Goal: Task Accomplishment & Management: Complete application form

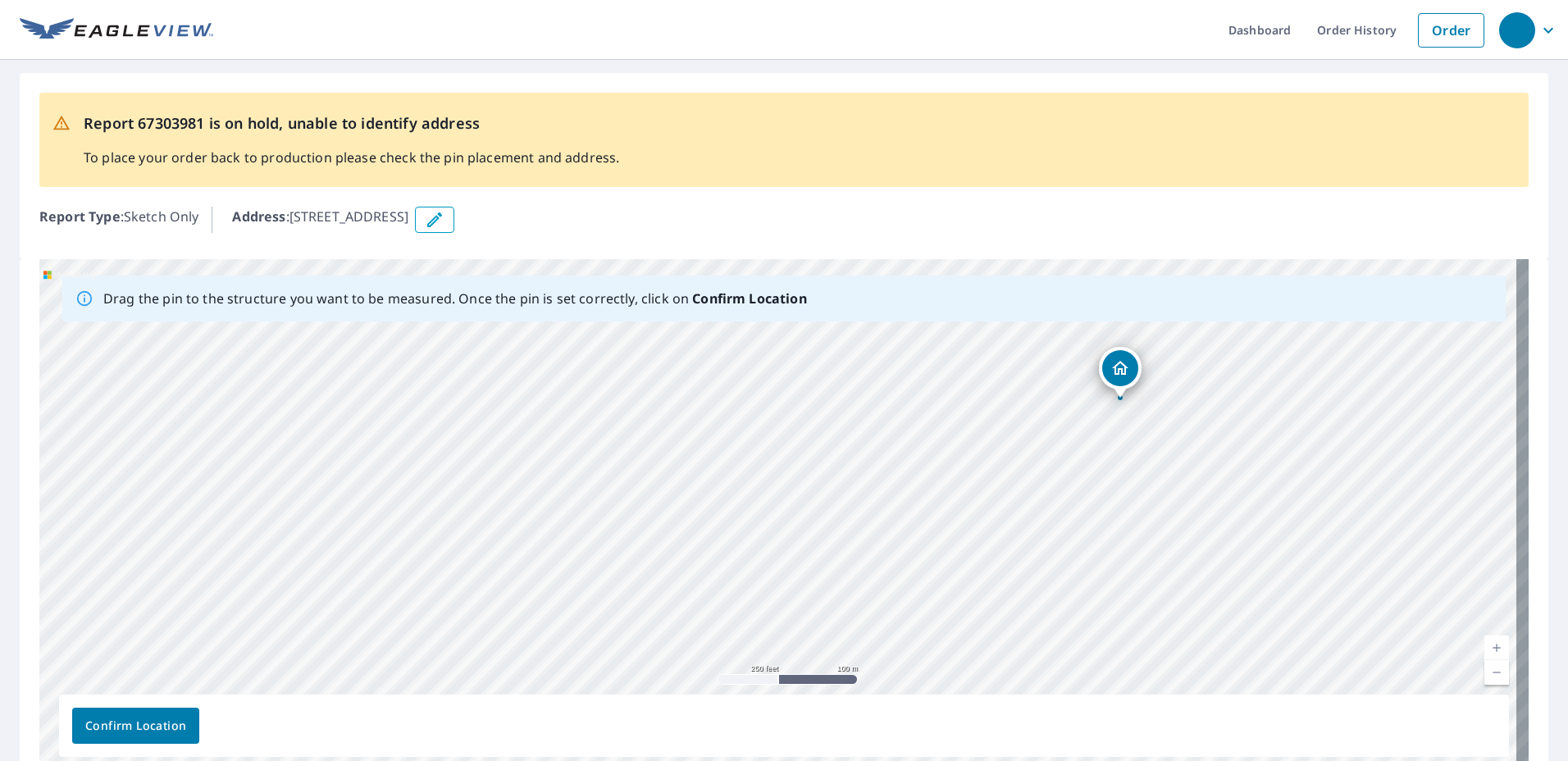
drag, startPoint x: 1049, startPoint y: 534, endPoint x: 1018, endPoint y: 435, distance: 103.7
click at [1018, 435] on div "[STREET_ADDRESS][PERSON_NAME]" at bounding box center [784, 516] width 1490 height 514
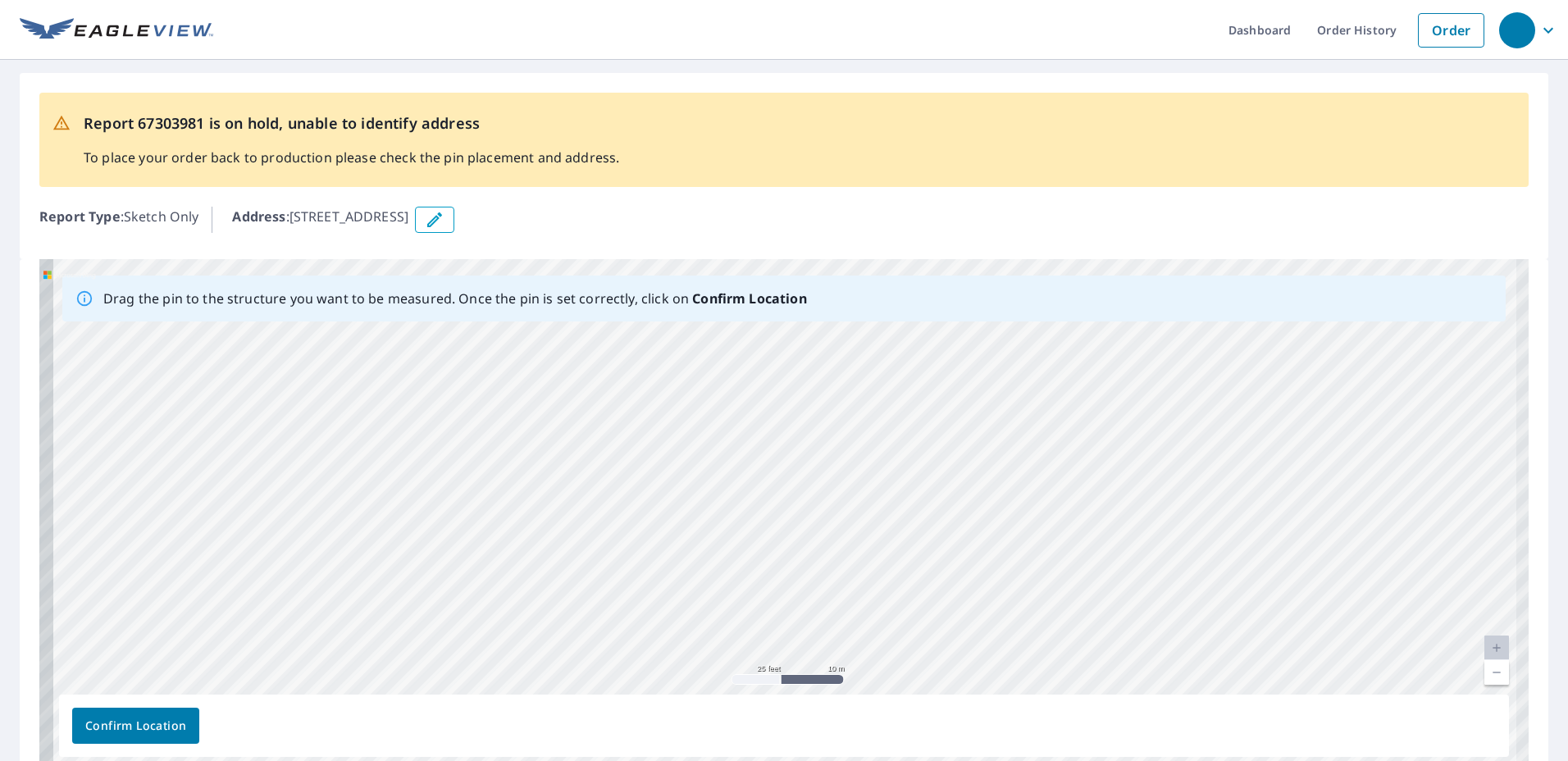
drag, startPoint x: 874, startPoint y: 527, endPoint x: 1291, endPoint y: 499, distance: 417.9
click at [1096, 499] on div "[STREET_ADDRESS][PERSON_NAME]" at bounding box center [784, 516] width 1490 height 514
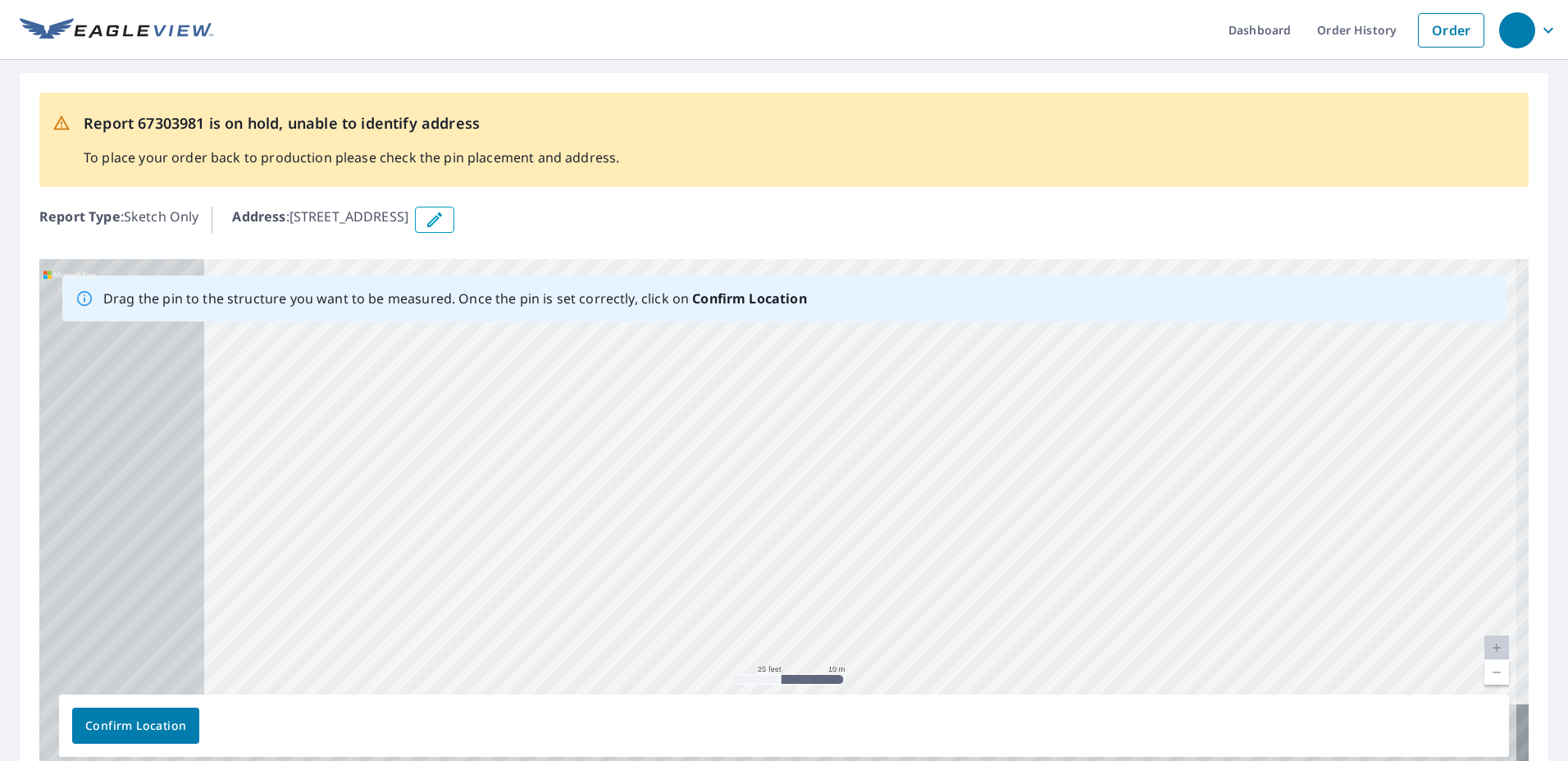
drag, startPoint x: 951, startPoint y: 552, endPoint x: 1241, endPoint y: 446, distance: 308.8
click at [1096, 447] on div "[STREET_ADDRESS][PERSON_NAME]" at bounding box center [784, 516] width 1490 height 514
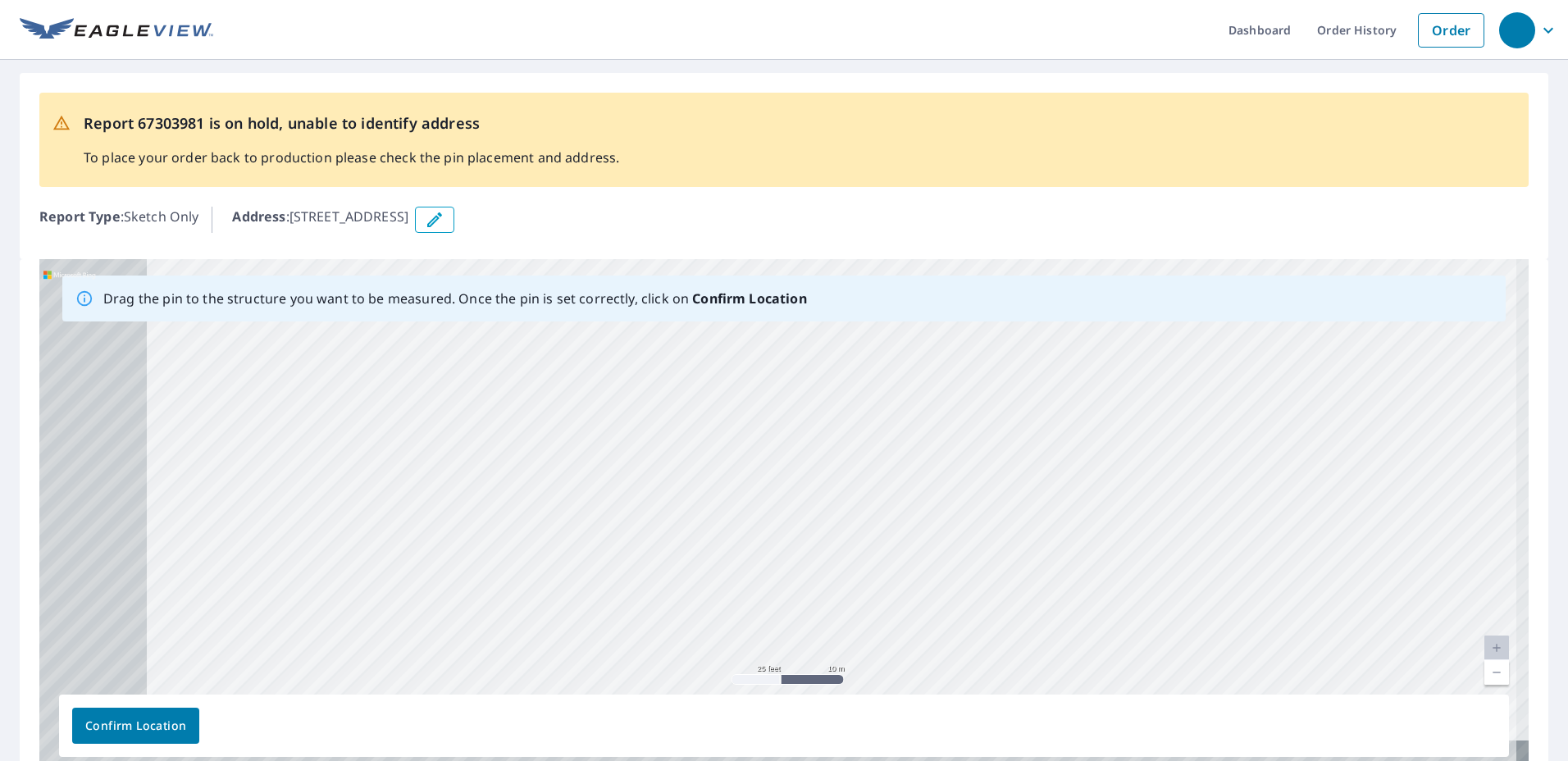
drag, startPoint x: 833, startPoint y: 579, endPoint x: 1202, endPoint y: 440, distance: 394.3
click at [1096, 441] on div "[STREET_ADDRESS][PERSON_NAME]" at bounding box center [784, 516] width 1490 height 514
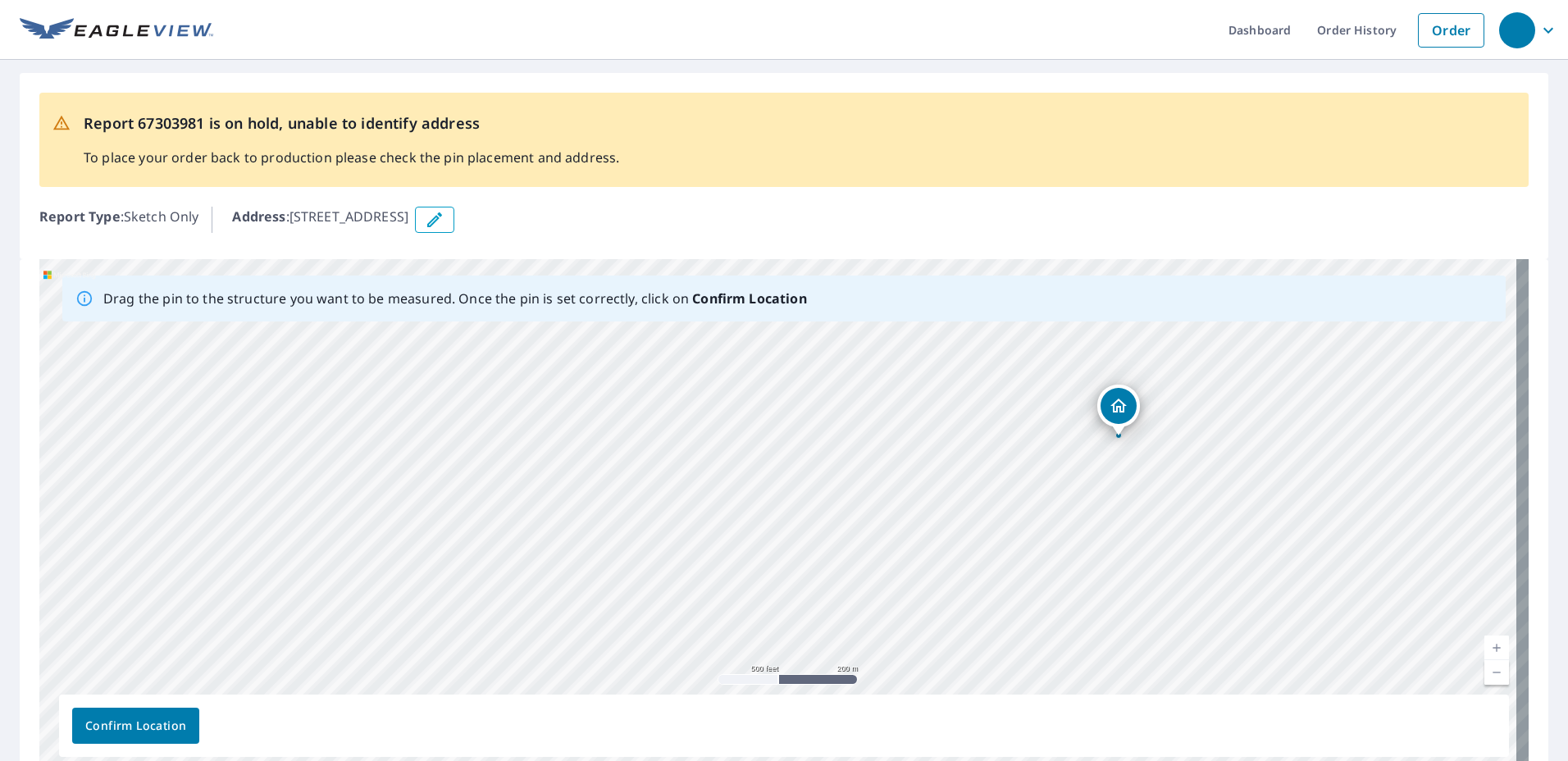
drag, startPoint x: 1139, startPoint y: 579, endPoint x: 981, endPoint y: 558, distance: 159.4
click at [981, 558] on div "[STREET_ADDRESS][PERSON_NAME]" at bounding box center [784, 516] width 1490 height 514
drag, startPoint x: 711, startPoint y: 390, endPoint x: 746, endPoint y: 433, distance: 55.4
click at [746, 433] on div "[STREET_ADDRESS][PERSON_NAME]" at bounding box center [784, 516] width 1490 height 514
drag, startPoint x: 999, startPoint y: 590, endPoint x: 892, endPoint y: 519, distance: 128.4
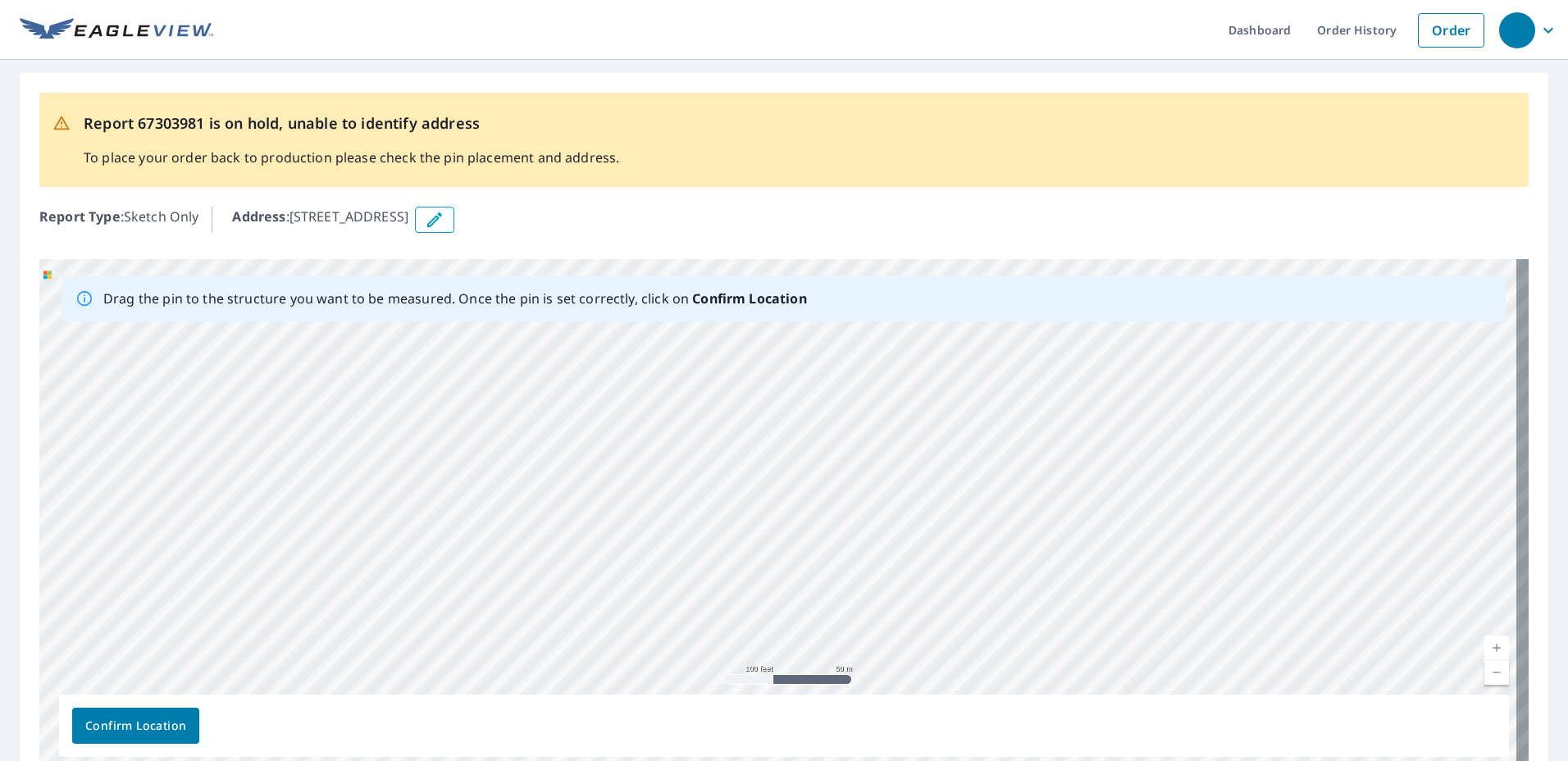
click at [892, 519] on div "[STREET_ADDRESS][PERSON_NAME]" at bounding box center [784, 516] width 1490 height 514
drag, startPoint x: 829, startPoint y: 605, endPoint x: 1016, endPoint y: 477, distance: 226.6
click at [1016, 477] on div "[STREET_ADDRESS][PERSON_NAME]" at bounding box center [784, 516] width 1490 height 514
drag, startPoint x: 884, startPoint y: 583, endPoint x: 962, endPoint y: 418, distance: 182.5
click at [962, 418] on div "[STREET_ADDRESS][PERSON_NAME]" at bounding box center [784, 516] width 1490 height 514
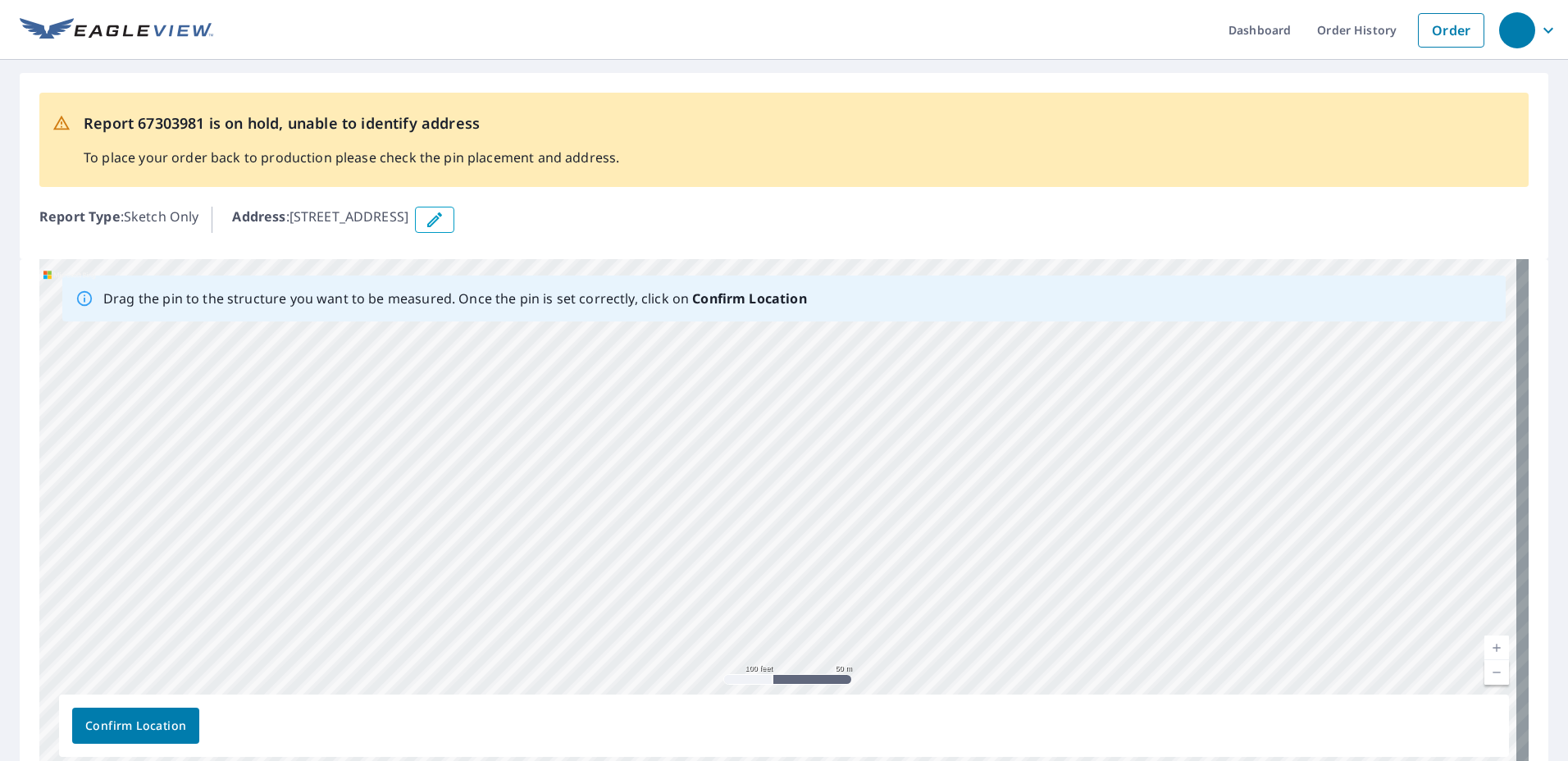
drag, startPoint x: 926, startPoint y: 503, endPoint x: 937, endPoint y: 408, distance: 95.6
click at [937, 408] on div "[STREET_ADDRESS][PERSON_NAME]" at bounding box center [784, 516] width 1490 height 514
drag, startPoint x: 943, startPoint y: 581, endPoint x: 958, endPoint y: 464, distance: 118.0
click at [958, 464] on div "[STREET_ADDRESS][PERSON_NAME]" at bounding box center [784, 516] width 1490 height 514
drag, startPoint x: 889, startPoint y: 588, endPoint x: 933, endPoint y: 454, distance: 141.0
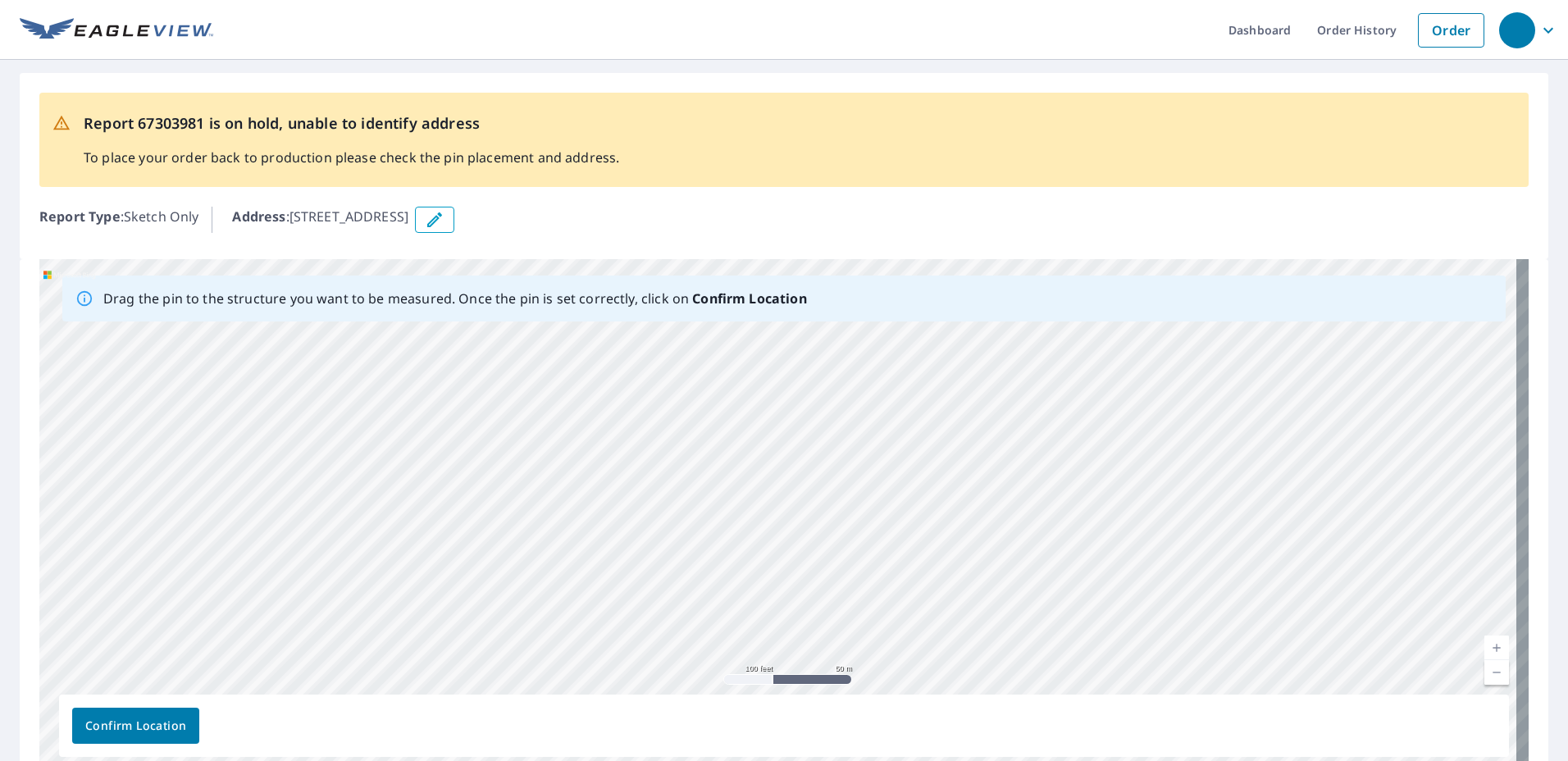
click at [933, 454] on div "[STREET_ADDRESS][PERSON_NAME]" at bounding box center [784, 516] width 1490 height 514
drag, startPoint x: 893, startPoint y: 615, endPoint x: 906, endPoint y: 486, distance: 129.7
click at [906, 486] on div "[STREET_ADDRESS][PERSON_NAME]" at bounding box center [784, 516] width 1490 height 514
drag, startPoint x: 866, startPoint y: 587, endPoint x: 966, endPoint y: 450, distance: 169.6
click at [966, 450] on div "[STREET_ADDRESS][PERSON_NAME]" at bounding box center [784, 516] width 1490 height 514
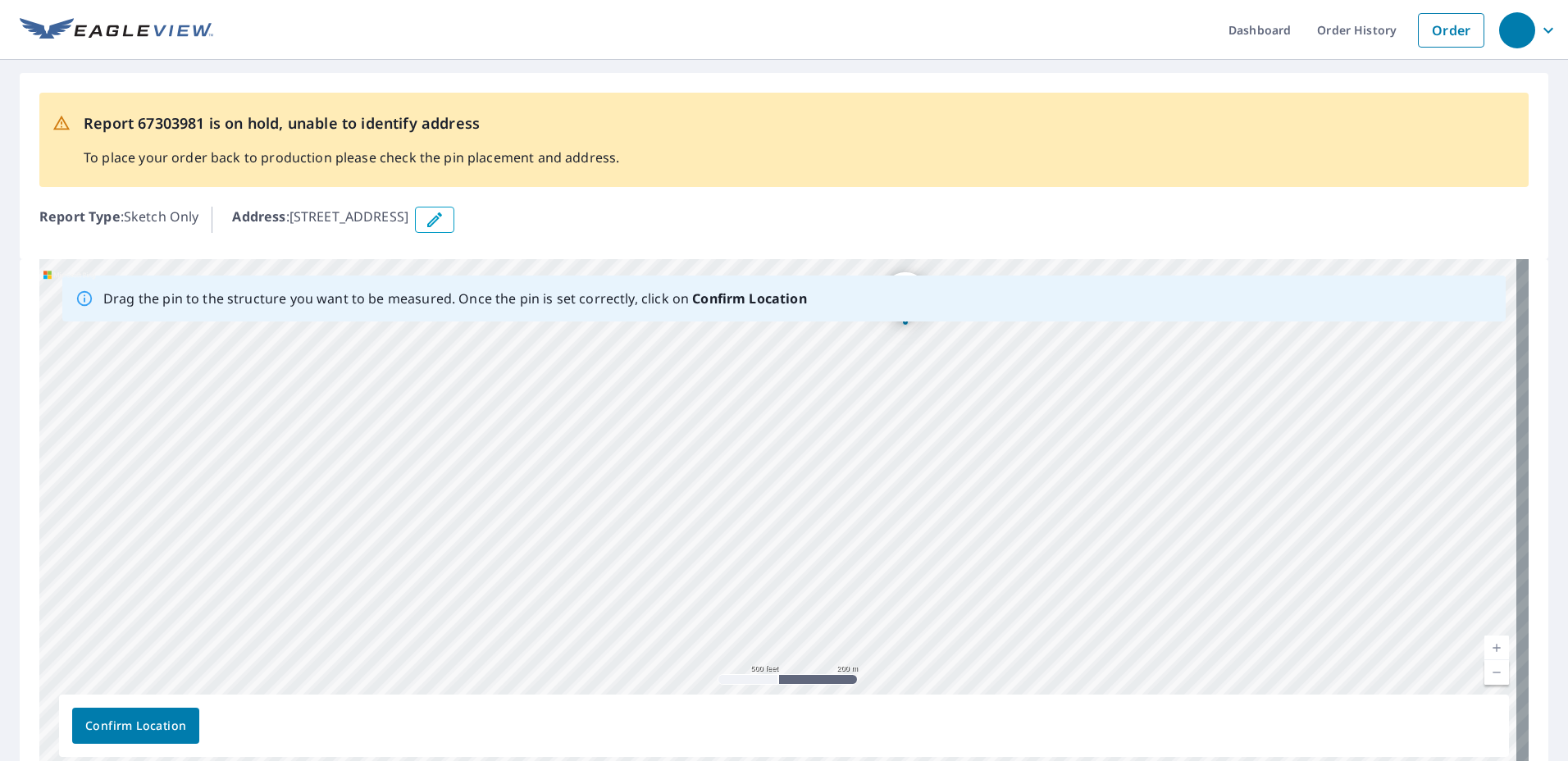
drag, startPoint x: 1096, startPoint y: 519, endPoint x: 891, endPoint y: 615, distance: 226.4
click at [891, 592] on div "[STREET_ADDRESS][PERSON_NAME]" at bounding box center [784, 516] width 1490 height 514
drag, startPoint x: 1079, startPoint y: 455, endPoint x: 991, endPoint y: 565, distance: 140.9
click at [991, 565] on div "[STREET_ADDRESS][PERSON_NAME]" at bounding box center [784, 516] width 1490 height 514
drag, startPoint x: 918, startPoint y: 594, endPoint x: 1100, endPoint y: 414, distance: 256.0
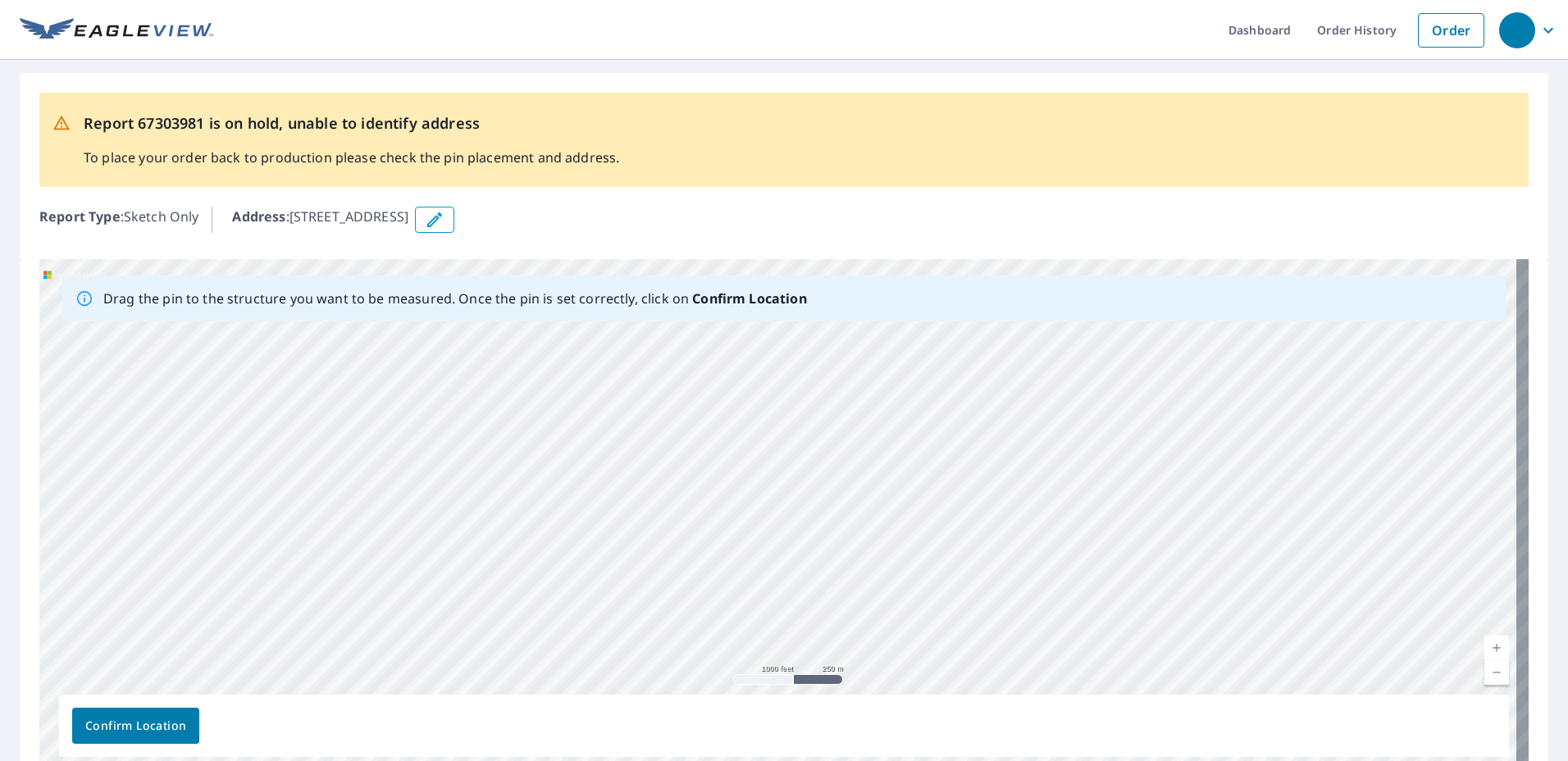
click at [1096, 414] on div "[STREET_ADDRESS][PERSON_NAME]" at bounding box center [784, 516] width 1490 height 514
drag, startPoint x: 1061, startPoint y: 576, endPoint x: 1074, endPoint y: 414, distance: 162.5
click at [1074, 414] on div "[STREET_ADDRESS][PERSON_NAME]" at bounding box center [784, 516] width 1490 height 514
drag, startPoint x: 889, startPoint y: 573, endPoint x: 903, endPoint y: 411, distance: 162.6
click at [903, 411] on div "[STREET_ADDRESS][PERSON_NAME]" at bounding box center [784, 516] width 1490 height 514
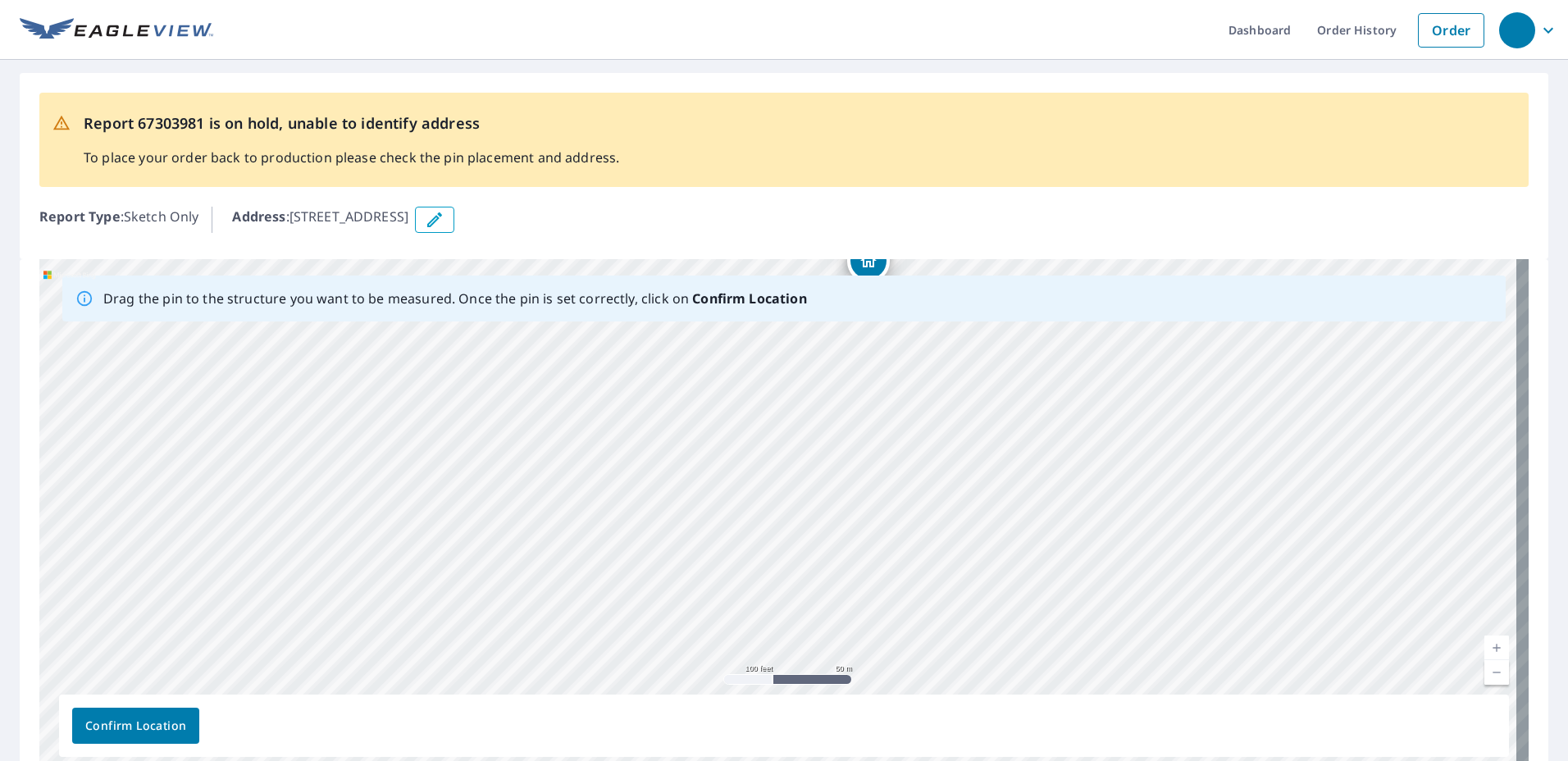
drag, startPoint x: 752, startPoint y: 578, endPoint x: 754, endPoint y: 500, distance: 78.0
click at [754, 500] on div "[STREET_ADDRESS][PERSON_NAME]" at bounding box center [784, 516] width 1490 height 514
drag, startPoint x: 477, startPoint y: 469, endPoint x: 529, endPoint y: 602, distance: 142.8
click at [529, 602] on div "[STREET_ADDRESS][PERSON_NAME]" at bounding box center [784, 516] width 1490 height 514
drag, startPoint x: 753, startPoint y: 483, endPoint x: 819, endPoint y: 447, distance: 75.2
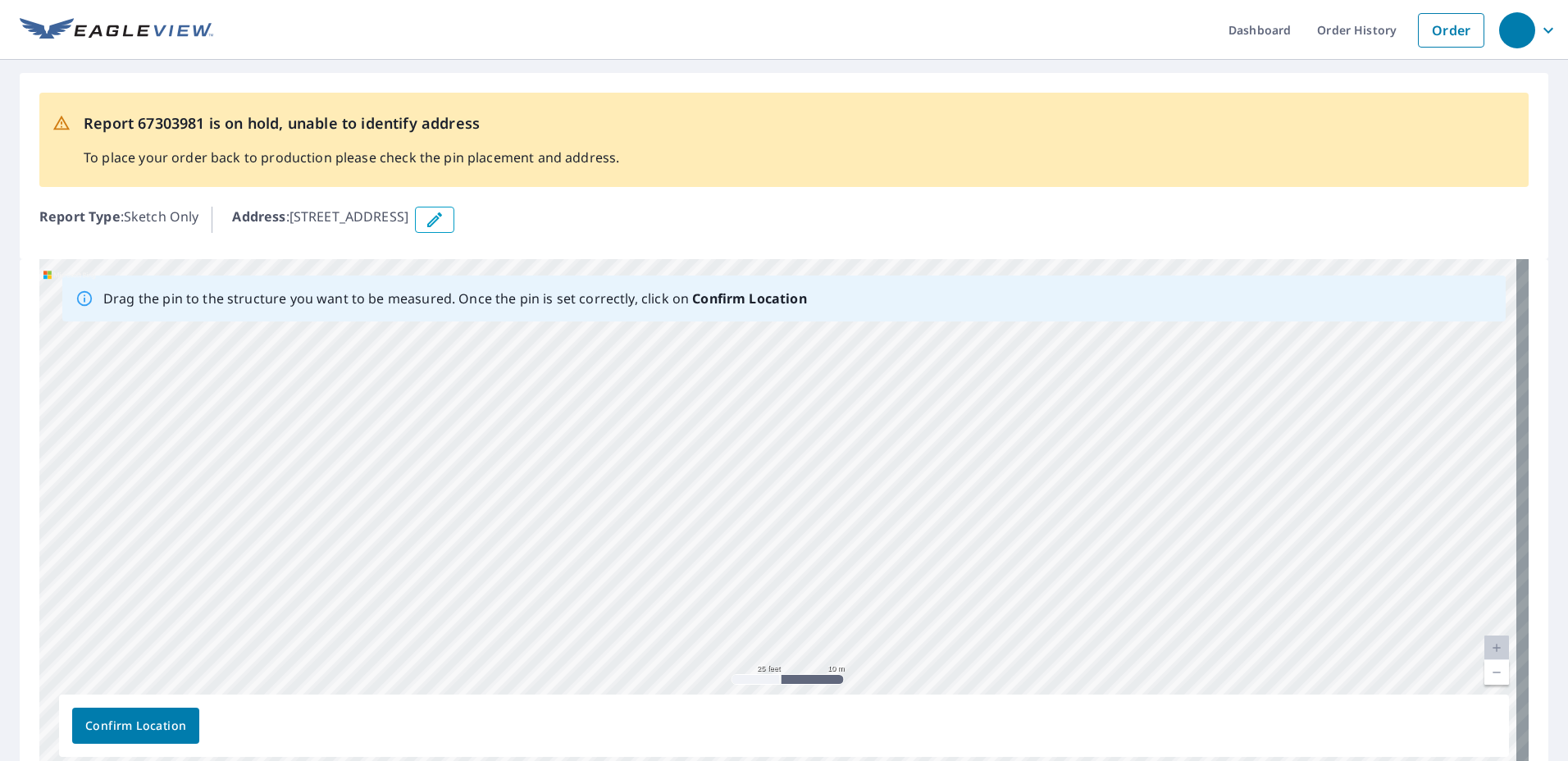
click at [819, 447] on div "[STREET_ADDRESS][PERSON_NAME]" at bounding box center [784, 516] width 1490 height 514
drag, startPoint x: 510, startPoint y: 542, endPoint x: 660, endPoint y: 408, distance: 201.1
click at [660, 409] on div "[STREET_ADDRESS][PERSON_NAME]" at bounding box center [784, 516] width 1490 height 514
drag, startPoint x: 610, startPoint y: 555, endPoint x: 668, endPoint y: 445, distance: 124.4
click at [668, 445] on div "[STREET_ADDRESS][PERSON_NAME]" at bounding box center [784, 516] width 1490 height 514
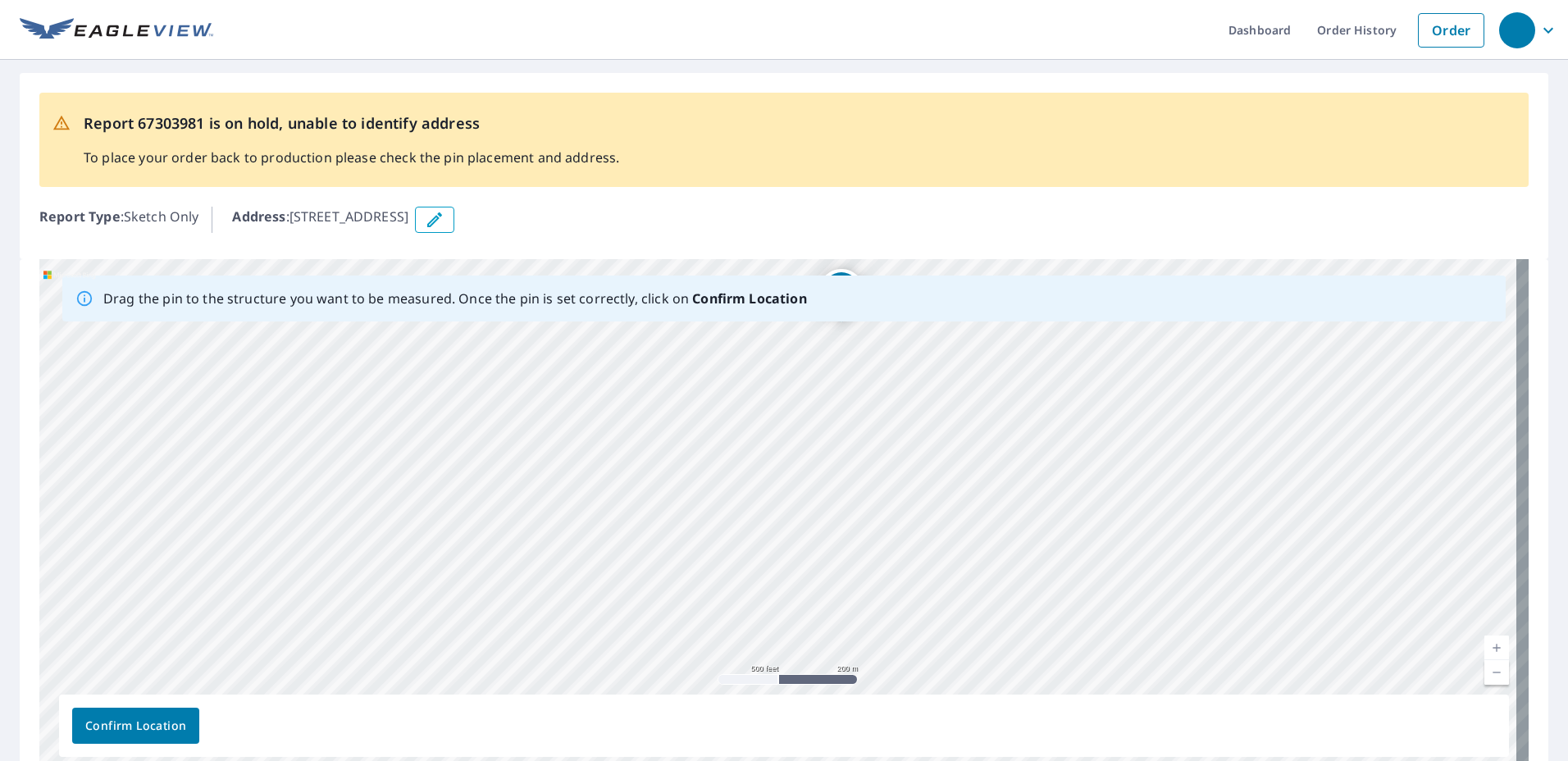
drag, startPoint x: 890, startPoint y: 577, endPoint x: 809, endPoint y: 468, distance: 135.8
click at [809, 468] on div "[STREET_ADDRESS][PERSON_NAME]" at bounding box center [784, 516] width 1490 height 514
drag, startPoint x: 669, startPoint y: 457, endPoint x: 776, endPoint y: 580, distance: 163.0
click at [776, 585] on div "[STREET_ADDRESS][PERSON_NAME]" at bounding box center [784, 516] width 1490 height 514
drag, startPoint x: 685, startPoint y: 486, endPoint x: 733, endPoint y: 577, distance: 102.9
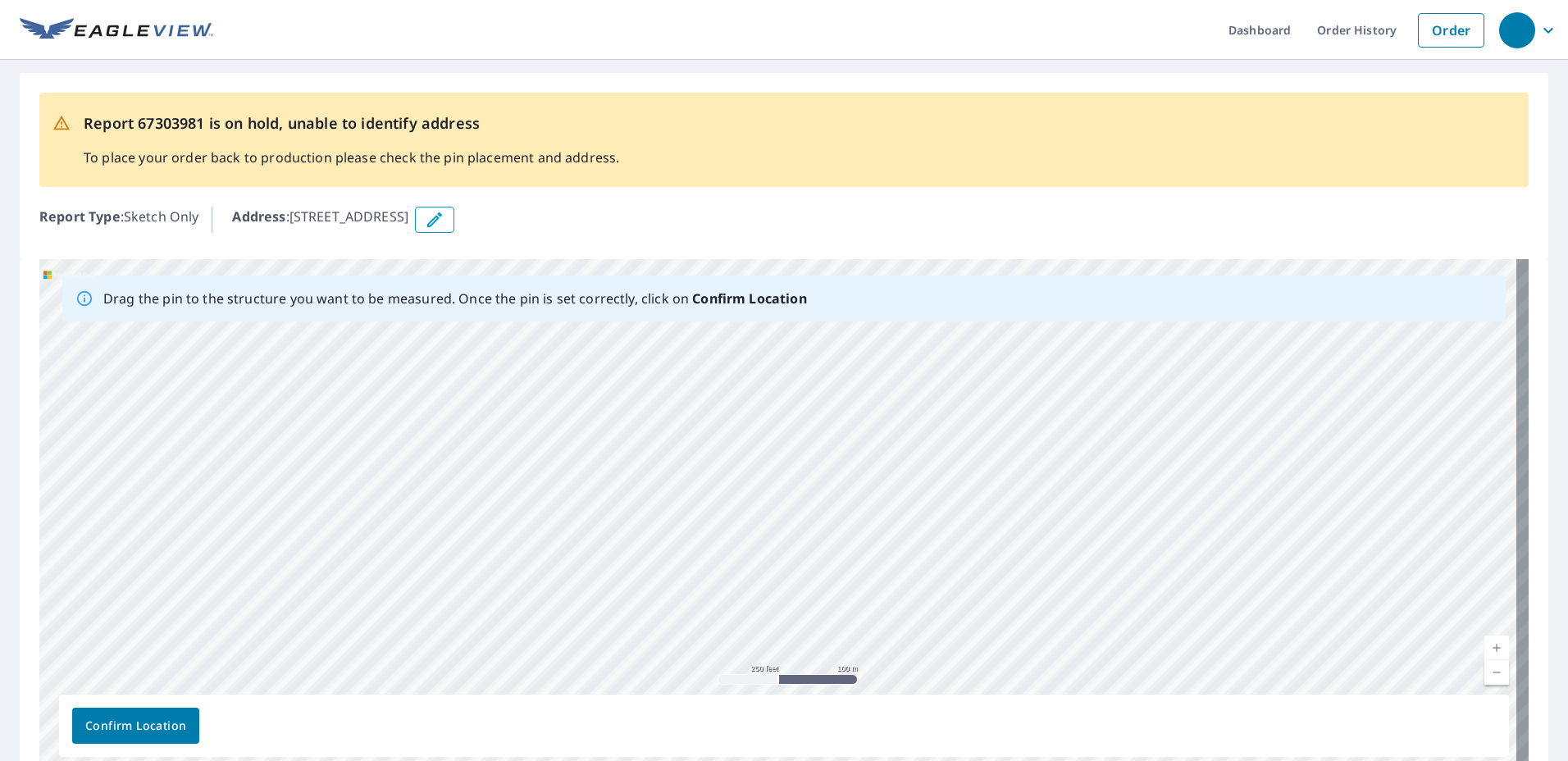
click at [733, 577] on div "[STREET_ADDRESS][PERSON_NAME]" at bounding box center [784, 516] width 1490 height 514
drag, startPoint x: 733, startPoint y: 577, endPoint x: 834, endPoint y: 474, distance: 144.3
click at [834, 474] on div "[STREET_ADDRESS][PERSON_NAME]" at bounding box center [784, 516] width 1490 height 514
drag, startPoint x: 923, startPoint y: 581, endPoint x: 920, endPoint y: 377, distance: 204.0
click at [920, 377] on div "[STREET_ADDRESS][PERSON_NAME]" at bounding box center [784, 516] width 1490 height 514
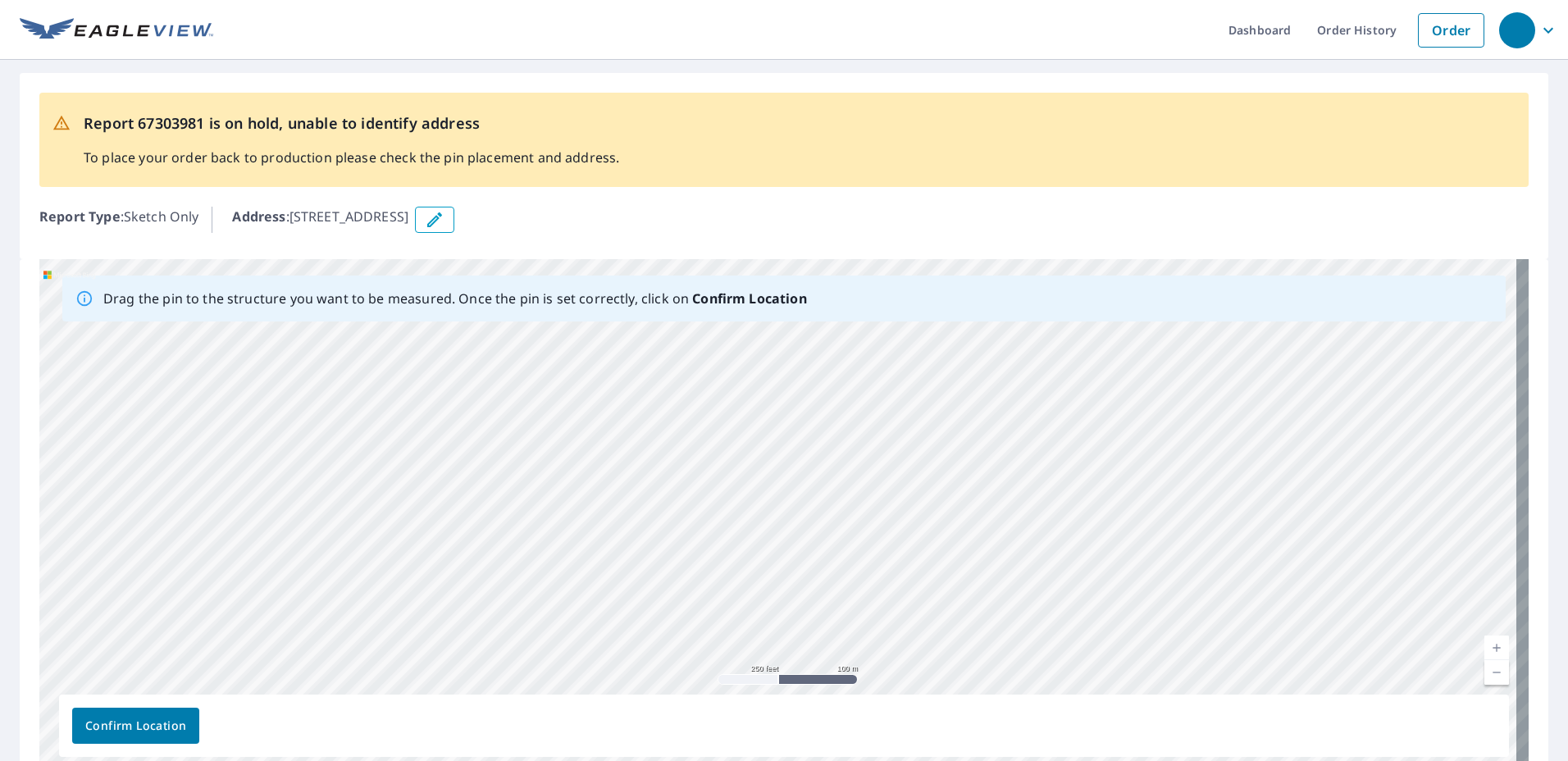
drag, startPoint x: 763, startPoint y: 527, endPoint x: 922, endPoint y: 414, distance: 195.1
click at [922, 414] on div "[STREET_ADDRESS][PERSON_NAME]" at bounding box center [784, 516] width 1490 height 514
drag, startPoint x: 849, startPoint y: 544, endPoint x: 926, endPoint y: 426, distance: 140.9
click at [926, 426] on div "[STREET_ADDRESS][PERSON_NAME]" at bounding box center [784, 516] width 1490 height 514
drag, startPoint x: 874, startPoint y: 541, endPoint x: 899, endPoint y: 432, distance: 111.8
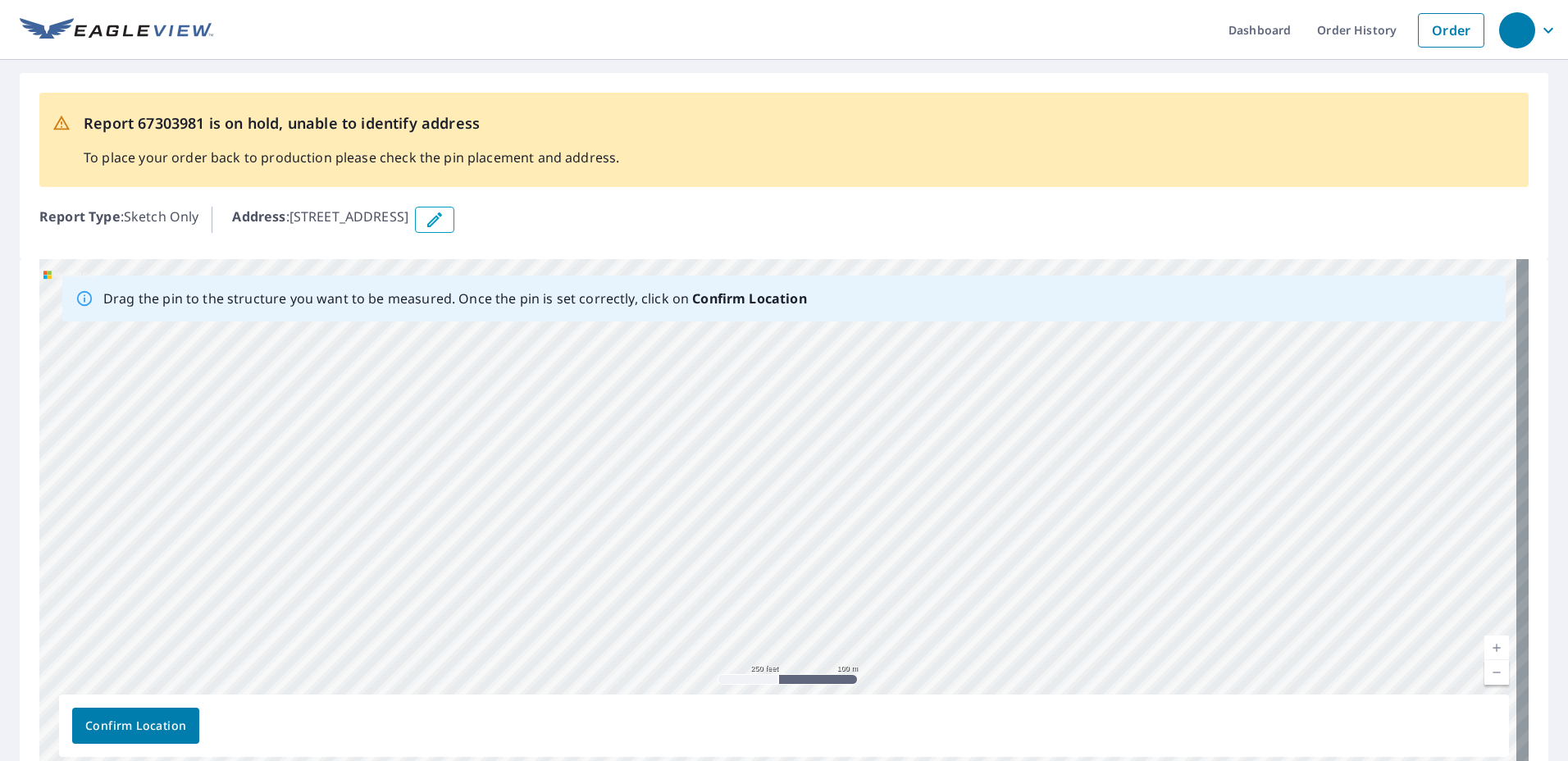
click at [899, 432] on div "[STREET_ADDRESS][PERSON_NAME]" at bounding box center [784, 516] width 1490 height 514
drag, startPoint x: 503, startPoint y: 213, endPoint x: 294, endPoint y: 217, distance: 209.0
click at [294, 217] on p "Address : 2455 Fm 2779, Pearsall, TX, 78061" at bounding box center [320, 219] width 176 height 27
copy p "[STREET_ADDRESS]"
drag, startPoint x: 1055, startPoint y: 499, endPoint x: 936, endPoint y: 539, distance: 125.5
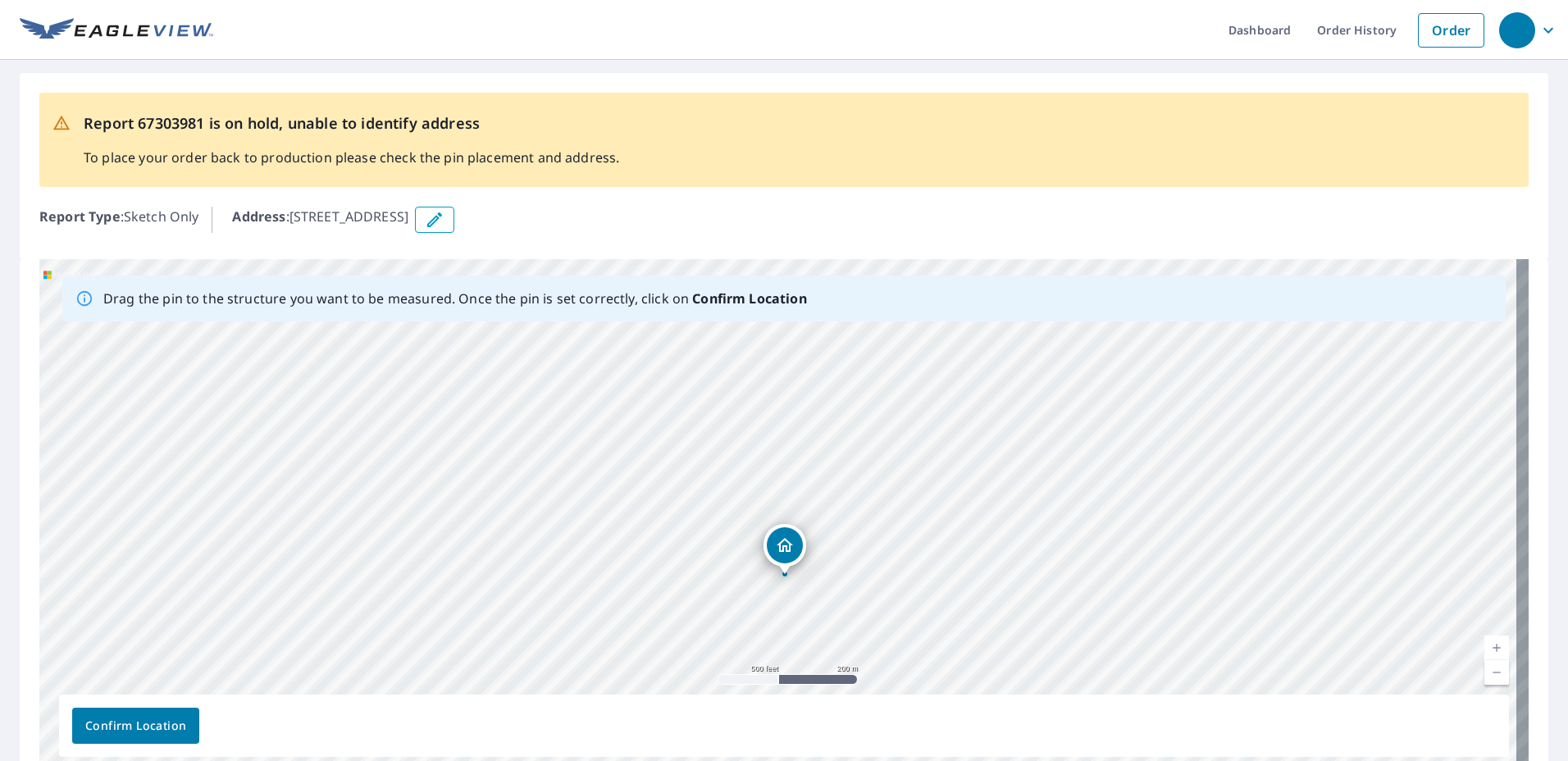
click at [936, 539] on div "[STREET_ADDRESS][PERSON_NAME]" at bounding box center [784, 516] width 1490 height 514
drag, startPoint x: 945, startPoint y: 581, endPoint x: 945, endPoint y: 568, distance: 13.0
click at [945, 568] on div "[STREET_ADDRESS][PERSON_NAME]" at bounding box center [784, 516] width 1490 height 514
drag, startPoint x: 569, startPoint y: 605, endPoint x: 617, endPoint y: 582, distance: 53.2
click at [617, 582] on div "[STREET_ADDRESS][PERSON_NAME]" at bounding box center [784, 516] width 1490 height 514
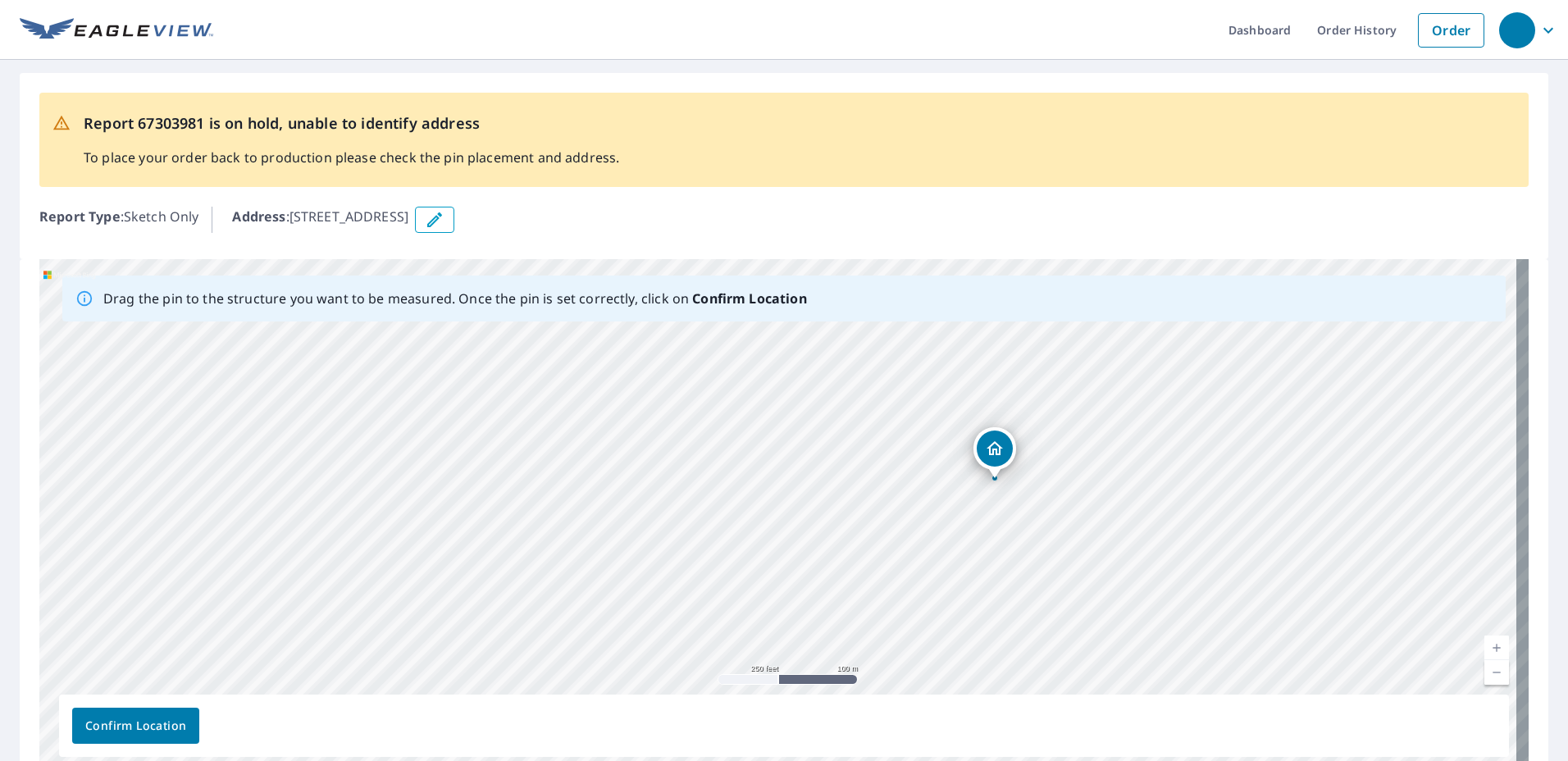
click at [768, 494] on div "[STREET_ADDRESS][PERSON_NAME]" at bounding box center [784, 516] width 1490 height 514
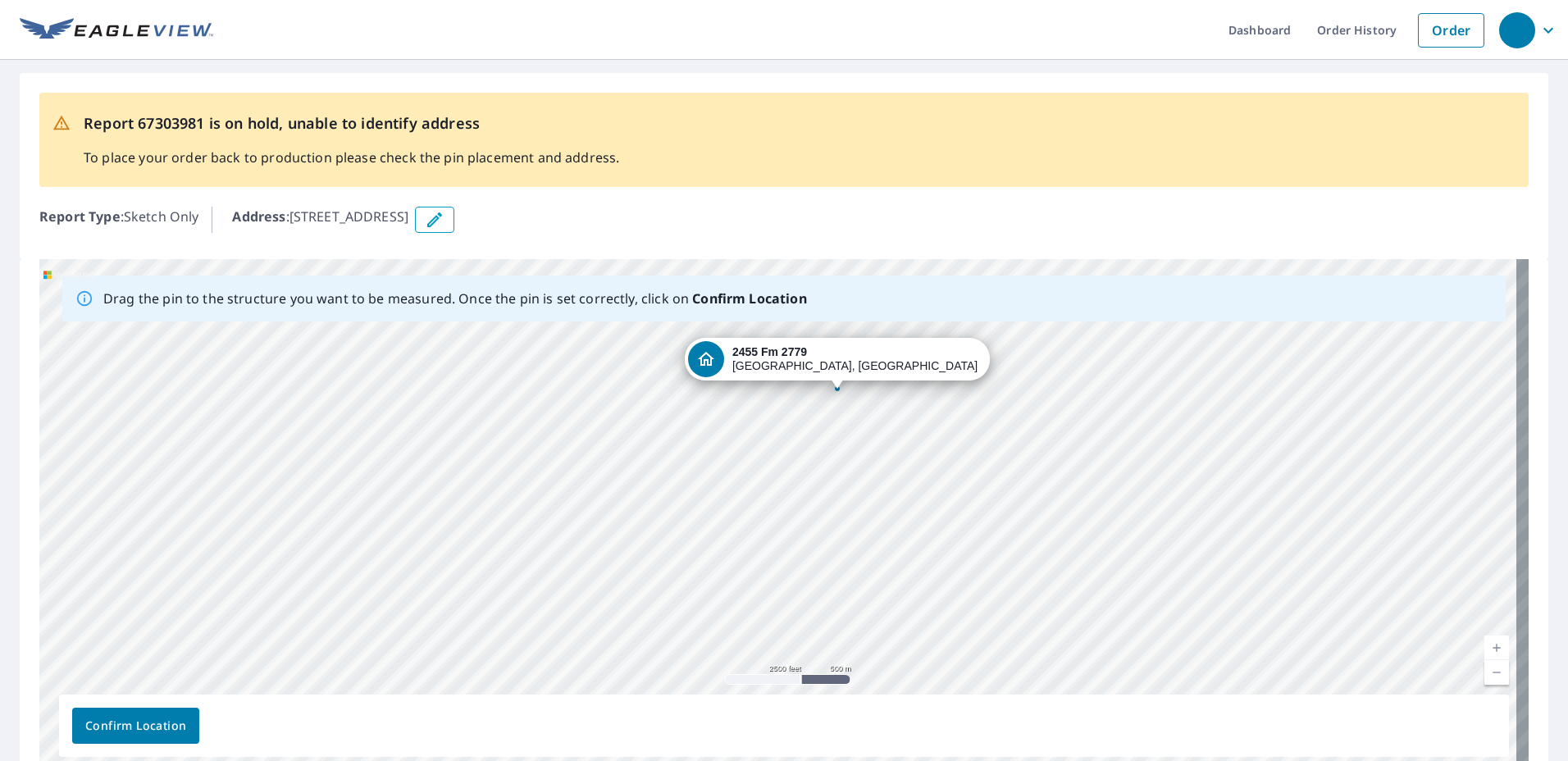
drag, startPoint x: 797, startPoint y: 574, endPoint x: 876, endPoint y: 433, distance: 161.6
click at [876, 433] on div "[STREET_ADDRESS][PERSON_NAME]" at bounding box center [784, 516] width 1490 height 514
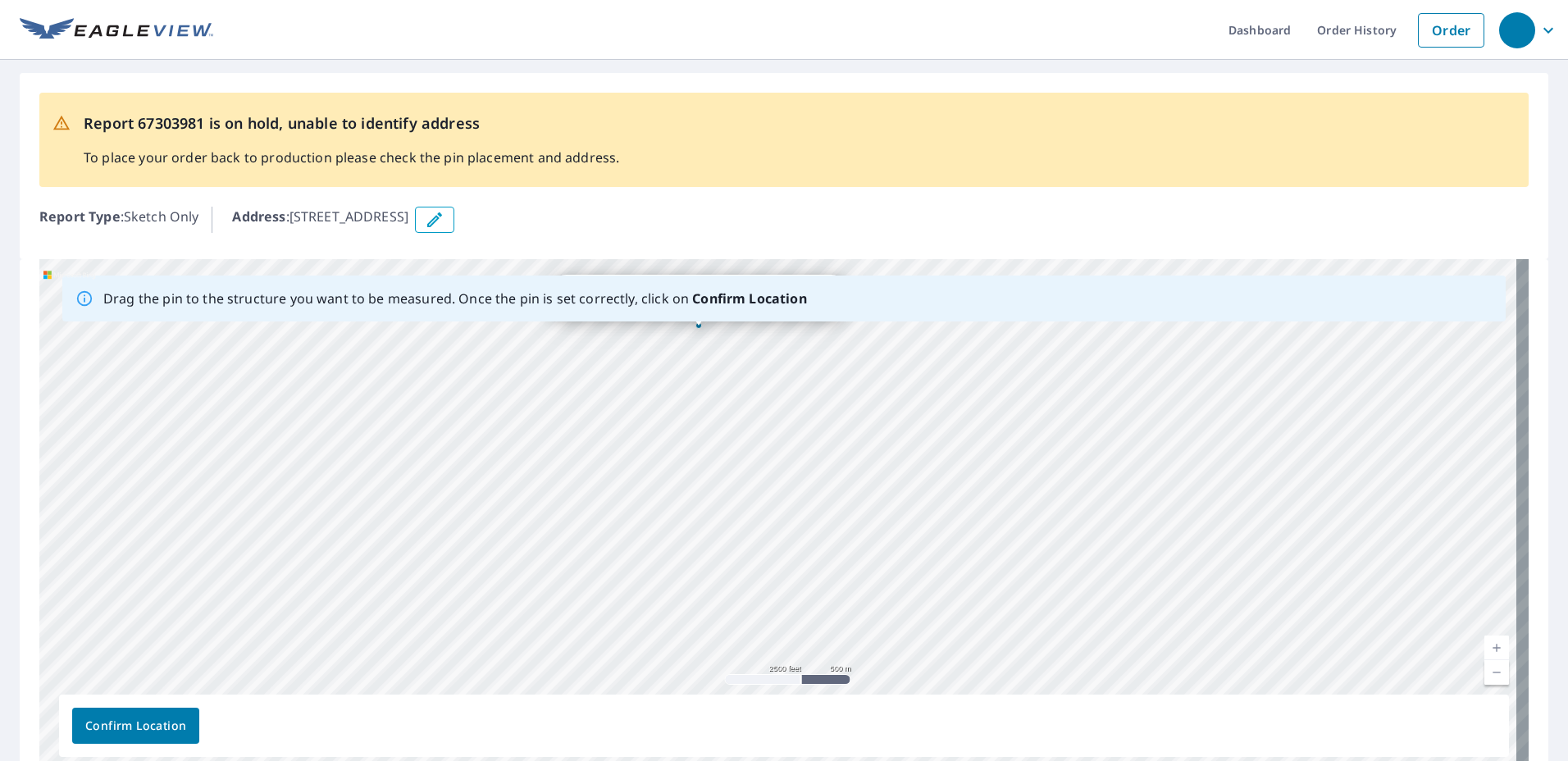
drag, startPoint x: 864, startPoint y: 543, endPoint x: 726, endPoint y: 481, distance: 151.3
click at [726, 481] on div "[STREET_ADDRESS][PERSON_NAME]" at bounding box center [784, 516] width 1490 height 514
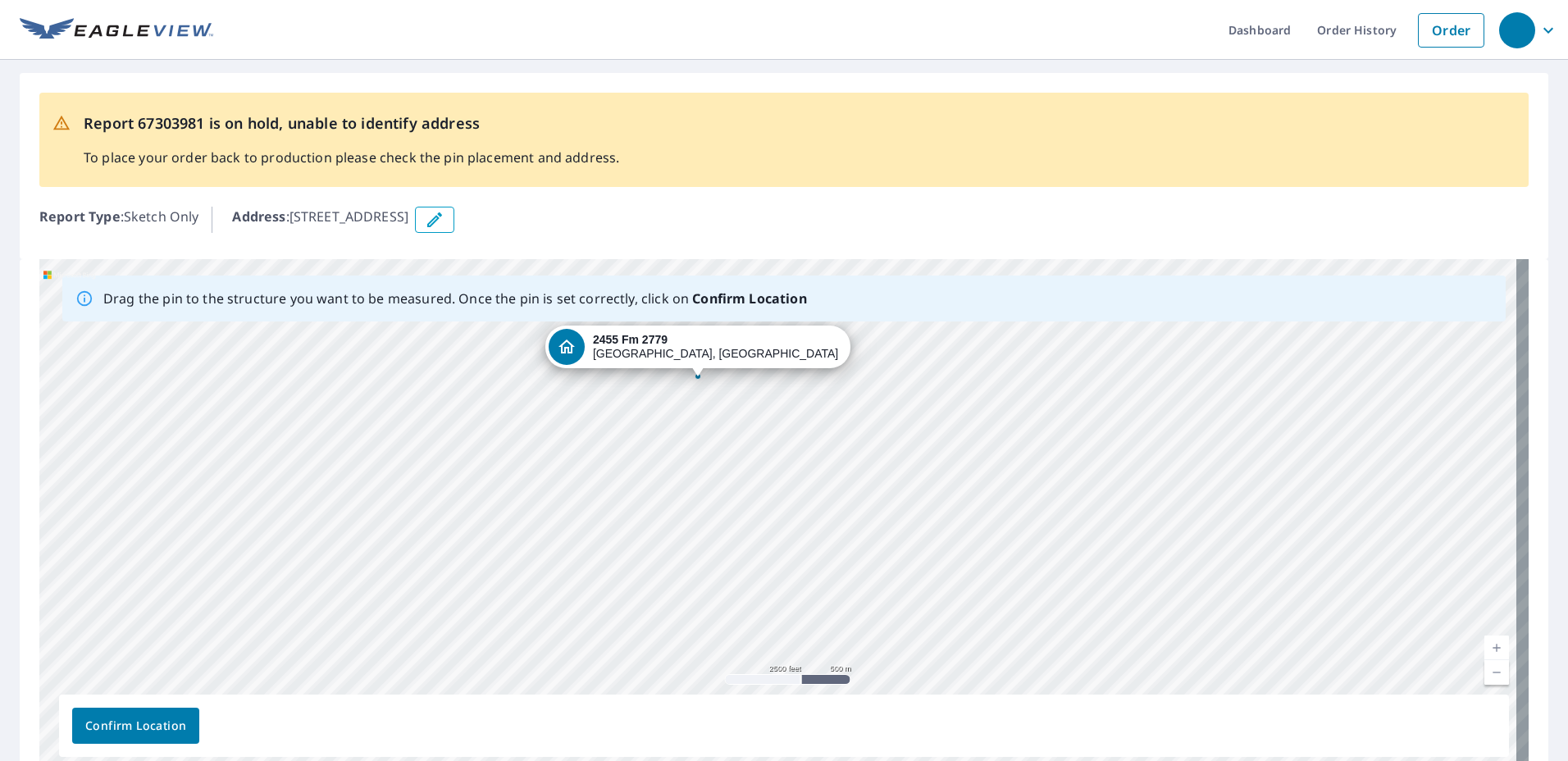
drag, startPoint x: 868, startPoint y: 574, endPoint x: 867, endPoint y: 629, distance: 55.0
click at [867, 629] on div "[STREET_ADDRESS][PERSON_NAME]" at bounding box center [784, 516] width 1490 height 514
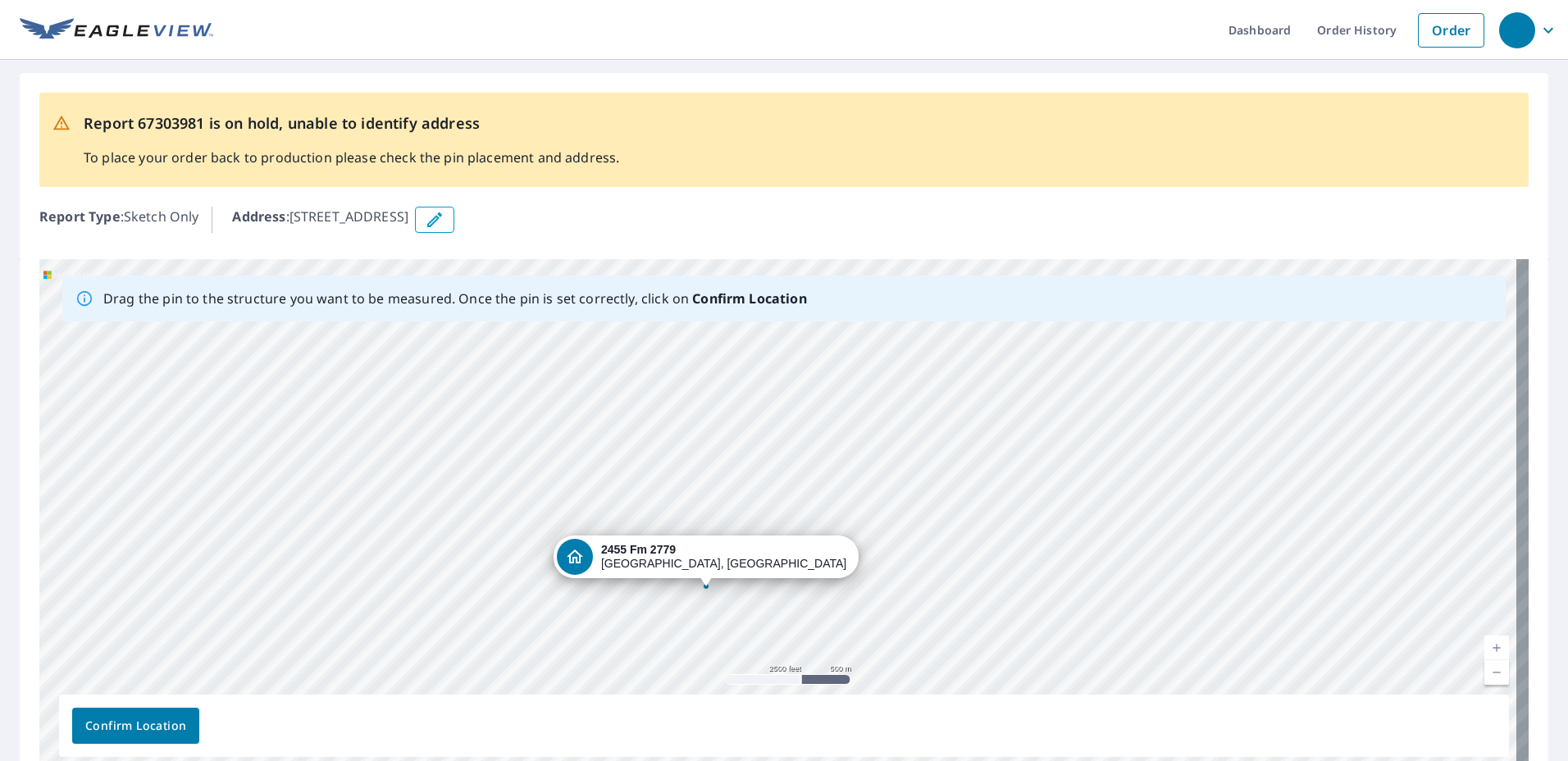
drag, startPoint x: 860, startPoint y: 407, endPoint x: 869, endPoint y: 612, distance: 205.2
click at [869, 612] on div "[STREET_ADDRESS][PERSON_NAME]" at bounding box center [784, 516] width 1490 height 514
drag, startPoint x: 953, startPoint y: 451, endPoint x: 889, endPoint y: 604, distance: 165.8
click at [889, 604] on div "[STREET_ADDRESS][PERSON_NAME]" at bounding box center [784, 516] width 1490 height 514
drag, startPoint x: 935, startPoint y: 402, endPoint x: 940, endPoint y: 438, distance: 36.3
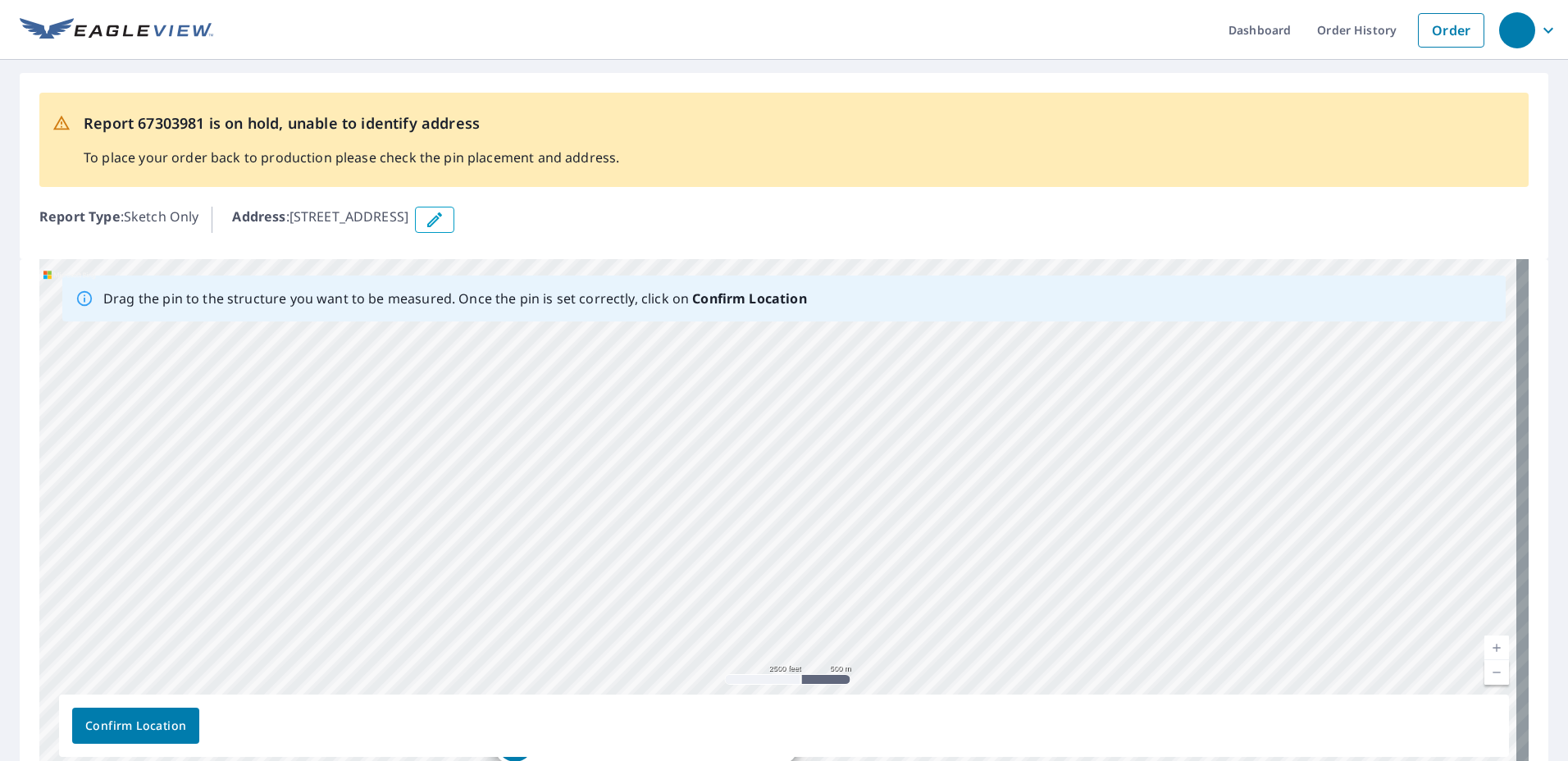
click at [940, 438] on div "[STREET_ADDRESS][PERSON_NAME]" at bounding box center [784, 516] width 1490 height 514
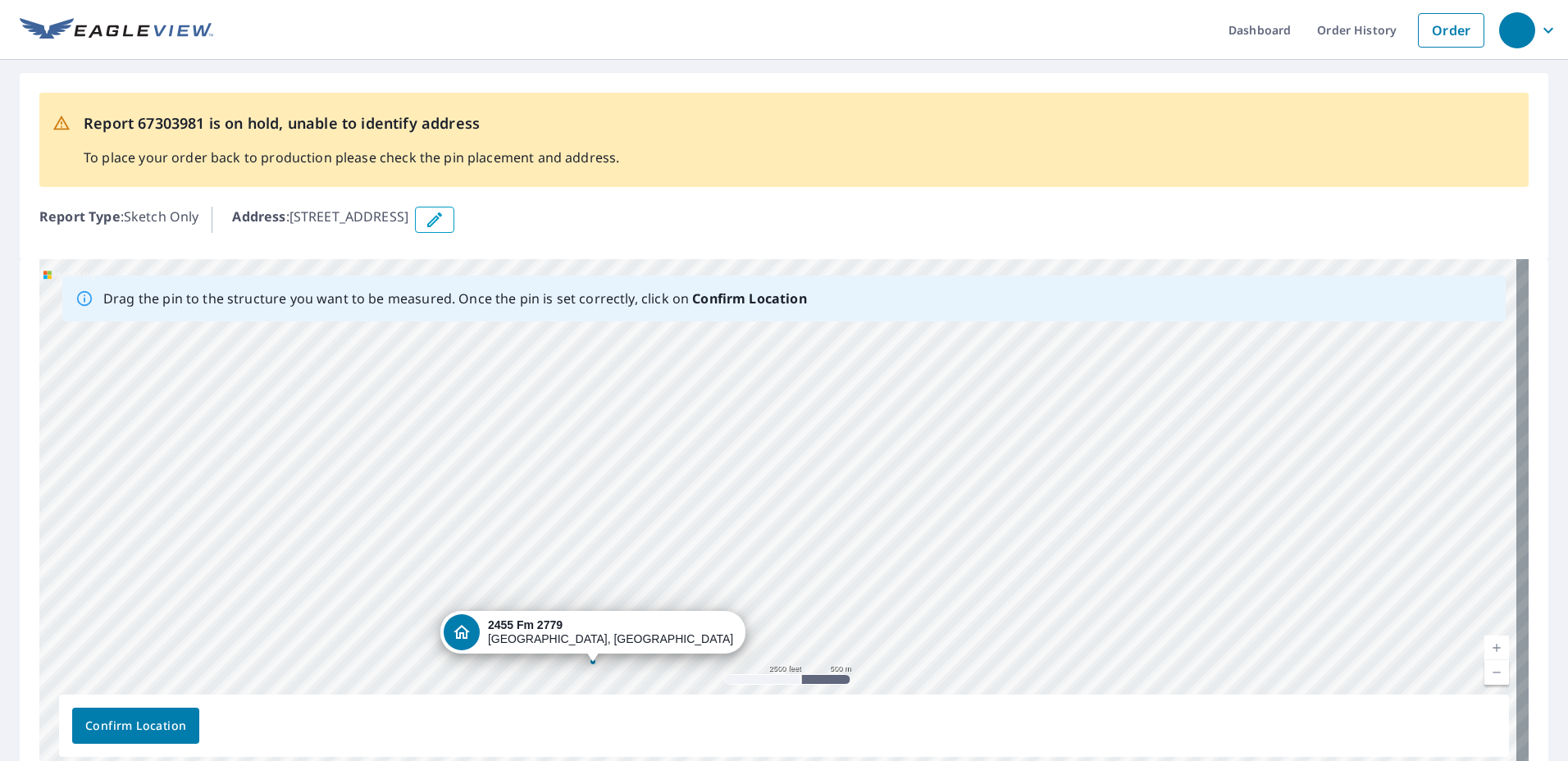
drag, startPoint x: 1059, startPoint y: 585, endPoint x: 1005, endPoint y: 473, distance: 124.3
click at [1005, 473] on div "[STREET_ADDRESS][PERSON_NAME]" at bounding box center [784, 516] width 1490 height 514
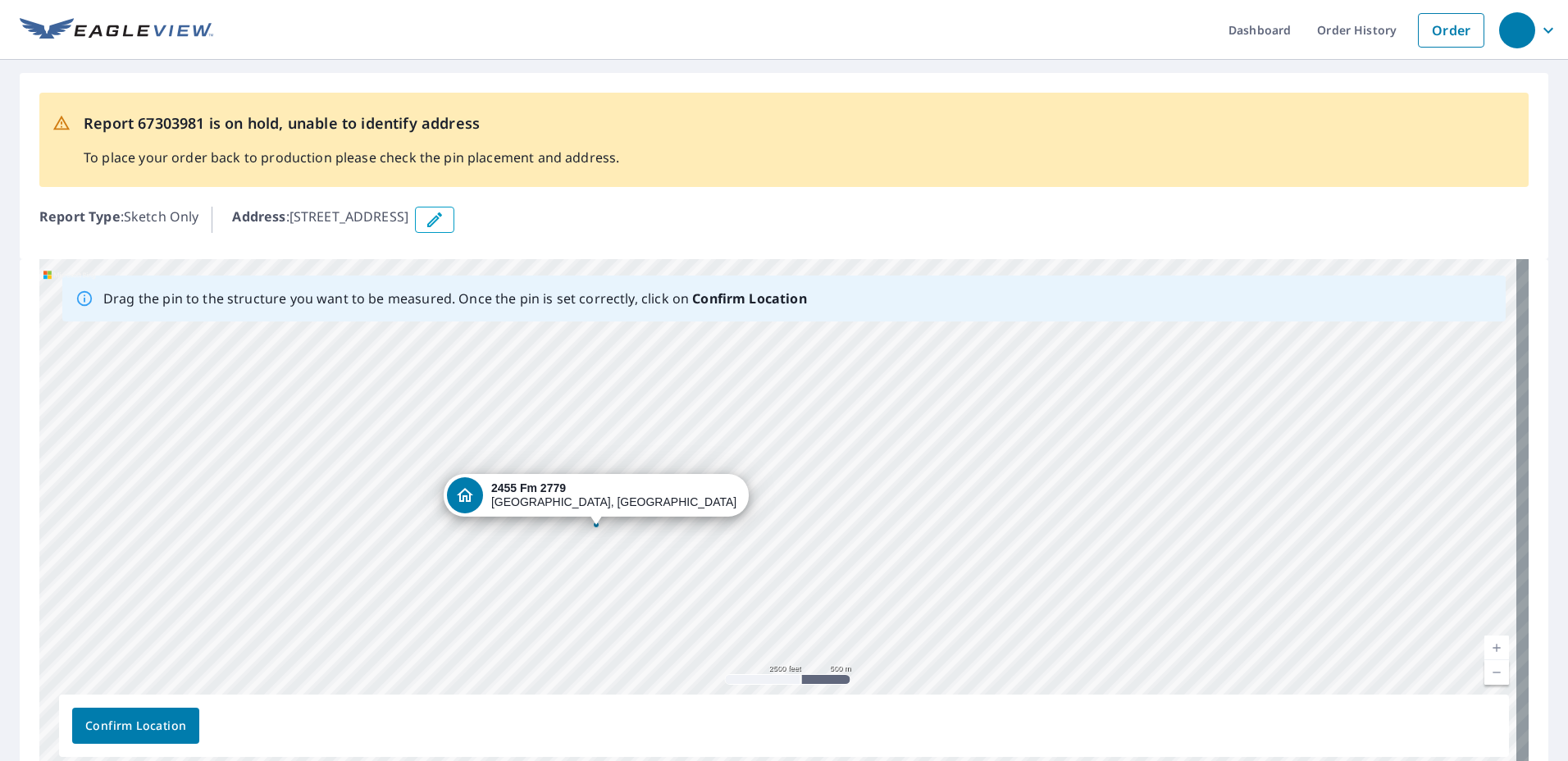
drag, startPoint x: 943, startPoint y: 616, endPoint x: 945, endPoint y: 479, distance: 137.0
click at [945, 479] on div "[STREET_ADDRESS][PERSON_NAME]" at bounding box center [784, 516] width 1490 height 514
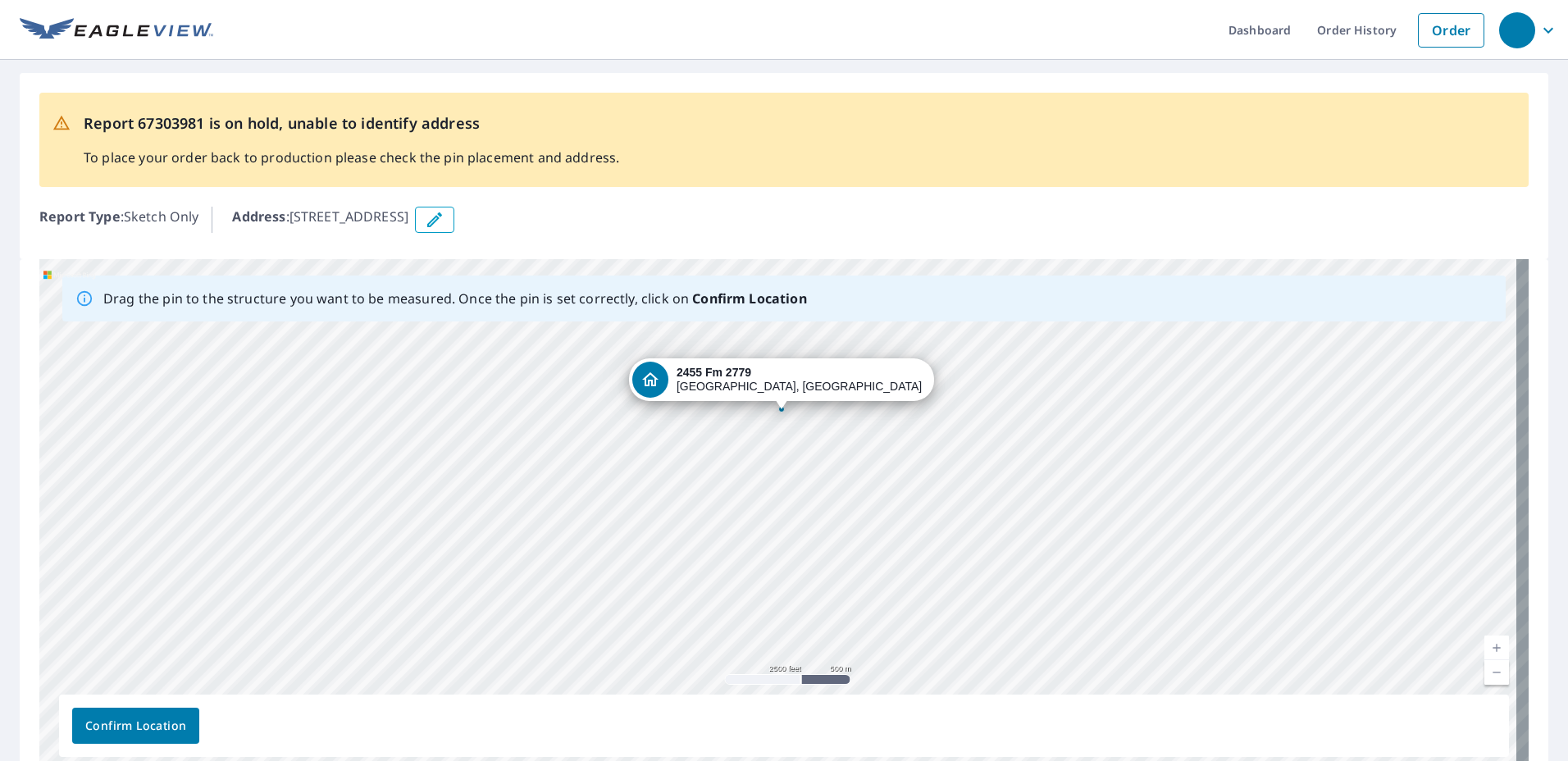
drag, startPoint x: 739, startPoint y: 500, endPoint x: 925, endPoint y: 384, distance: 219.2
click at [925, 384] on div "[STREET_ADDRESS][PERSON_NAME]" at bounding box center [784, 516] width 1490 height 514
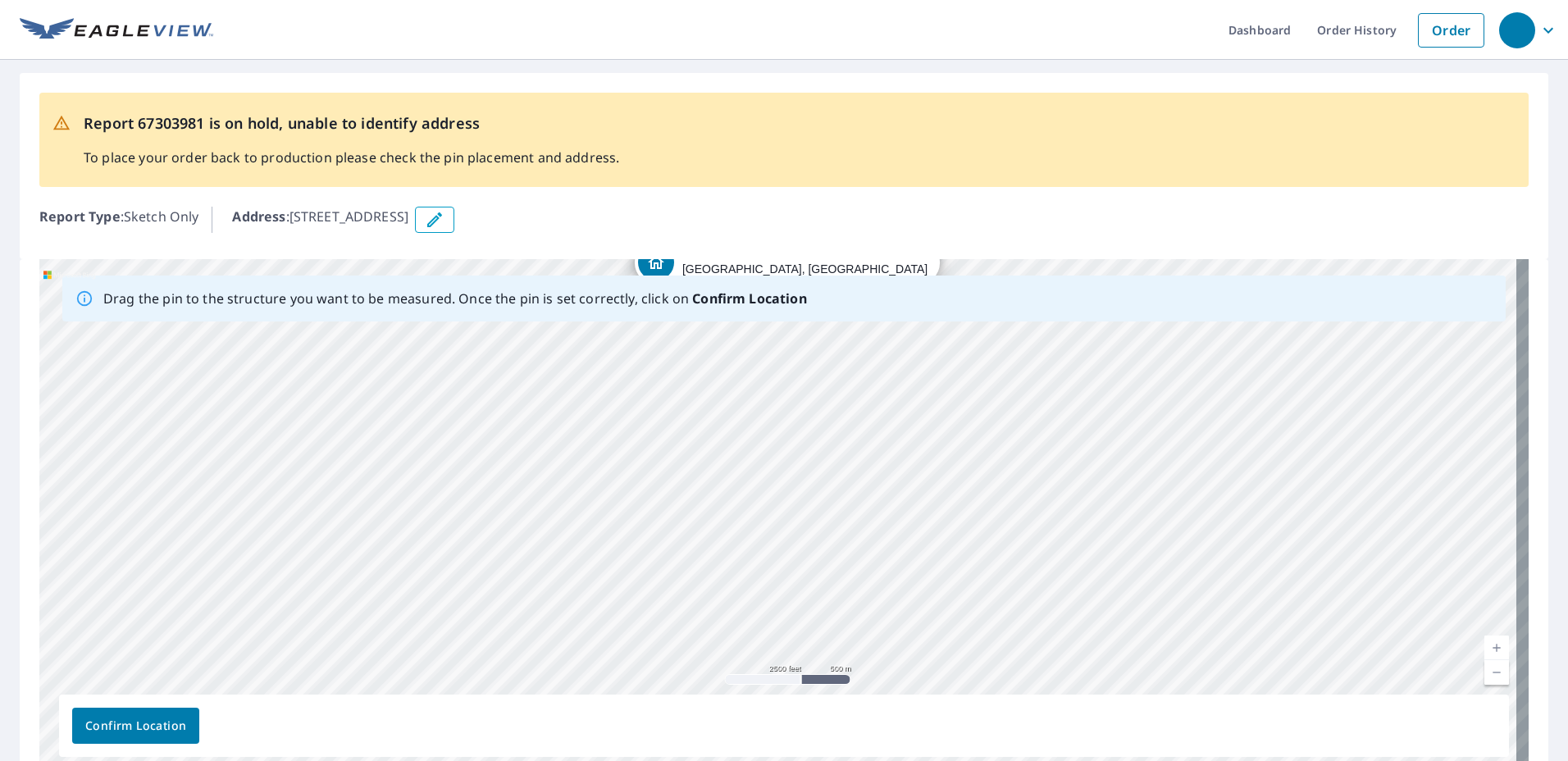
drag, startPoint x: 868, startPoint y: 532, endPoint x: 874, endPoint y: 414, distance: 118.2
click at [874, 414] on div "[STREET_ADDRESS][PERSON_NAME]" at bounding box center [784, 516] width 1490 height 514
drag, startPoint x: 830, startPoint y: 540, endPoint x: 839, endPoint y: 451, distance: 89.5
click at [839, 451] on div "[STREET_ADDRESS][PERSON_NAME]" at bounding box center [784, 516] width 1490 height 514
drag, startPoint x: 688, startPoint y: 560, endPoint x: 665, endPoint y: 431, distance: 131.0
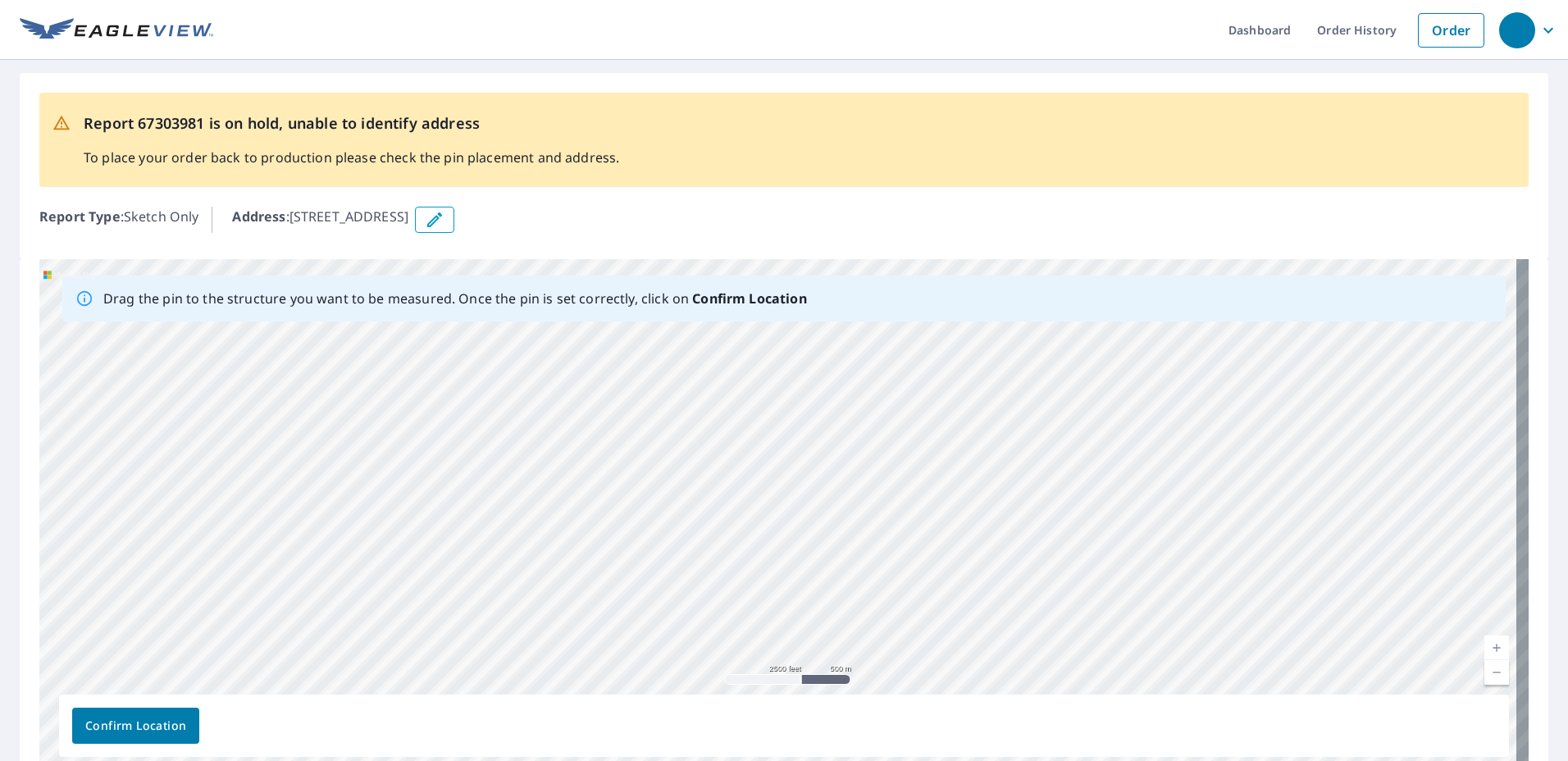
click at [665, 431] on div "[STREET_ADDRESS][PERSON_NAME]" at bounding box center [784, 516] width 1490 height 514
drag, startPoint x: 718, startPoint y: 600, endPoint x: 702, endPoint y: 453, distance: 147.9
click at [702, 453] on div "[STREET_ADDRESS][PERSON_NAME]" at bounding box center [784, 516] width 1490 height 514
drag, startPoint x: 778, startPoint y: 592, endPoint x: 769, endPoint y: 483, distance: 109.4
click at [769, 483] on div "[STREET_ADDRESS][PERSON_NAME]" at bounding box center [784, 516] width 1490 height 514
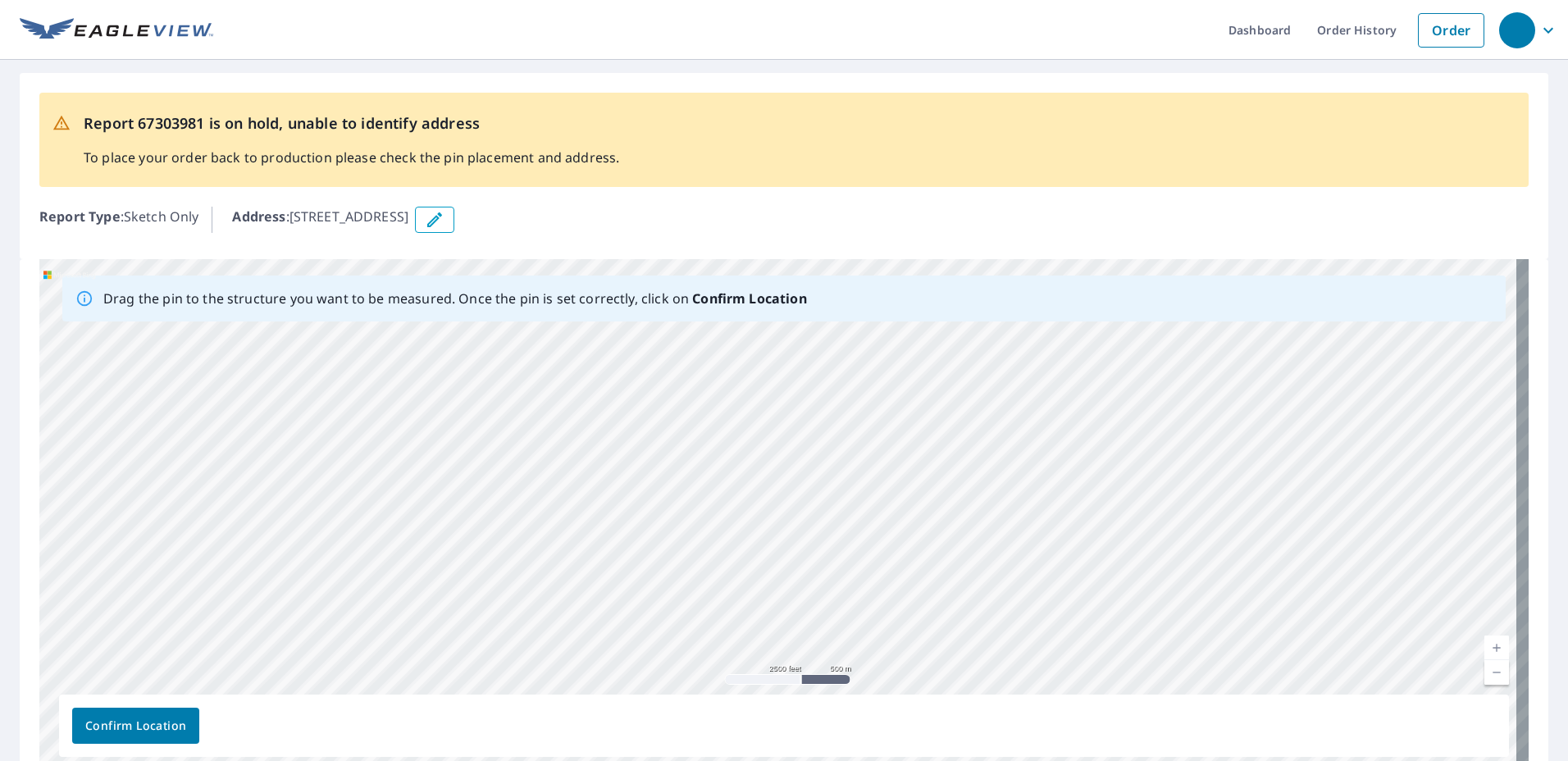
drag, startPoint x: 917, startPoint y: 406, endPoint x: 937, endPoint y: 635, distance: 229.9
click at [937, 635] on div "[STREET_ADDRESS][PERSON_NAME]" at bounding box center [784, 516] width 1490 height 514
drag, startPoint x: 933, startPoint y: 429, endPoint x: 930, endPoint y: 617, distance: 188.0
click at [930, 617] on div "[STREET_ADDRESS][PERSON_NAME]" at bounding box center [784, 516] width 1490 height 514
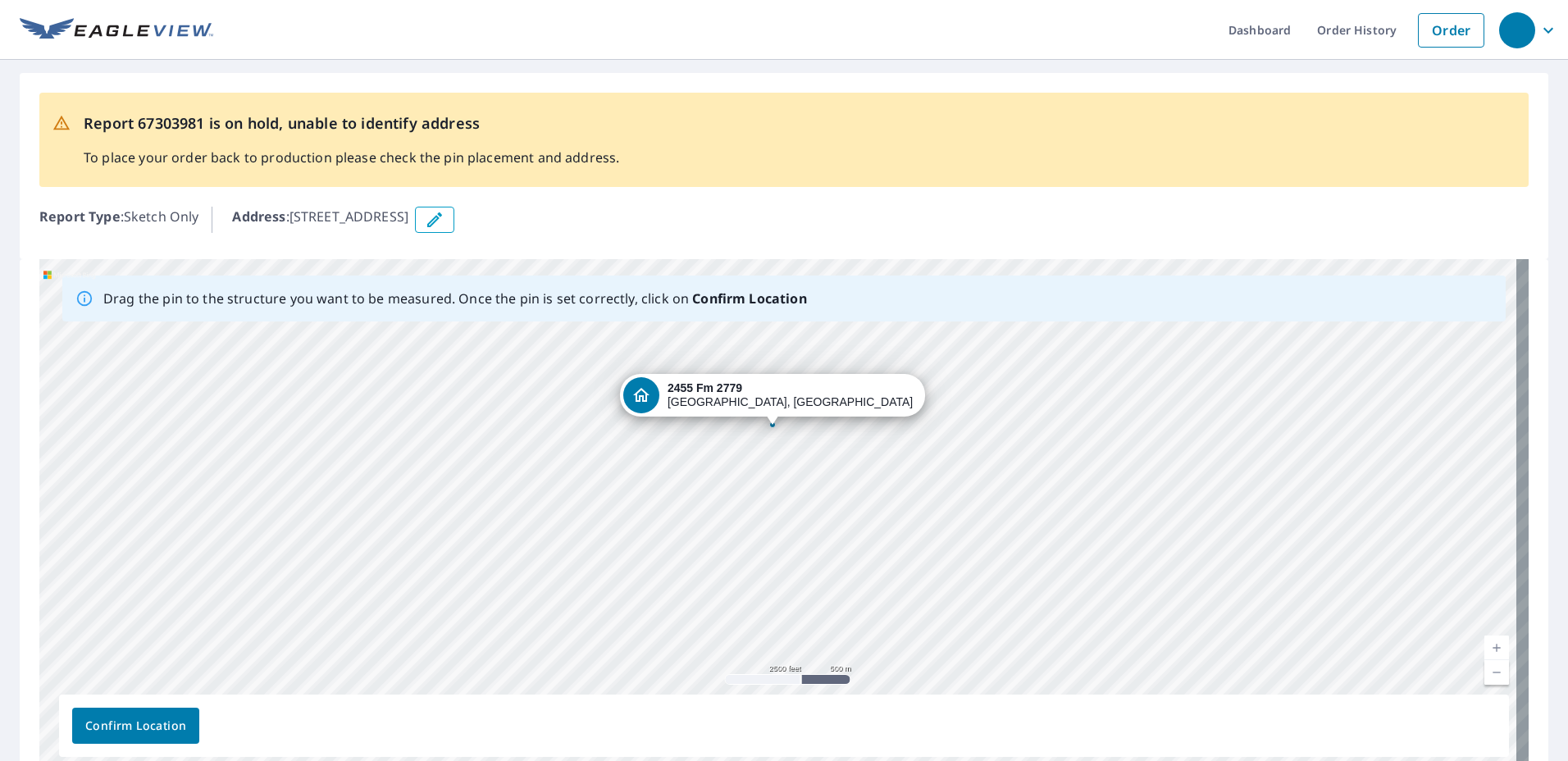
drag, startPoint x: 921, startPoint y: 399, endPoint x: 927, endPoint y: 590, distance: 191.1
click at [927, 590] on div "[STREET_ADDRESS][PERSON_NAME]" at bounding box center [784, 516] width 1490 height 514
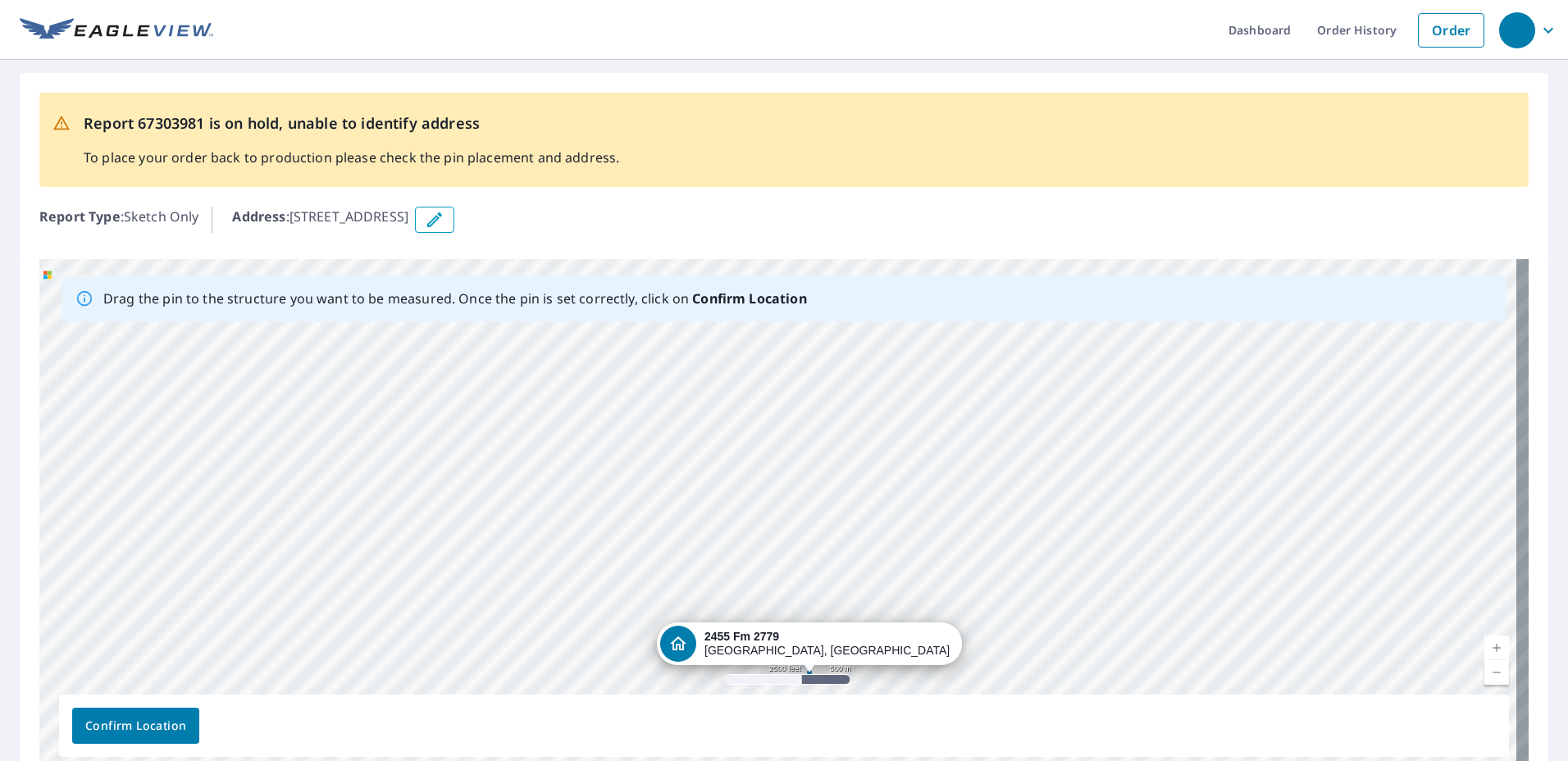
drag, startPoint x: 772, startPoint y: 421, endPoint x: 809, endPoint y: 664, distance: 245.8
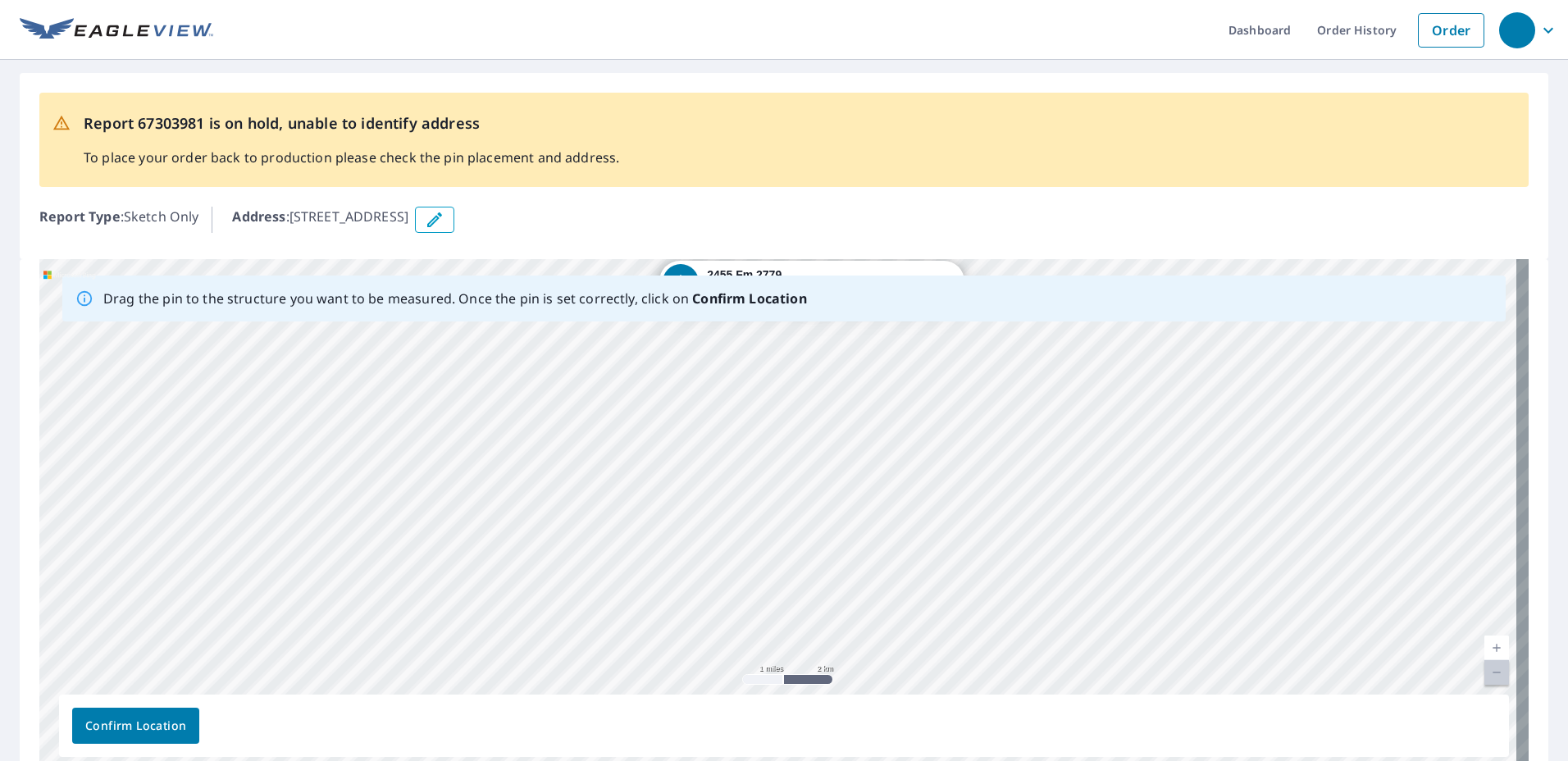
drag, startPoint x: 973, startPoint y: 497, endPoint x: 956, endPoint y: 333, distance: 164.9
click at [956, 332] on div "[STREET_ADDRESS][PERSON_NAME]" at bounding box center [784, 516] width 1490 height 514
drag, startPoint x: 835, startPoint y: 412, endPoint x: 848, endPoint y: 590, distance: 178.5
click at [848, 590] on div "[STREET_ADDRESS][PERSON_NAME]" at bounding box center [784, 516] width 1490 height 514
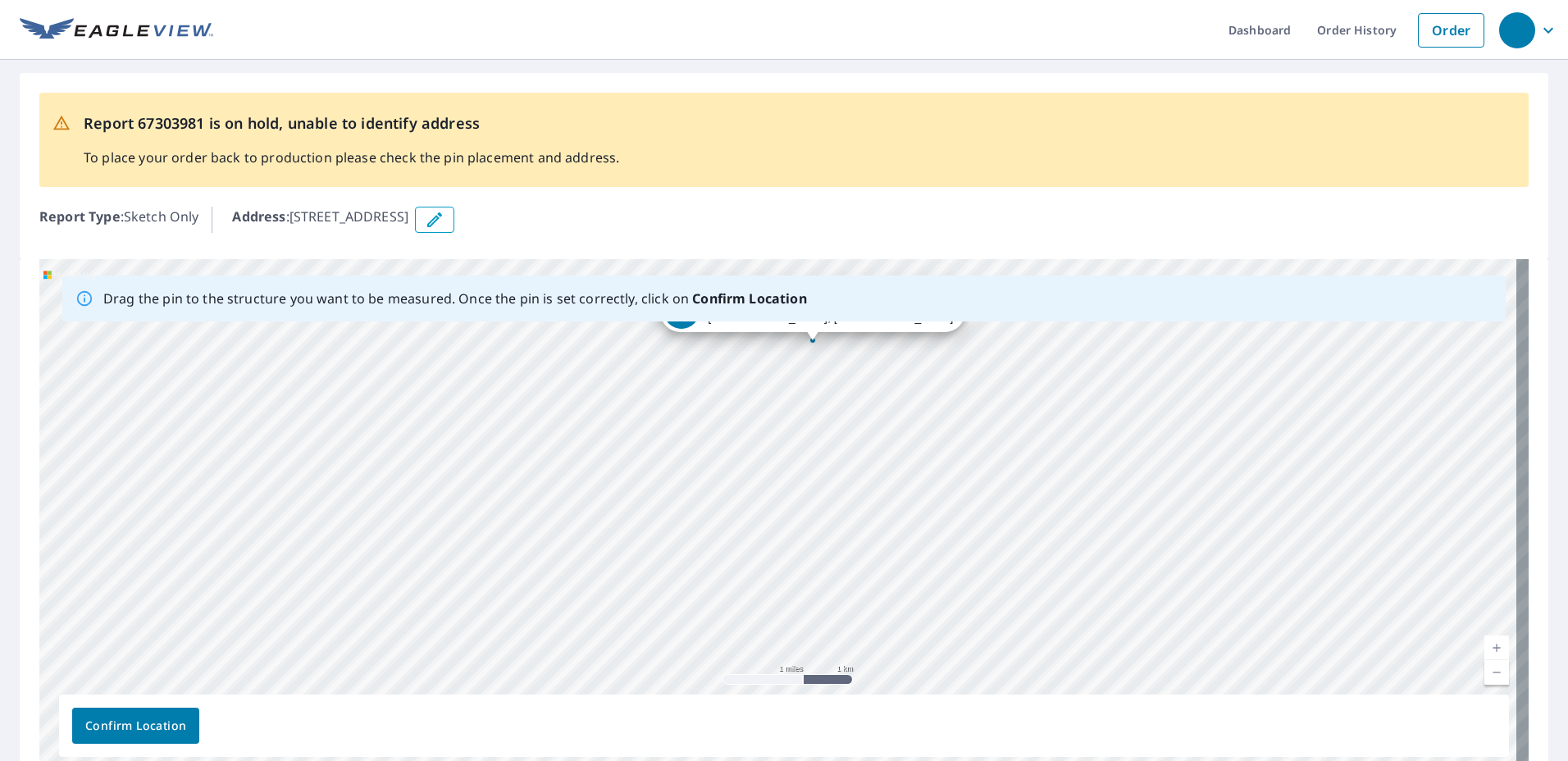
drag, startPoint x: 879, startPoint y: 397, endPoint x: 875, endPoint y: 476, distance: 79.1
click at [875, 476] on div "[STREET_ADDRESS][PERSON_NAME]" at bounding box center [784, 516] width 1490 height 514
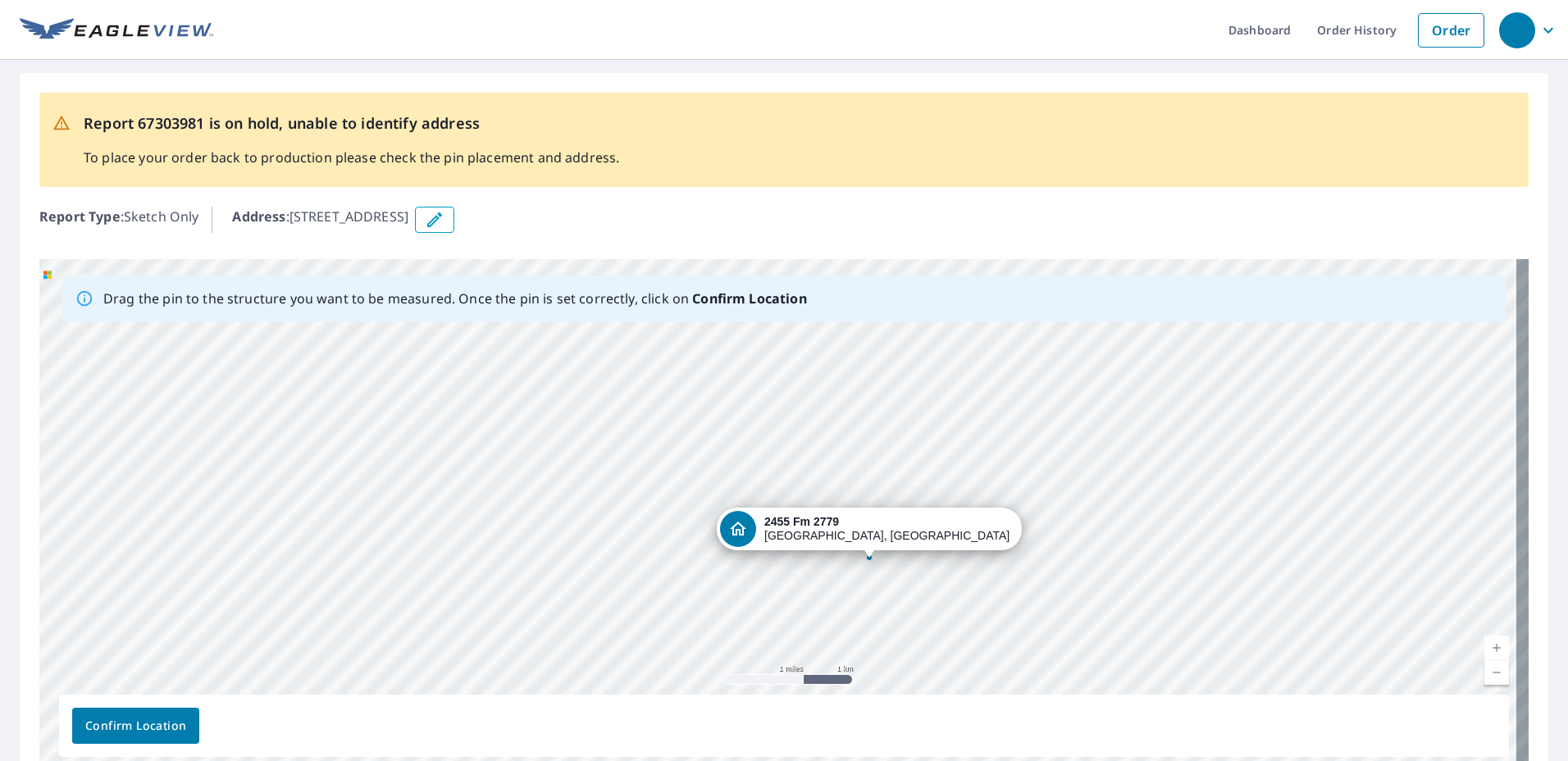
drag, startPoint x: 813, startPoint y: 341, endPoint x: 870, endPoint y: 558, distance: 224.4
click at [870, 558] on div "[STREET_ADDRESS][PERSON_NAME]" at bounding box center [784, 516] width 1490 height 514
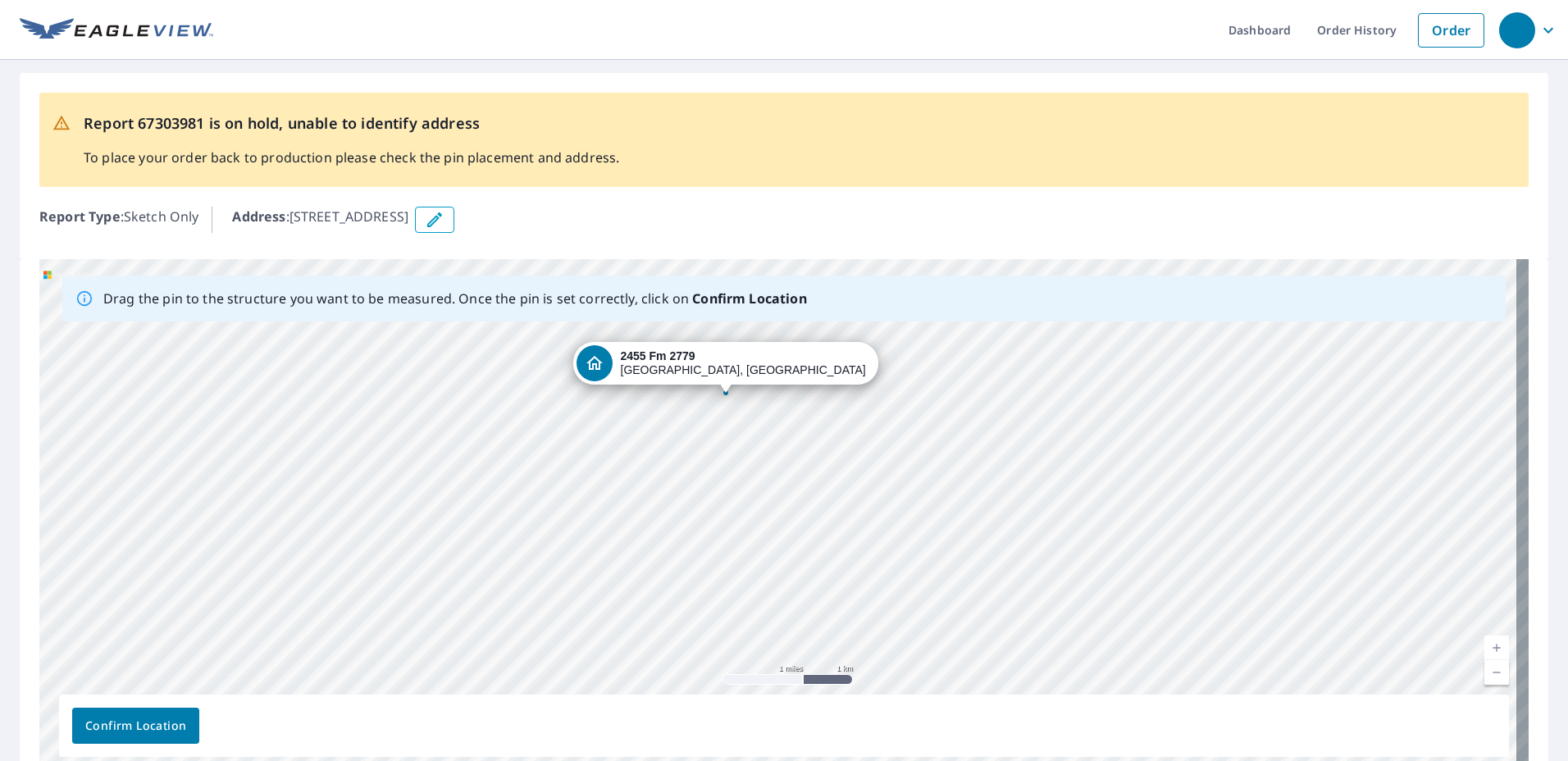
drag, startPoint x: 958, startPoint y: 580, endPoint x: 906, endPoint y: 460, distance: 130.8
click at [906, 460] on div "[STREET_ADDRESS][PERSON_NAME]" at bounding box center [784, 516] width 1490 height 514
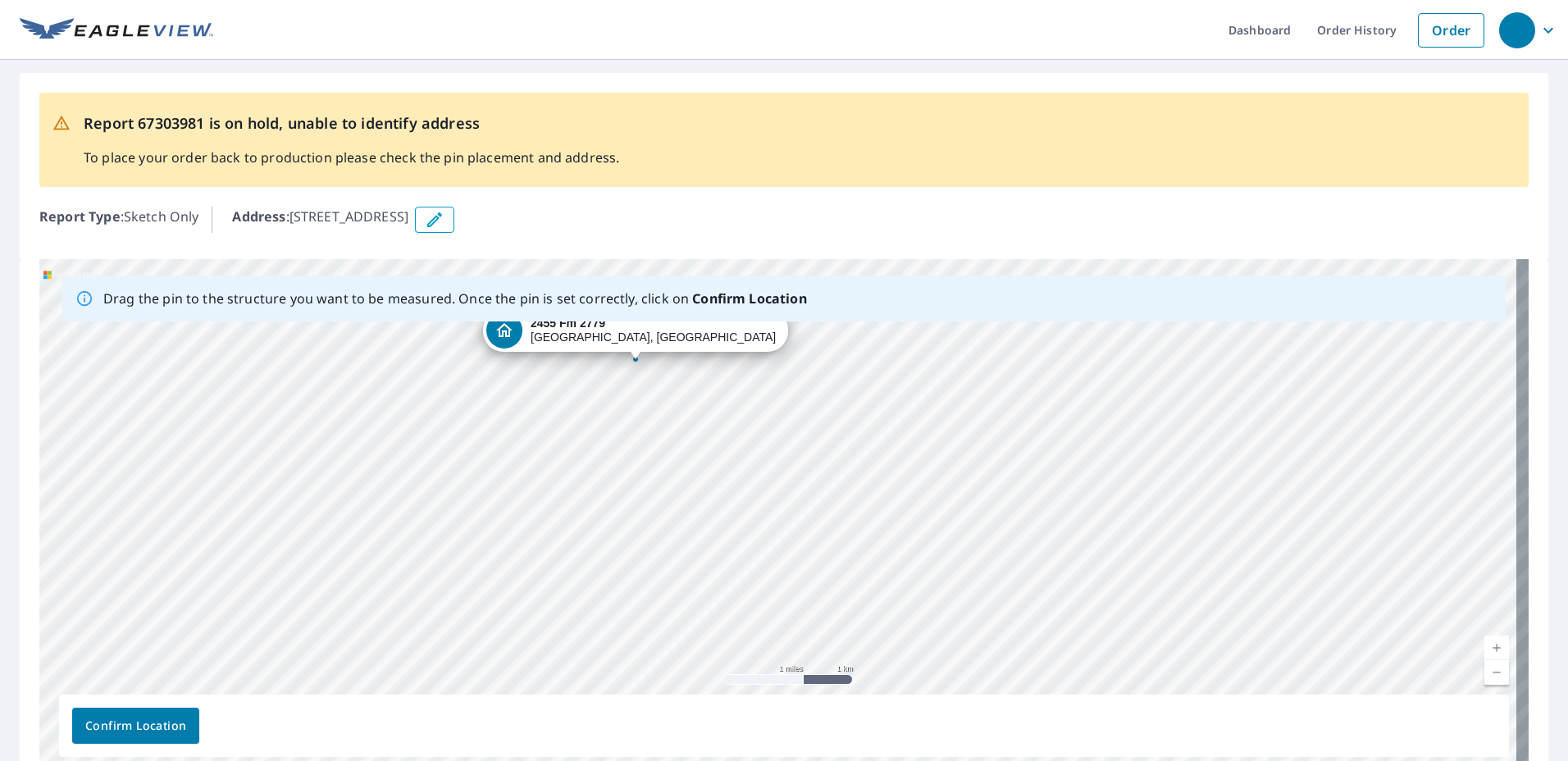
drag, startPoint x: 723, startPoint y: 391, endPoint x: 632, endPoint y: 358, distance: 96.8
click at [632, 358] on div "[STREET_ADDRESS][PERSON_NAME]" at bounding box center [784, 516] width 1490 height 514
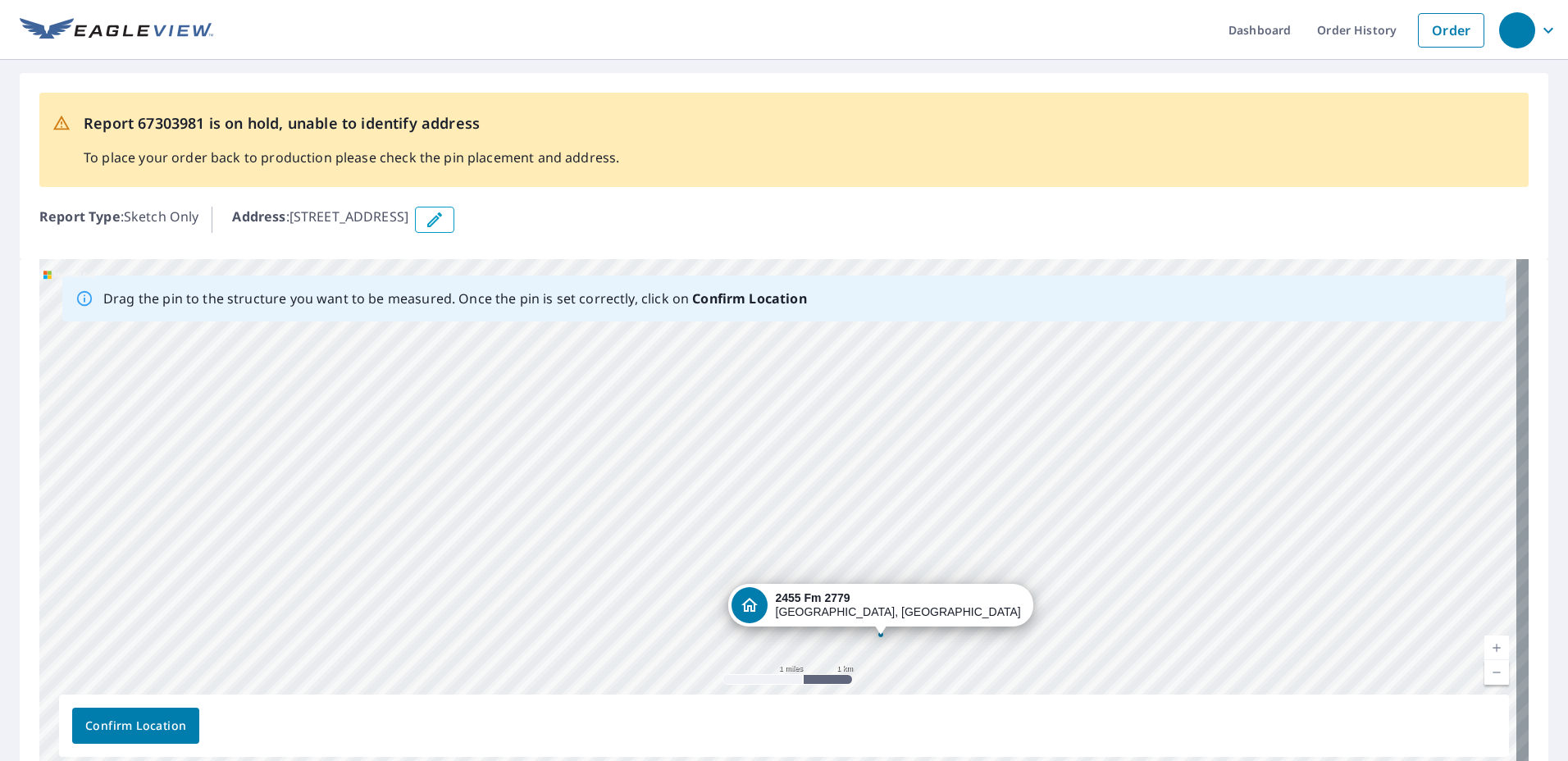
drag, startPoint x: 818, startPoint y: 379, endPoint x: 919, endPoint y: 501, distance: 158.4
click at [919, 501] on div "[STREET_ADDRESS][PERSON_NAME]" at bounding box center [784, 516] width 1490 height 514
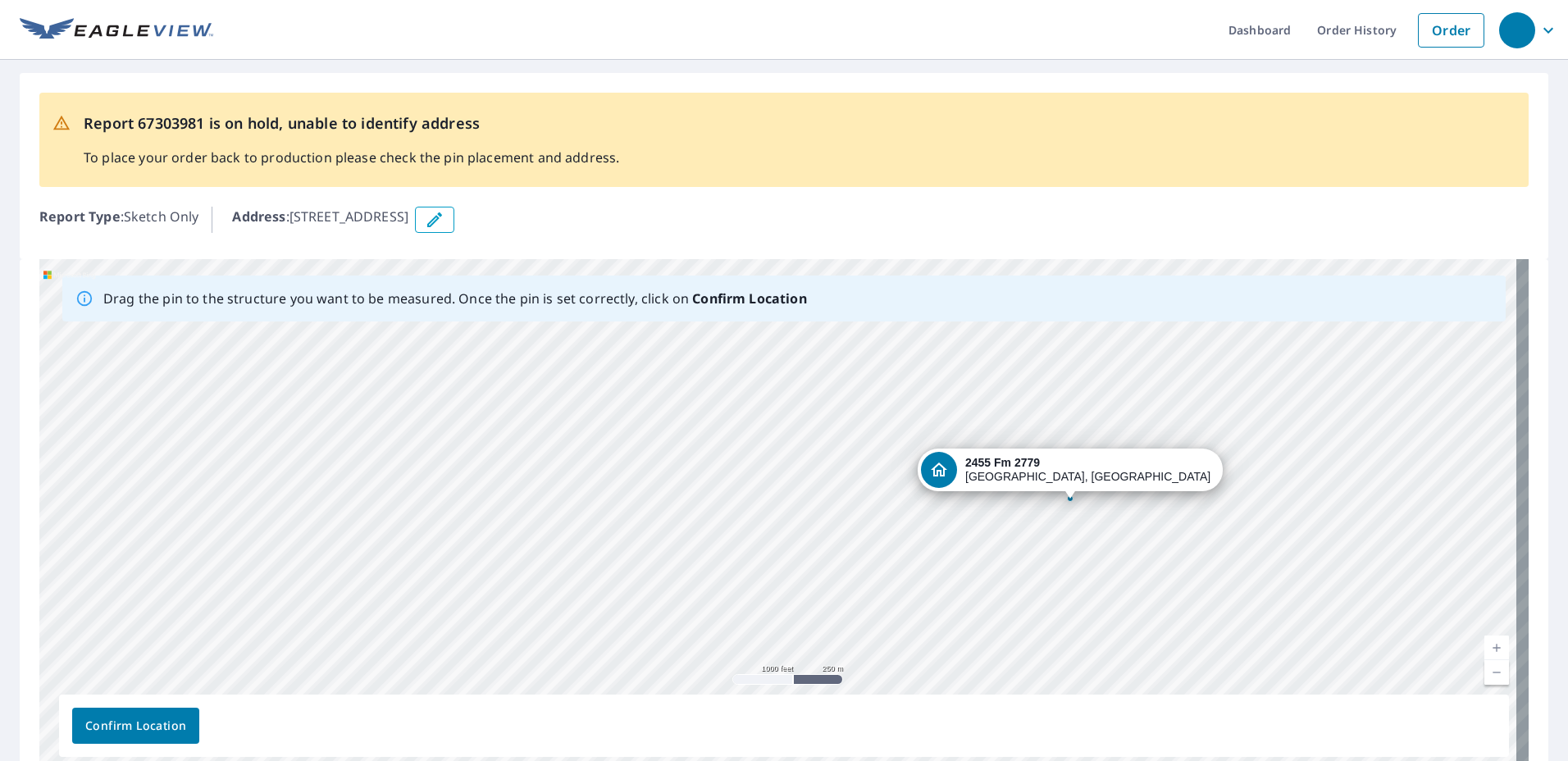
drag, startPoint x: 744, startPoint y: 587, endPoint x: 678, endPoint y: 433, distance: 167.5
click at [678, 433] on div "[STREET_ADDRESS][PERSON_NAME]" at bounding box center [784, 516] width 1490 height 514
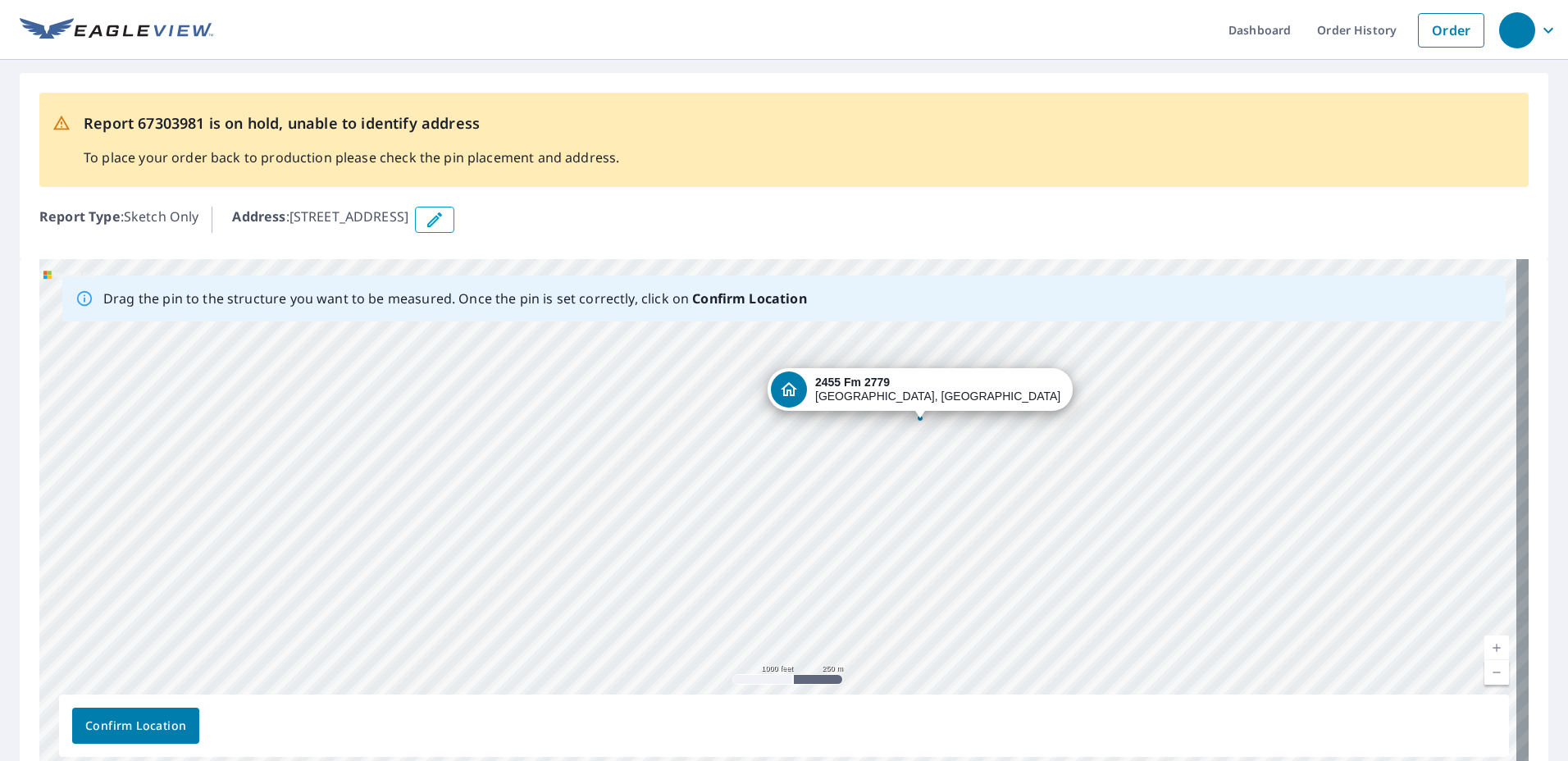
drag, startPoint x: 943, startPoint y: 562, endPoint x: 792, endPoint y: 482, distance: 170.9
click at [792, 482] on div "[STREET_ADDRESS][PERSON_NAME]" at bounding box center [784, 516] width 1490 height 514
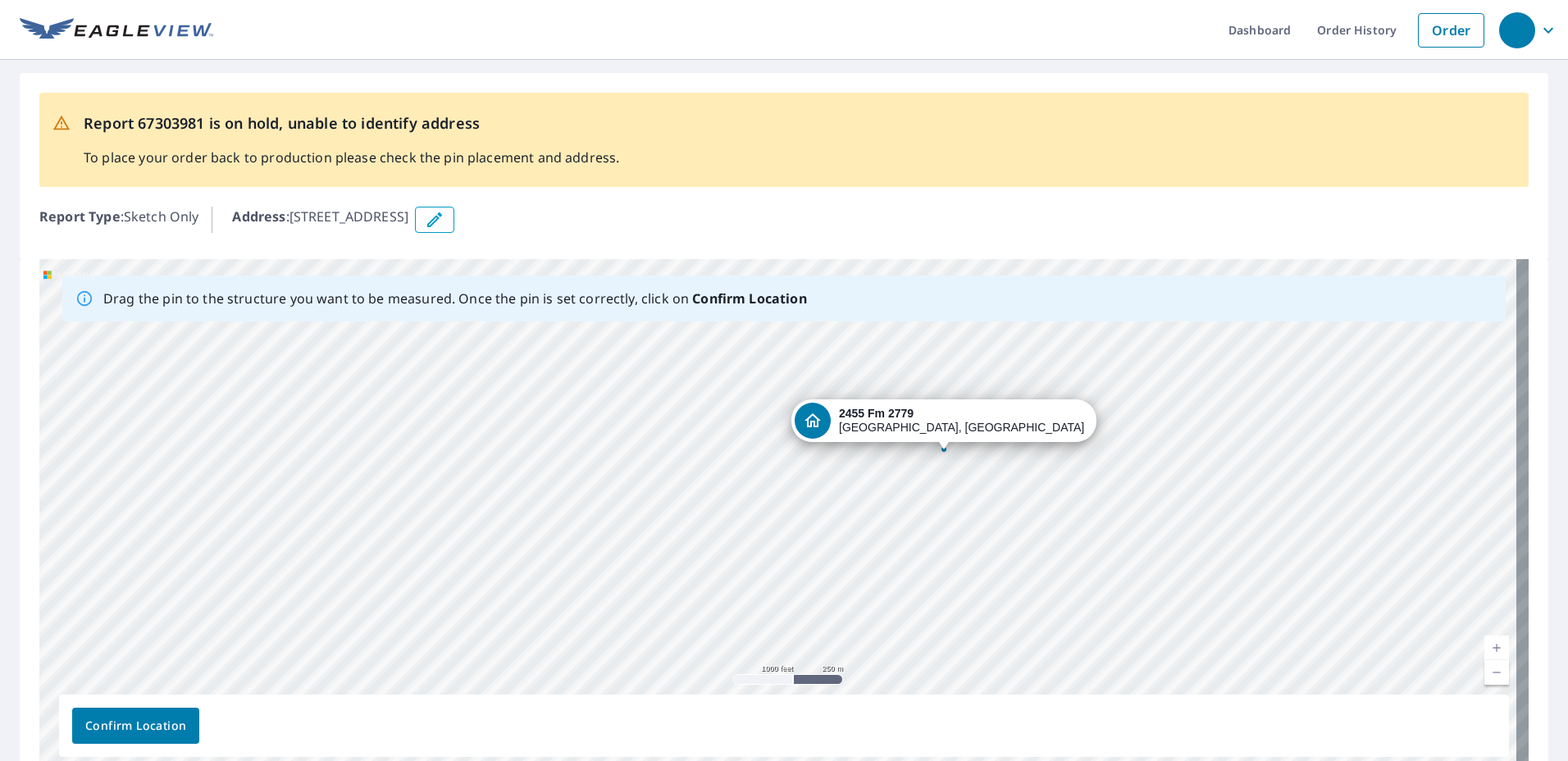
drag, startPoint x: 764, startPoint y: 404, endPoint x: 787, endPoint y: 435, distance: 38.6
click at [787, 435] on div "[STREET_ADDRESS][PERSON_NAME]" at bounding box center [784, 516] width 1490 height 514
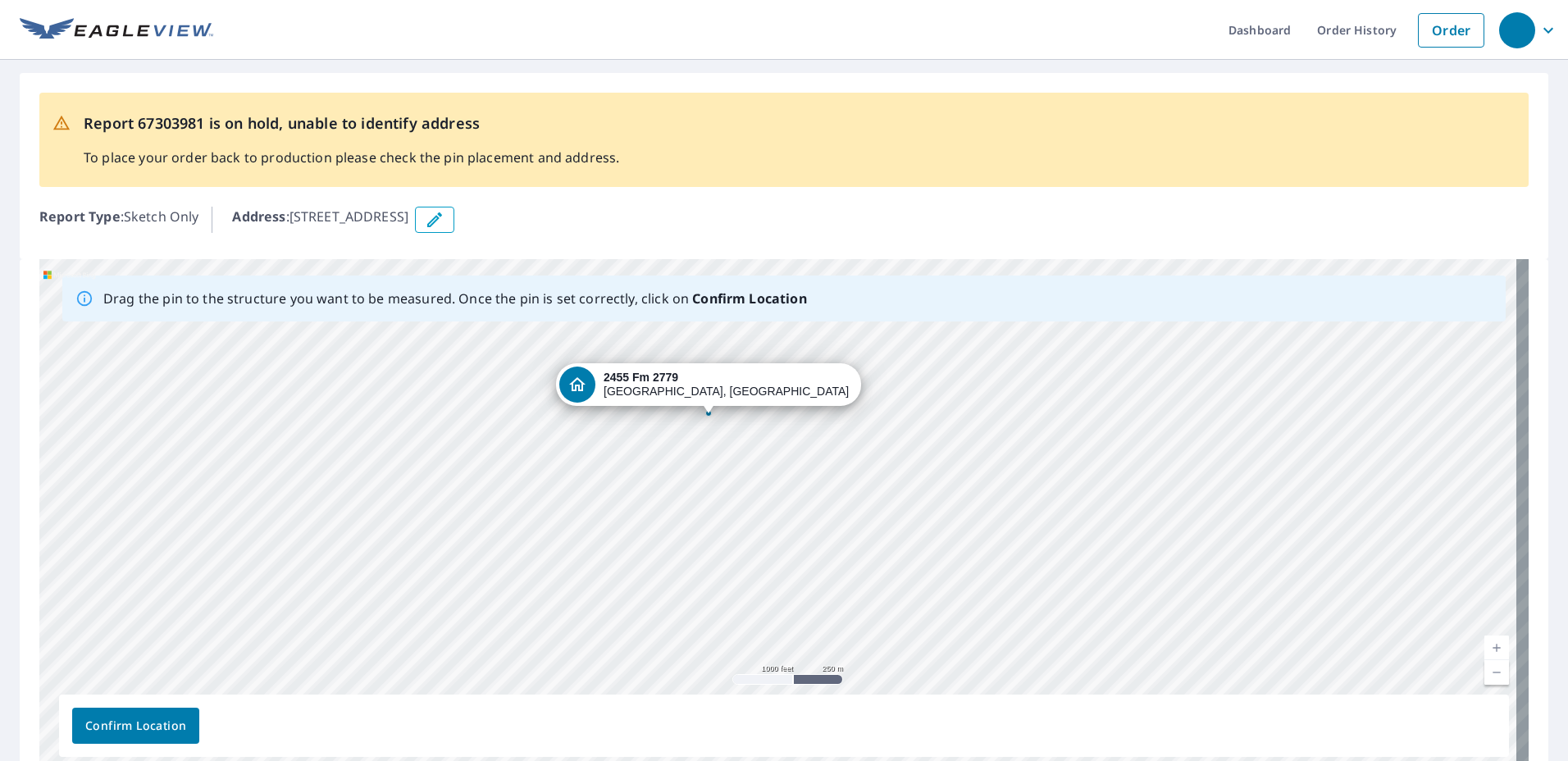
drag, startPoint x: 943, startPoint y: 449, endPoint x: 707, endPoint y: 413, distance: 238.7
click at [707, 413] on div "[STREET_ADDRESS][PERSON_NAME]" at bounding box center [784, 516] width 1490 height 514
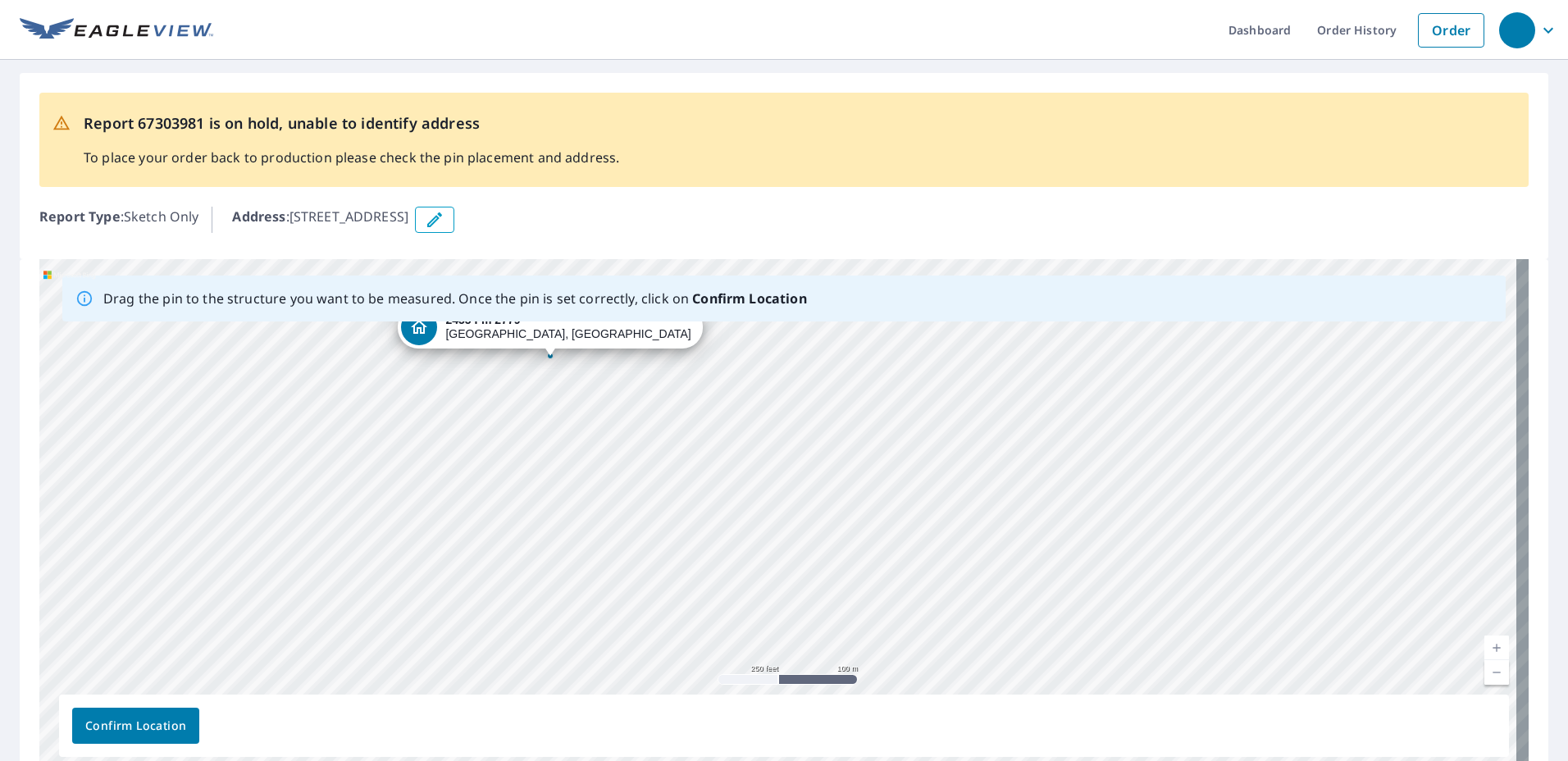
drag, startPoint x: 984, startPoint y: 547, endPoint x: 951, endPoint y: 401, distance: 149.7
click at [951, 401] on div "[STREET_ADDRESS][PERSON_NAME]" at bounding box center [784, 516] width 1490 height 514
drag, startPoint x: 848, startPoint y: 521, endPoint x: 909, endPoint y: 512, distance: 61.7
click at [909, 512] on div "[STREET_ADDRESS][PERSON_NAME]" at bounding box center [784, 516] width 1490 height 514
drag, startPoint x: 857, startPoint y: 571, endPoint x: 708, endPoint y: 440, distance: 198.4
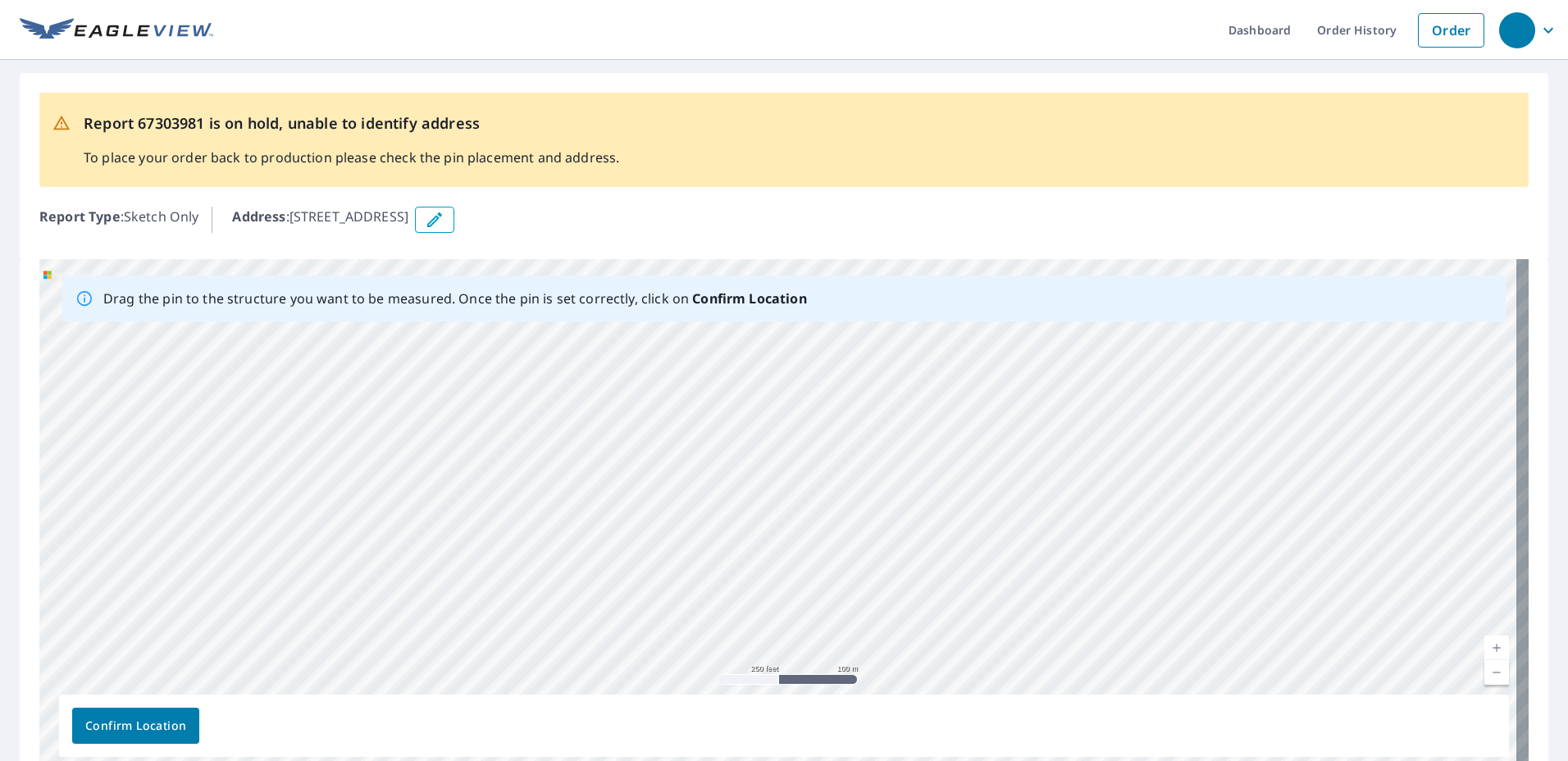
click at [708, 440] on div "[STREET_ADDRESS][PERSON_NAME]" at bounding box center [784, 516] width 1490 height 514
drag, startPoint x: 864, startPoint y: 611, endPoint x: 852, endPoint y: 479, distance: 132.5
click at [852, 479] on div "[STREET_ADDRESS][PERSON_NAME]" at bounding box center [784, 516] width 1490 height 514
drag, startPoint x: 926, startPoint y: 636, endPoint x: 916, endPoint y: 498, distance: 138.4
click at [916, 498] on div "[STREET_ADDRESS][PERSON_NAME]" at bounding box center [784, 516] width 1490 height 514
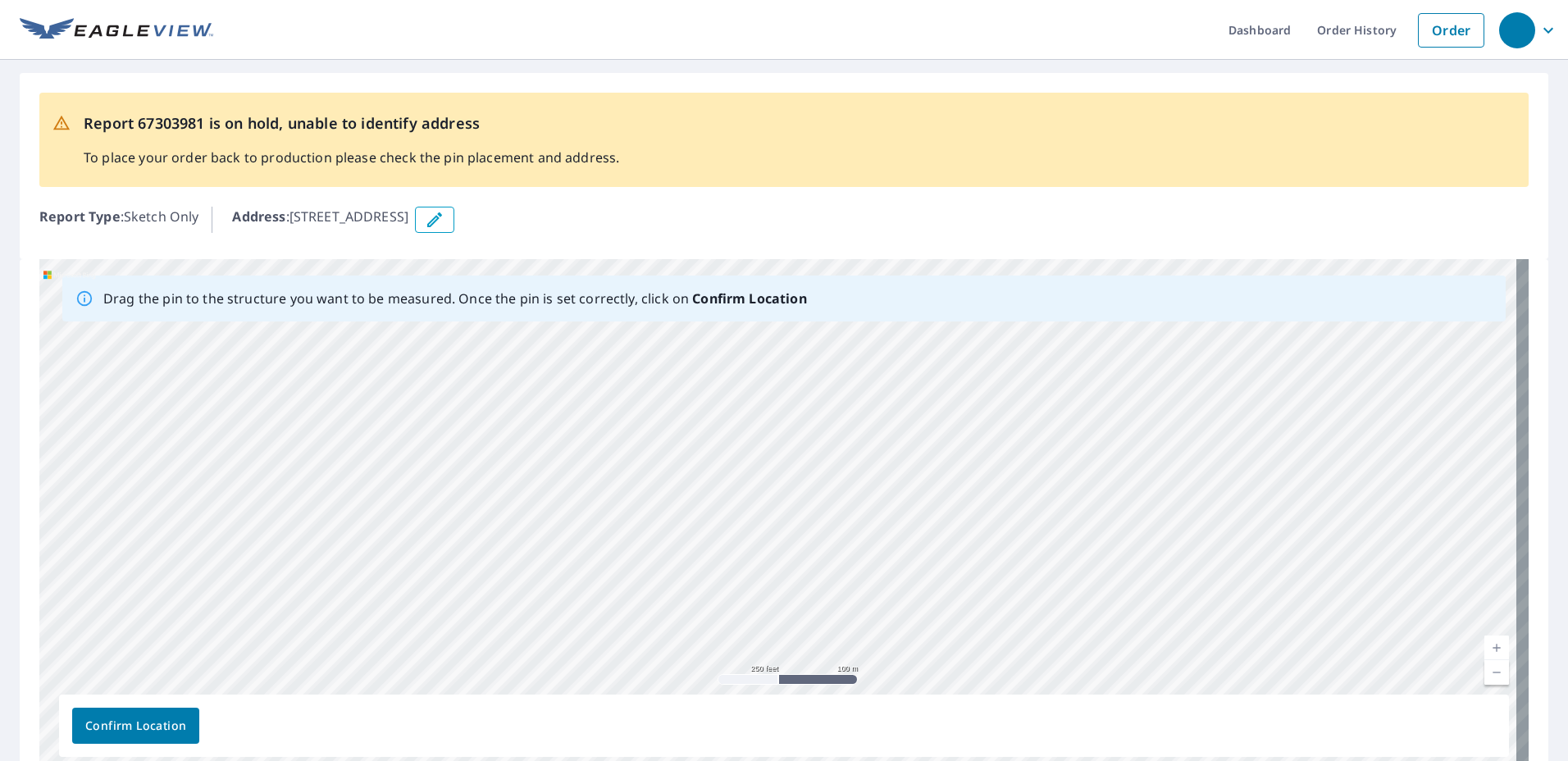
drag, startPoint x: 1013, startPoint y: 658, endPoint x: 1005, endPoint y: 607, distance: 51.6
click at [1005, 607] on div "[STREET_ADDRESS][PERSON_NAME]" at bounding box center [784, 516] width 1490 height 514
drag, startPoint x: 1184, startPoint y: 468, endPoint x: 1098, endPoint y: 619, distance: 173.8
click at [1098, 619] on div "[STREET_ADDRESS][PERSON_NAME]" at bounding box center [784, 516] width 1490 height 514
drag, startPoint x: 1020, startPoint y: 422, endPoint x: 997, endPoint y: 598, distance: 177.5
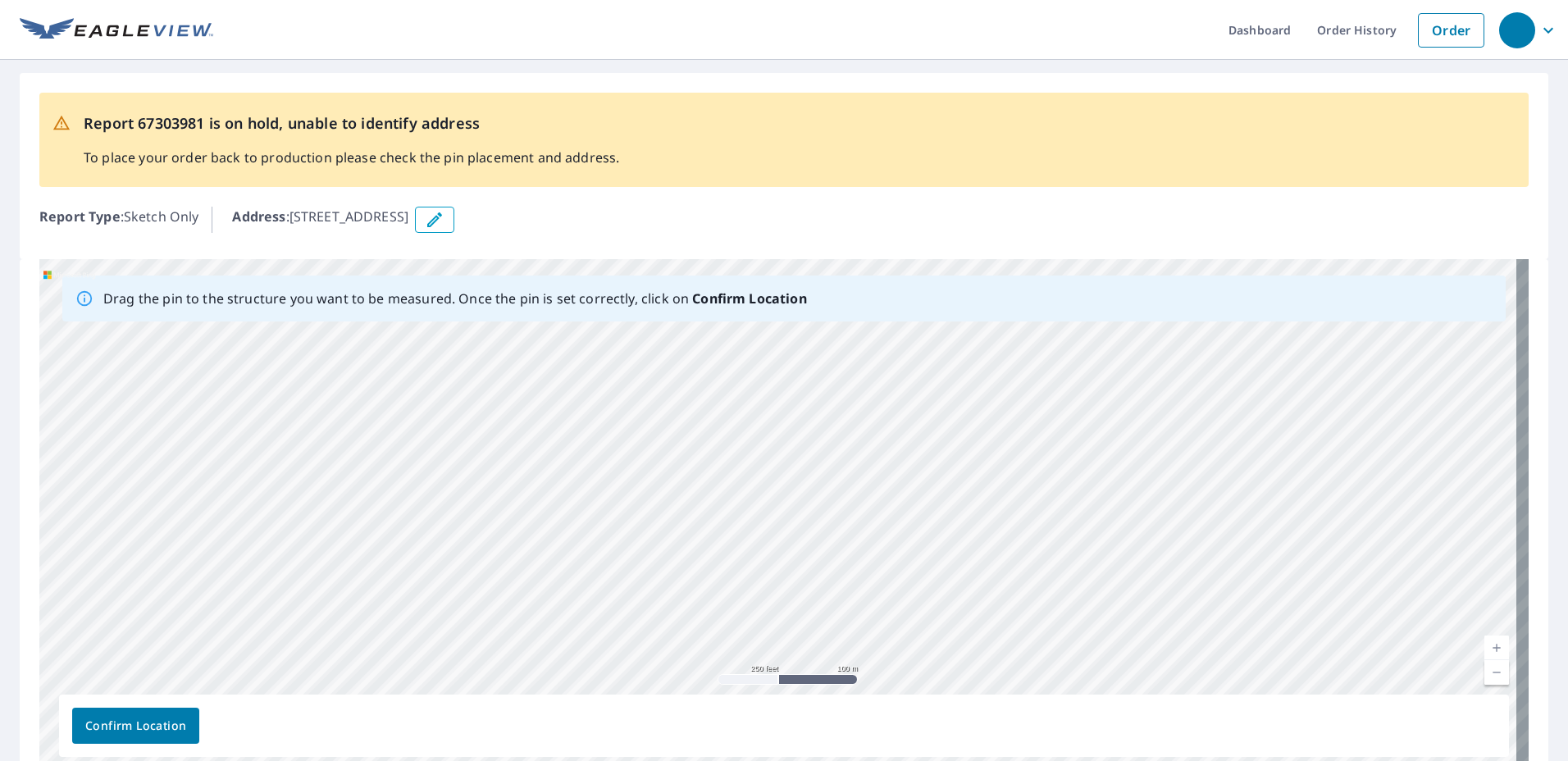
click at [997, 598] on div "[STREET_ADDRESS][PERSON_NAME]" at bounding box center [784, 516] width 1490 height 514
drag, startPoint x: 861, startPoint y: 449, endPoint x: 896, endPoint y: 606, distance: 160.9
click at [896, 606] on div "[STREET_ADDRESS][PERSON_NAME]" at bounding box center [784, 516] width 1490 height 514
drag, startPoint x: 884, startPoint y: 546, endPoint x: 877, endPoint y: 506, distance: 40.6
click at [877, 506] on div "[STREET_ADDRESS][PERSON_NAME]" at bounding box center [784, 516] width 1490 height 514
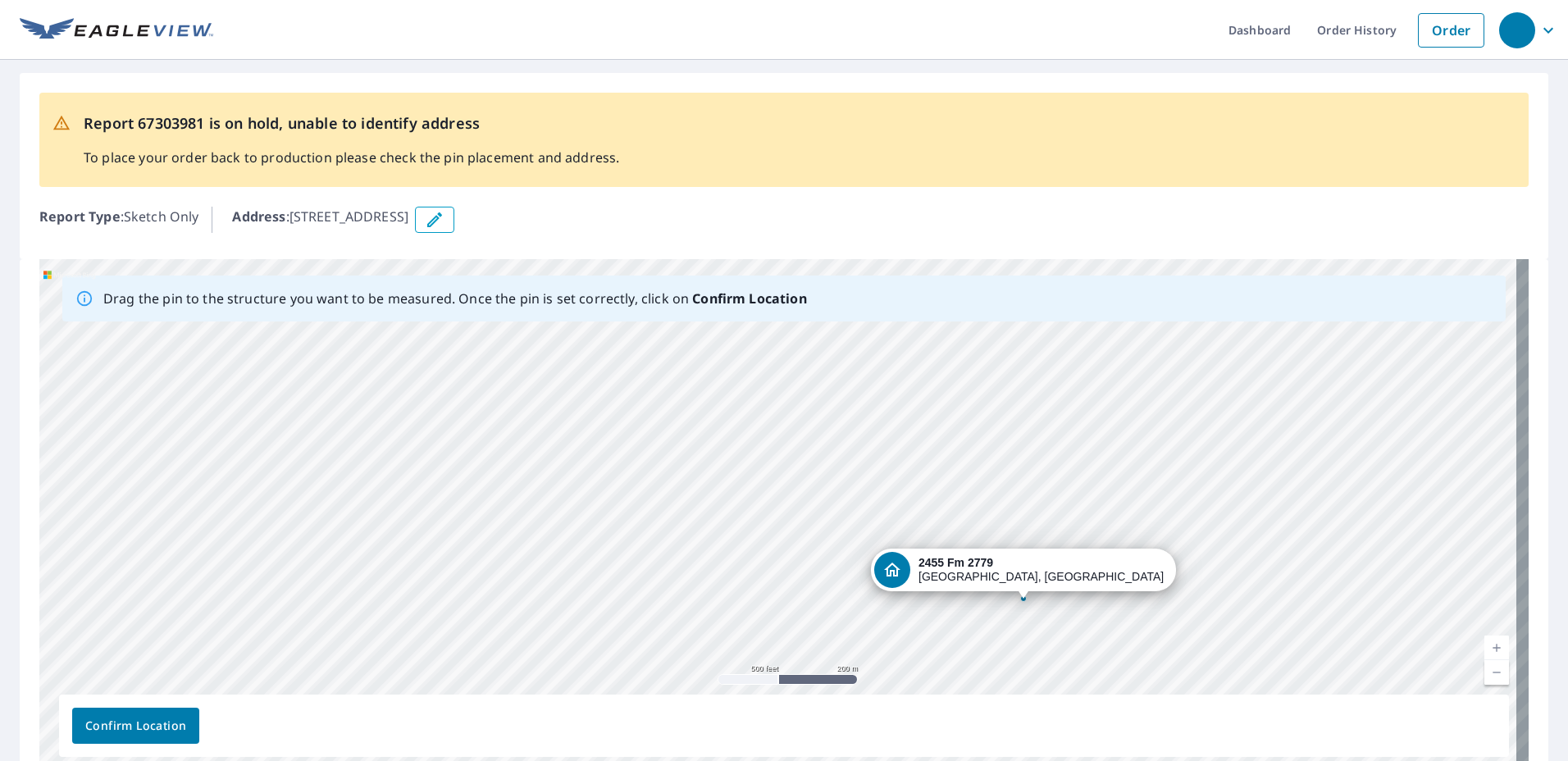
drag, startPoint x: 613, startPoint y: 423, endPoint x: 1022, endPoint y: 596, distance: 444.1
click at [1022, 596] on div "[STREET_ADDRESS][PERSON_NAME]" at bounding box center [784, 516] width 1490 height 514
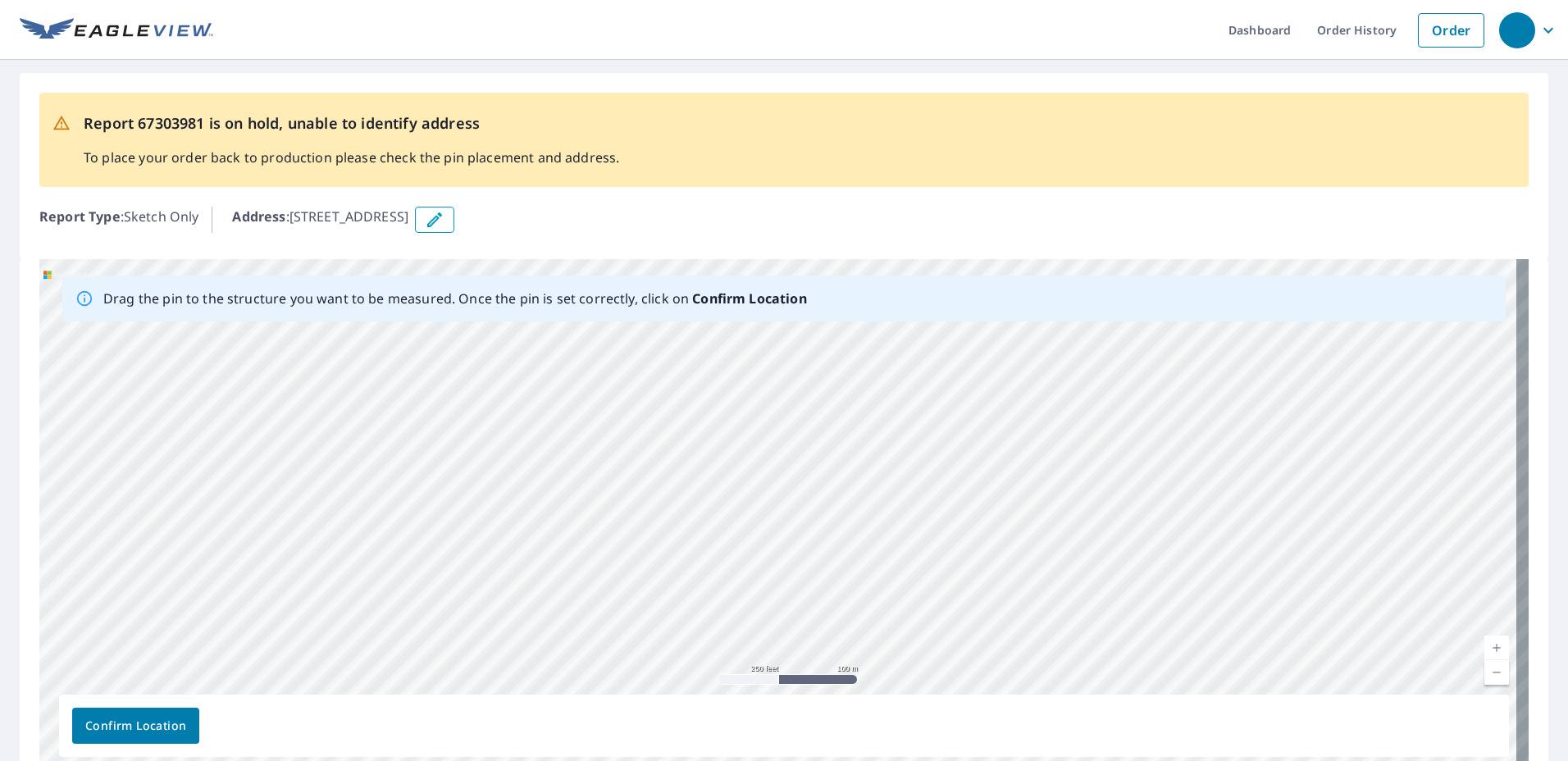
drag, startPoint x: 943, startPoint y: 605, endPoint x: 840, endPoint y: 445, distance: 190.3
click at [840, 445] on div "[STREET_ADDRESS][PERSON_NAME]" at bounding box center [784, 516] width 1490 height 514
drag, startPoint x: 668, startPoint y: 485, endPoint x: 964, endPoint y: 574, distance: 309.1
click at [964, 574] on div "[STREET_ADDRESS][PERSON_NAME]" at bounding box center [784, 516] width 1490 height 514
drag, startPoint x: 819, startPoint y: 374, endPoint x: 805, endPoint y: 463, distance: 90.1
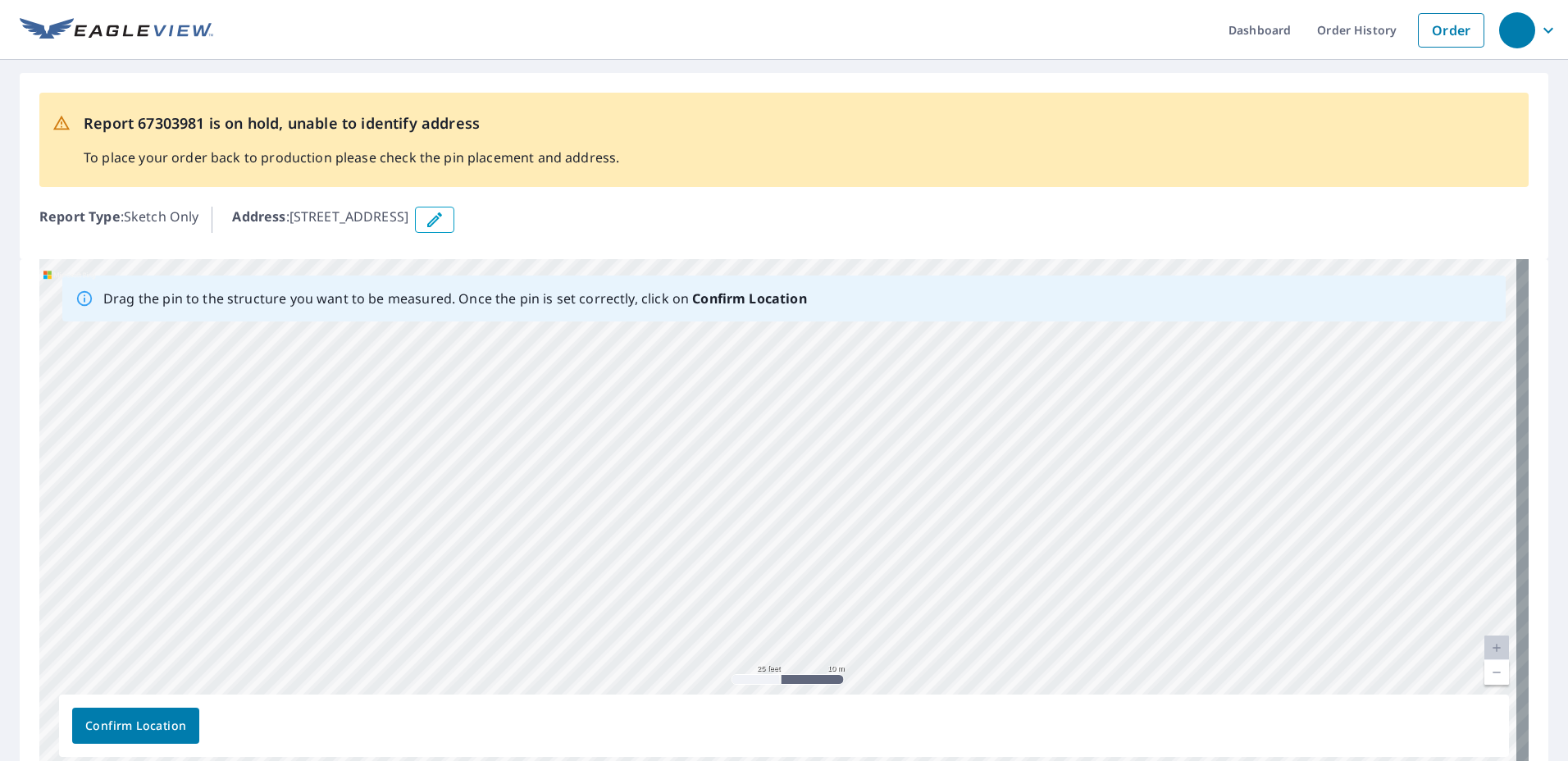
click at [805, 463] on div "[STREET_ADDRESS][PERSON_NAME]" at bounding box center [784, 516] width 1490 height 514
drag, startPoint x: 1034, startPoint y: 519, endPoint x: 991, endPoint y: 544, distance: 49.7
click at [991, 544] on div "[STREET_ADDRESS][PERSON_NAME]" at bounding box center [784, 516] width 1490 height 514
drag, startPoint x: 909, startPoint y: 363, endPoint x: 1136, endPoint y: 609, distance: 334.7
click at [1136, 609] on div "[STREET_ADDRESS][PERSON_NAME]" at bounding box center [784, 516] width 1490 height 514
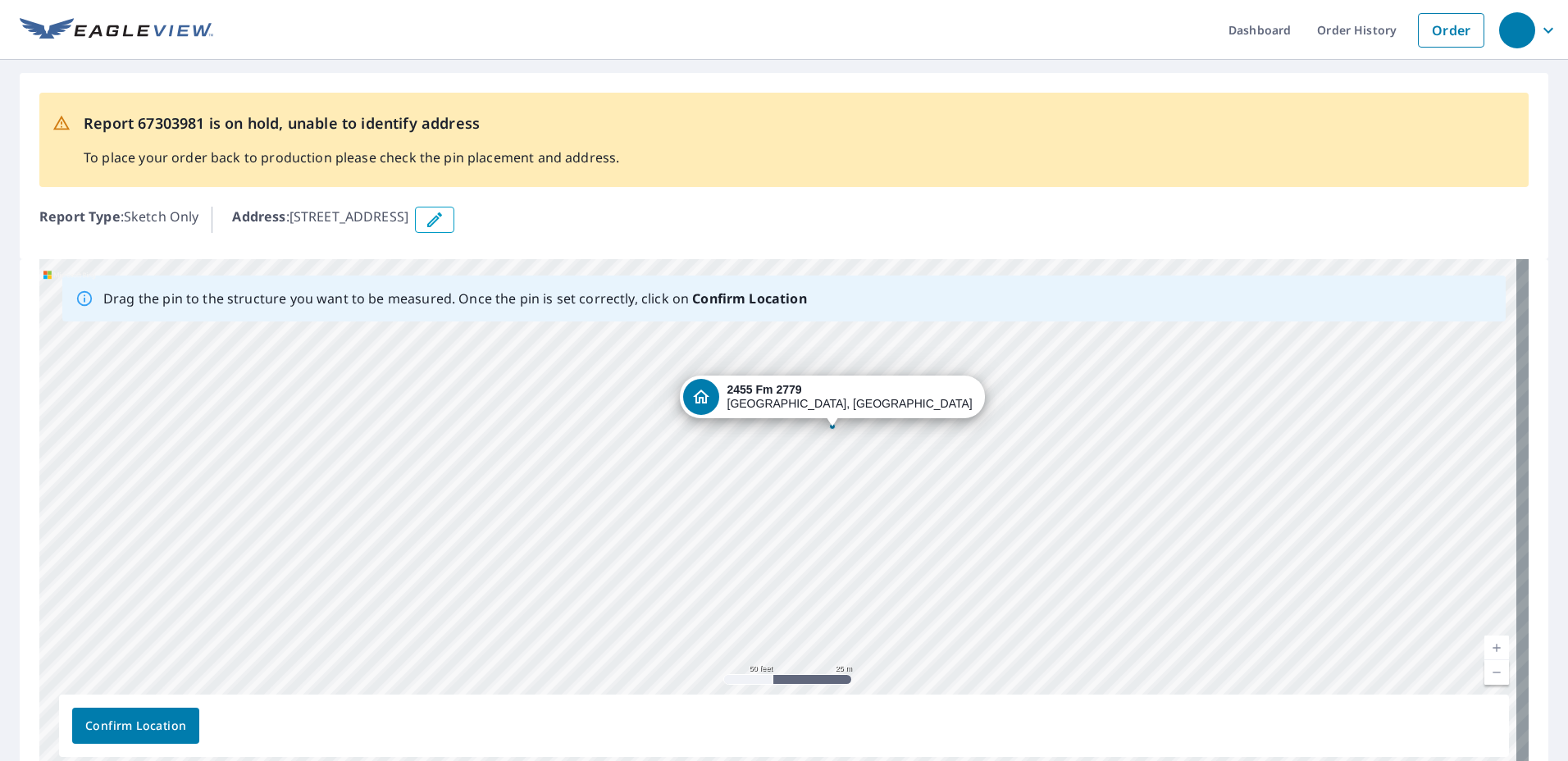
drag, startPoint x: 1000, startPoint y: 617, endPoint x: 1055, endPoint y: 531, distance: 102.1
click at [1055, 531] on div "[STREET_ADDRESS][PERSON_NAME]" at bounding box center [784, 516] width 1490 height 514
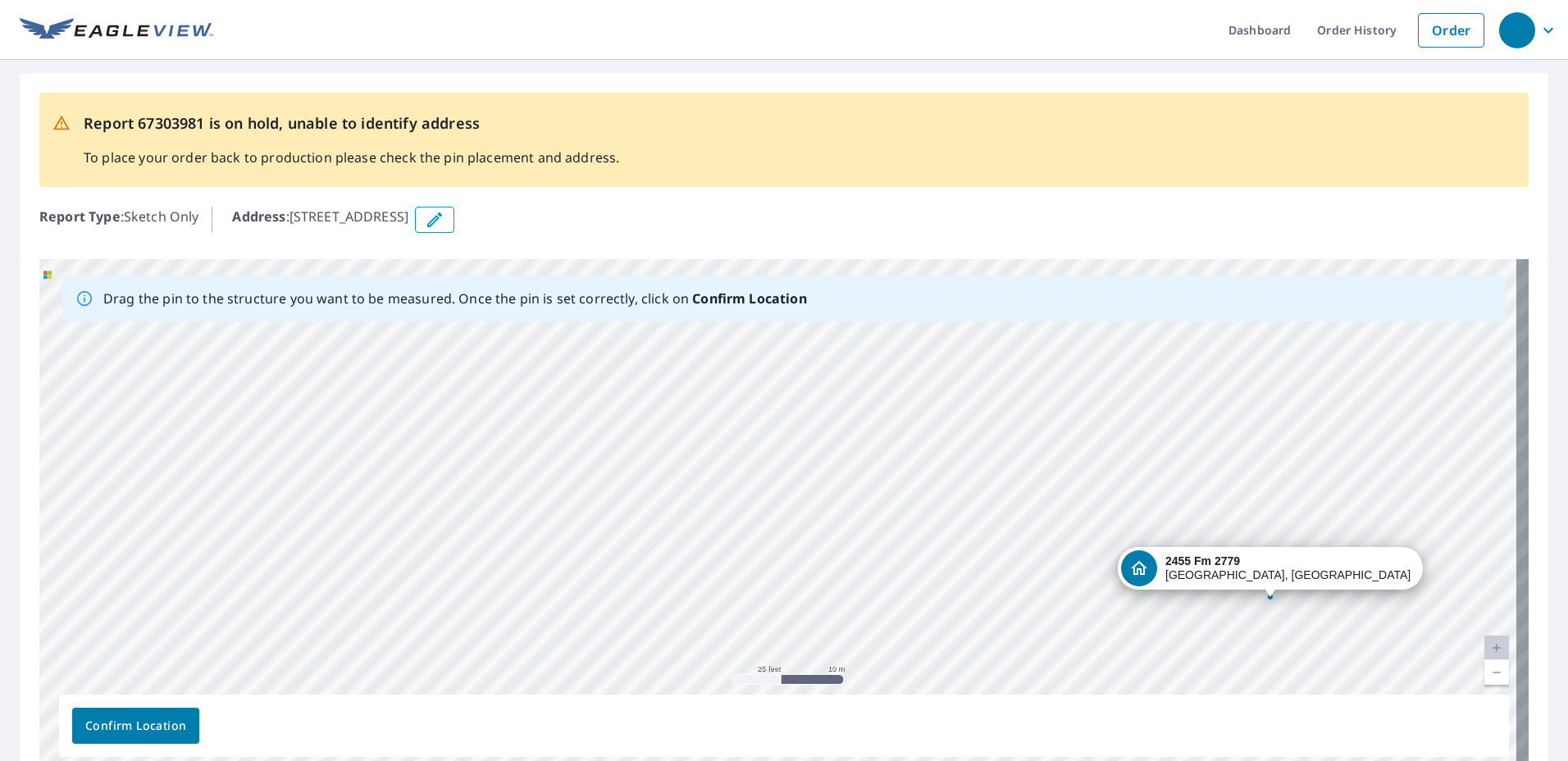
drag, startPoint x: 606, startPoint y: 376, endPoint x: 766, endPoint y: 525, distance: 218.6
click at [766, 525] on div "[STREET_ADDRESS][PERSON_NAME]" at bounding box center [784, 516] width 1490 height 514
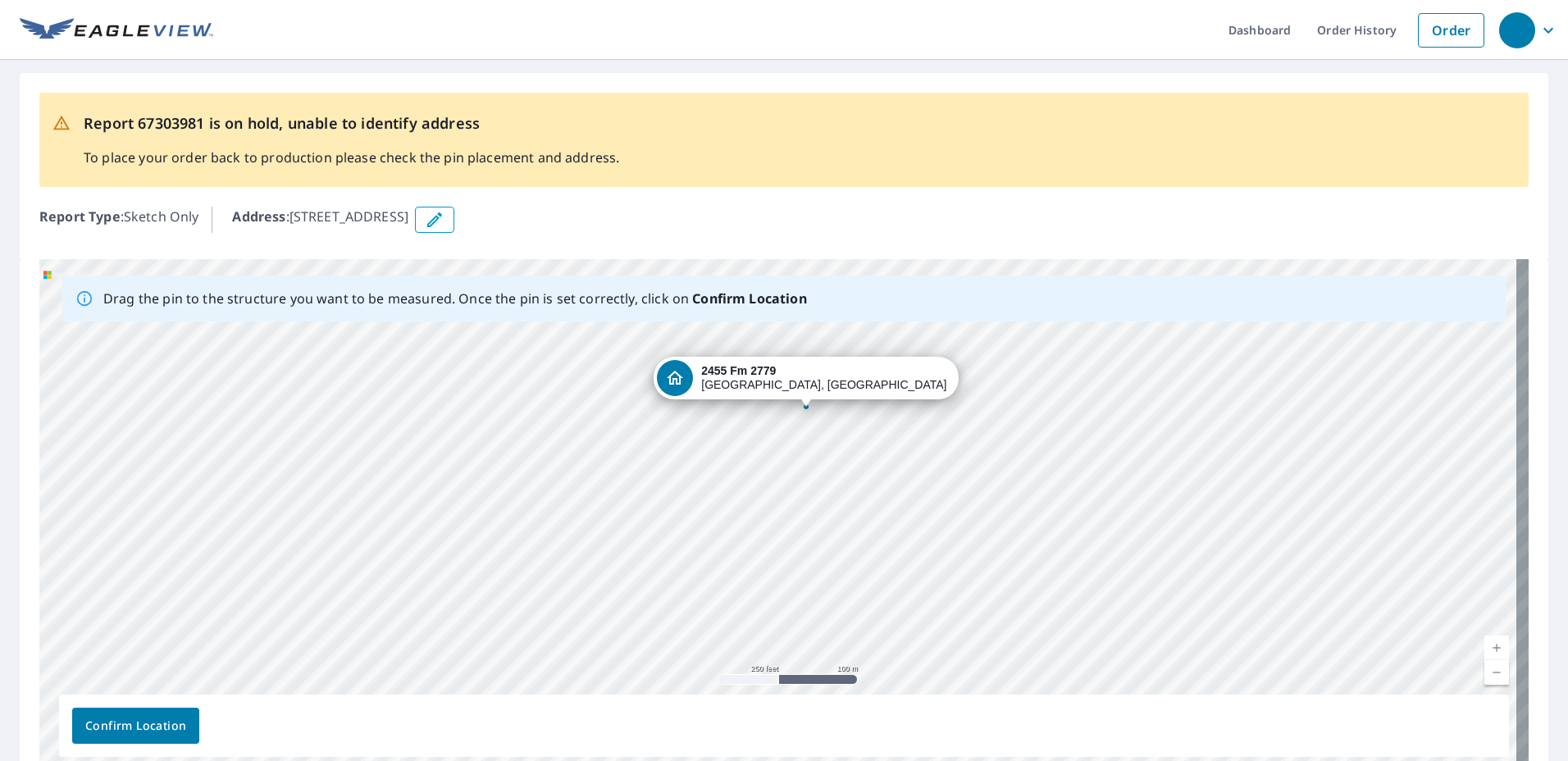
drag, startPoint x: 774, startPoint y: 545, endPoint x: 771, endPoint y: 448, distance: 97.0
click at [771, 448] on div "[STREET_ADDRESS][PERSON_NAME]" at bounding box center [784, 516] width 1490 height 514
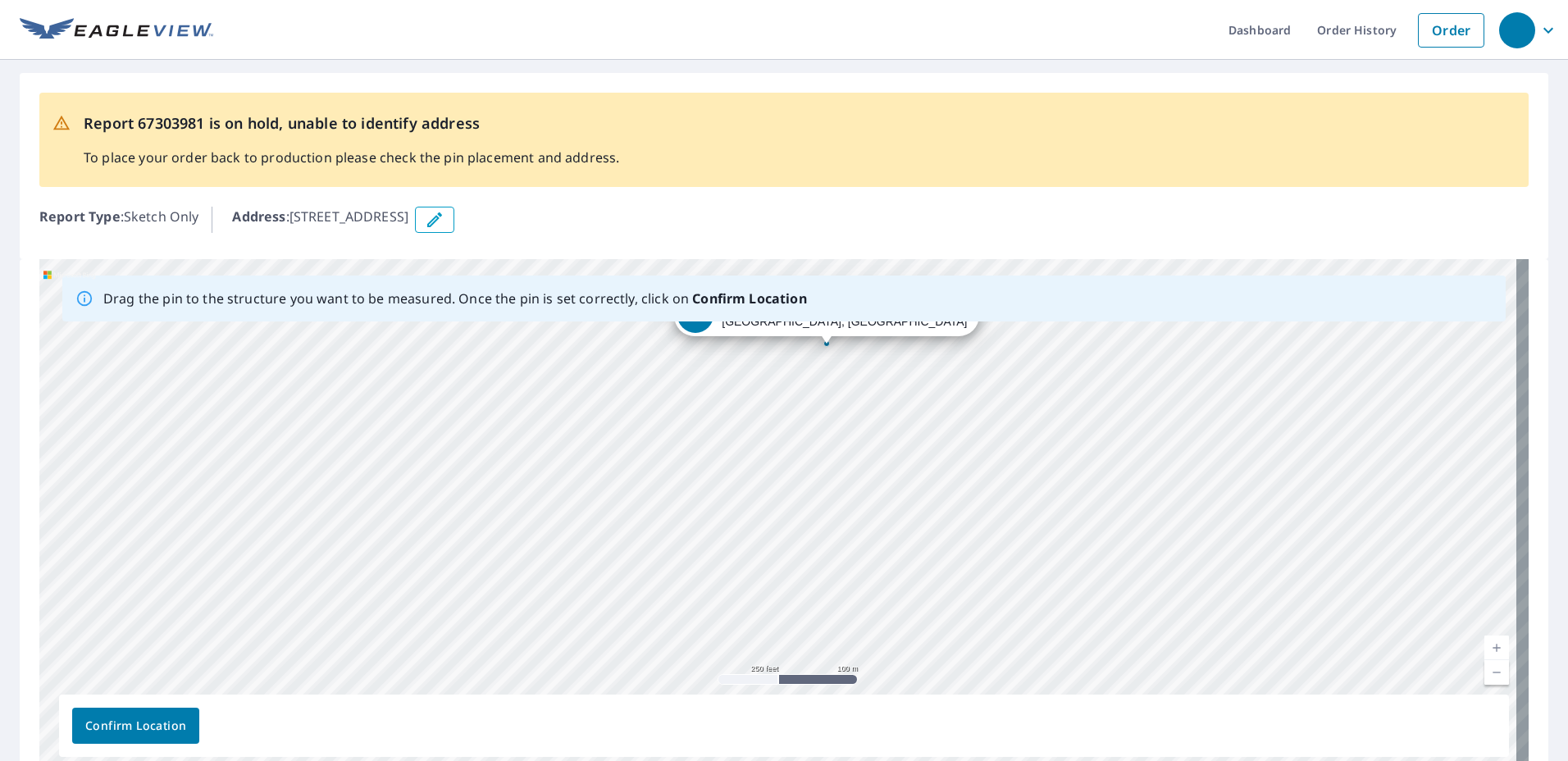
drag, startPoint x: 769, startPoint y: 560, endPoint x: 790, endPoint y: 493, distance: 70.2
click at [790, 493] on div "[STREET_ADDRESS][PERSON_NAME]" at bounding box center [784, 516] width 1490 height 514
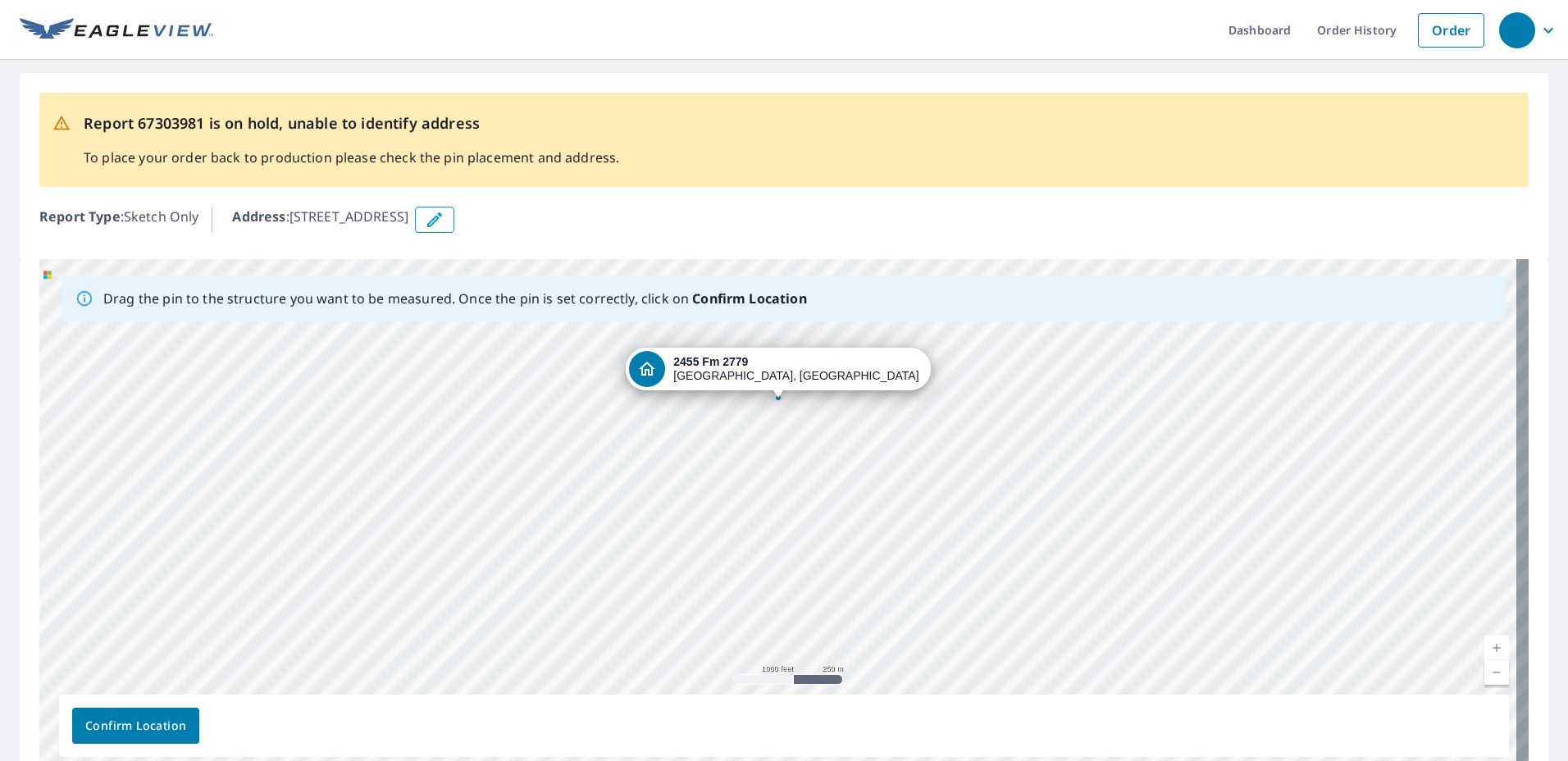
drag, startPoint x: 903, startPoint y: 582, endPoint x: 882, endPoint y: 528, distance: 57.9
click at [882, 528] on div "[STREET_ADDRESS][PERSON_NAME]" at bounding box center [784, 516] width 1490 height 514
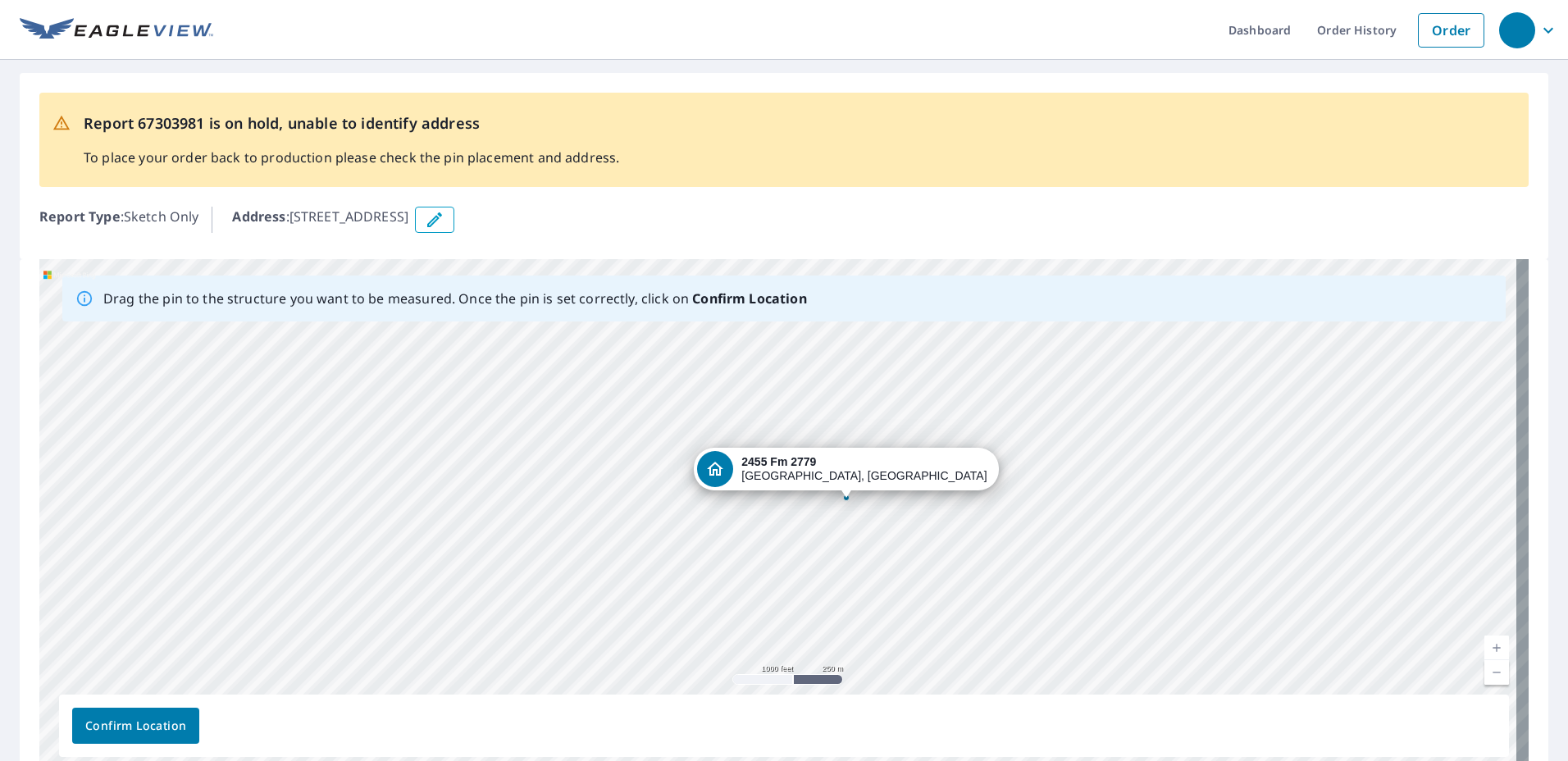
drag, startPoint x: 671, startPoint y: 534, endPoint x: 739, endPoint y: 634, distance: 120.9
click at [739, 634] on div "[STREET_ADDRESS][PERSON_NAME]" at bounding box center [784, 516] width 1490 height 514
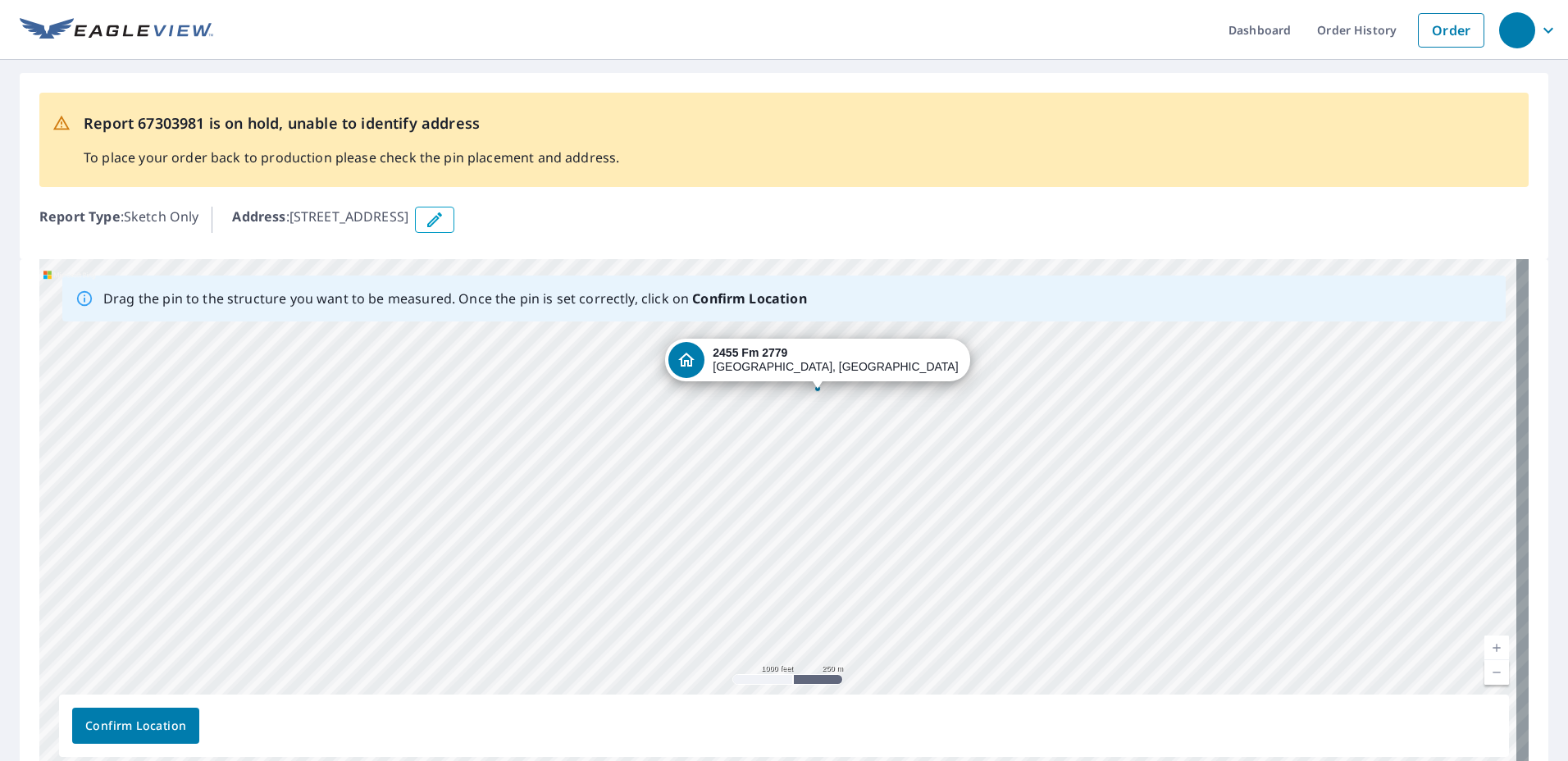
drag, startPoint x: 980, startPoint y: 585, endPoint x: 950, endPoint y: 476, distance: 113.1
click at [950, 476] on div "[STREET_ADDRESS][PERSON_NAME]" at bounding box center [784, 516] width 1490 height 514
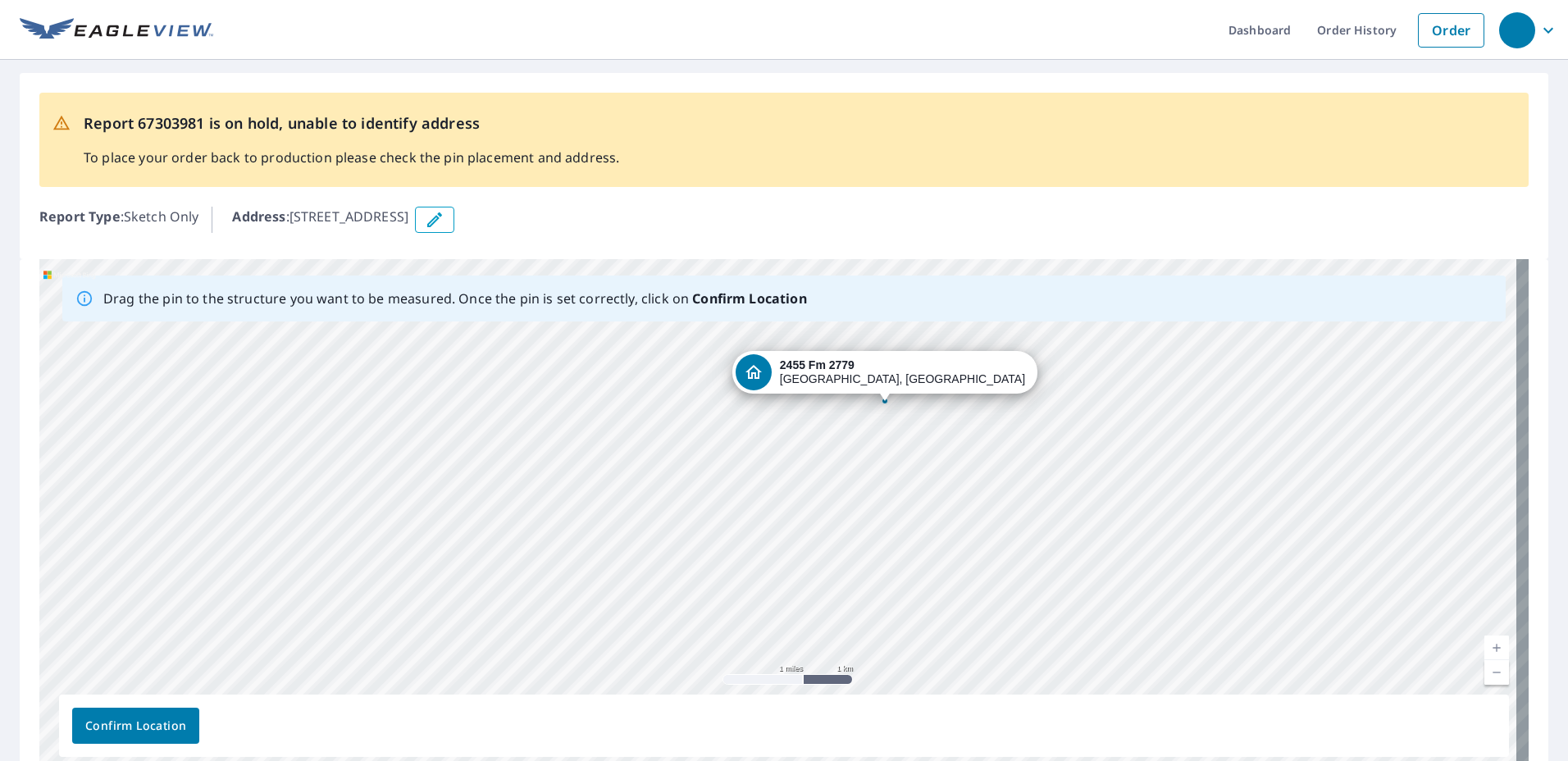
drag, startPoint x: 1035, startPoint y: 610, endPoint x: 974, endPoint y: 525, distance: 104.6
click at [974, 525] on div "[STREET_ADDRESS][PERSON_NAME]" at bounding box center [784, 516] width 1490 height 514
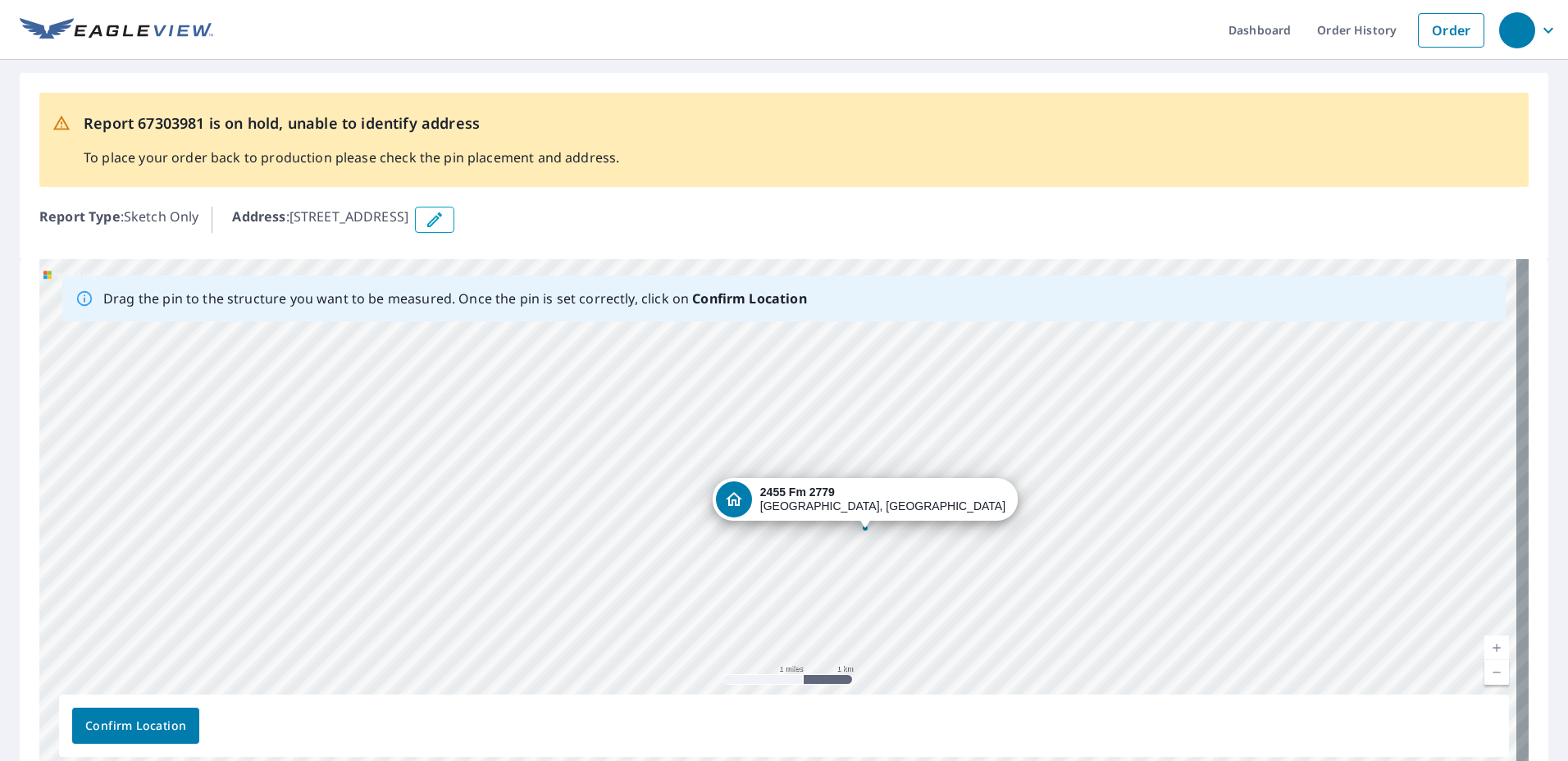
drag, startPoint x: 836, startPoint y: 482, endPoint x: 796, endPoint y: 545, distance: 74.6
click at [812, 594] on div "[STREET_ADDRESS][PERSON_NAME]" at bounding box center [784, 516] width 1490 height 514
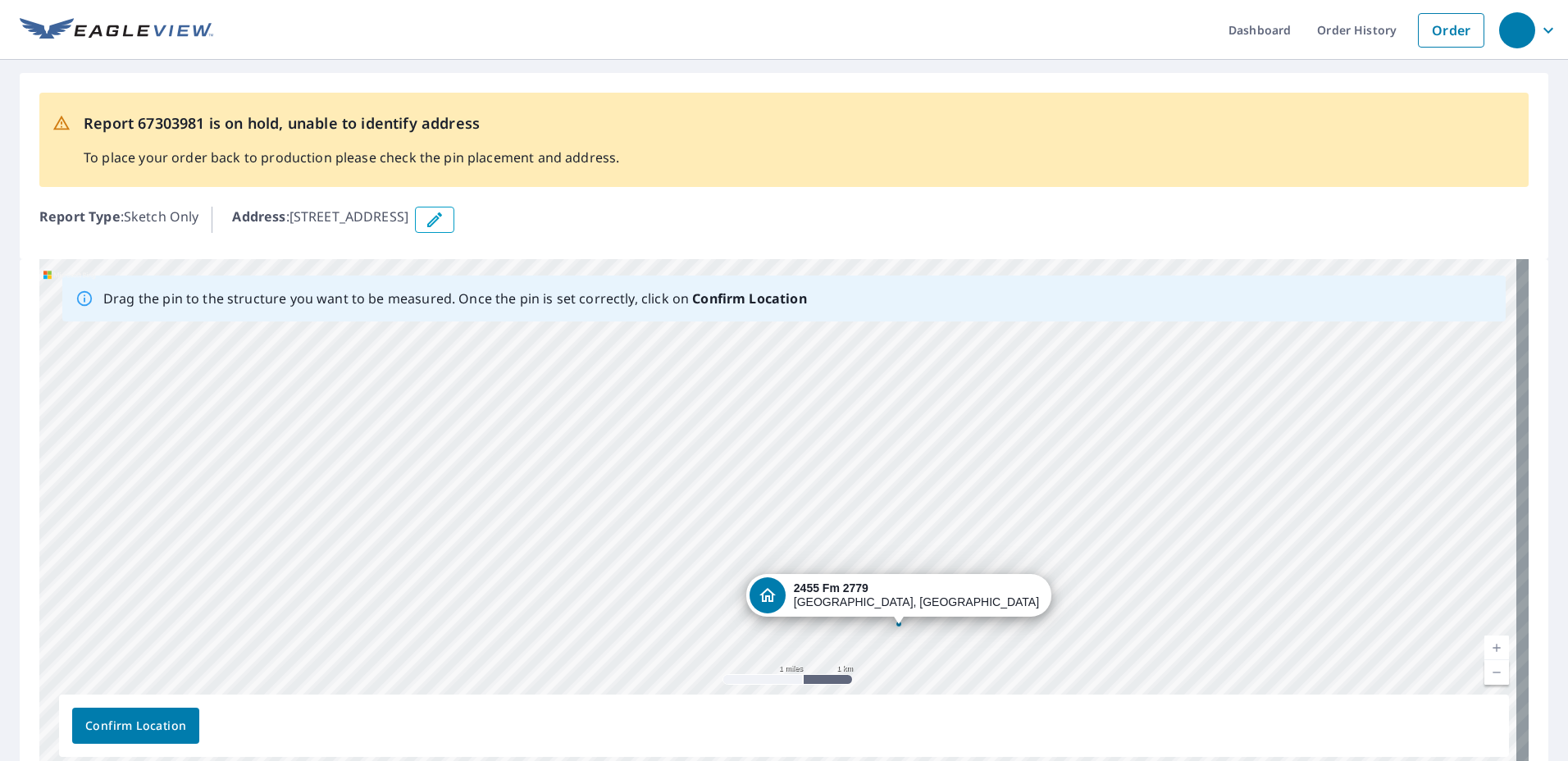
drag, startPoint x: 782, startPoint y: 447, endPoint x: 819, endPoint y: 546, distance: 105.7
click at [819, 546] on div "[STREET_ADDRESS][PERSON_NAME]" at bounding box center [784, 516] width 1490 height 514
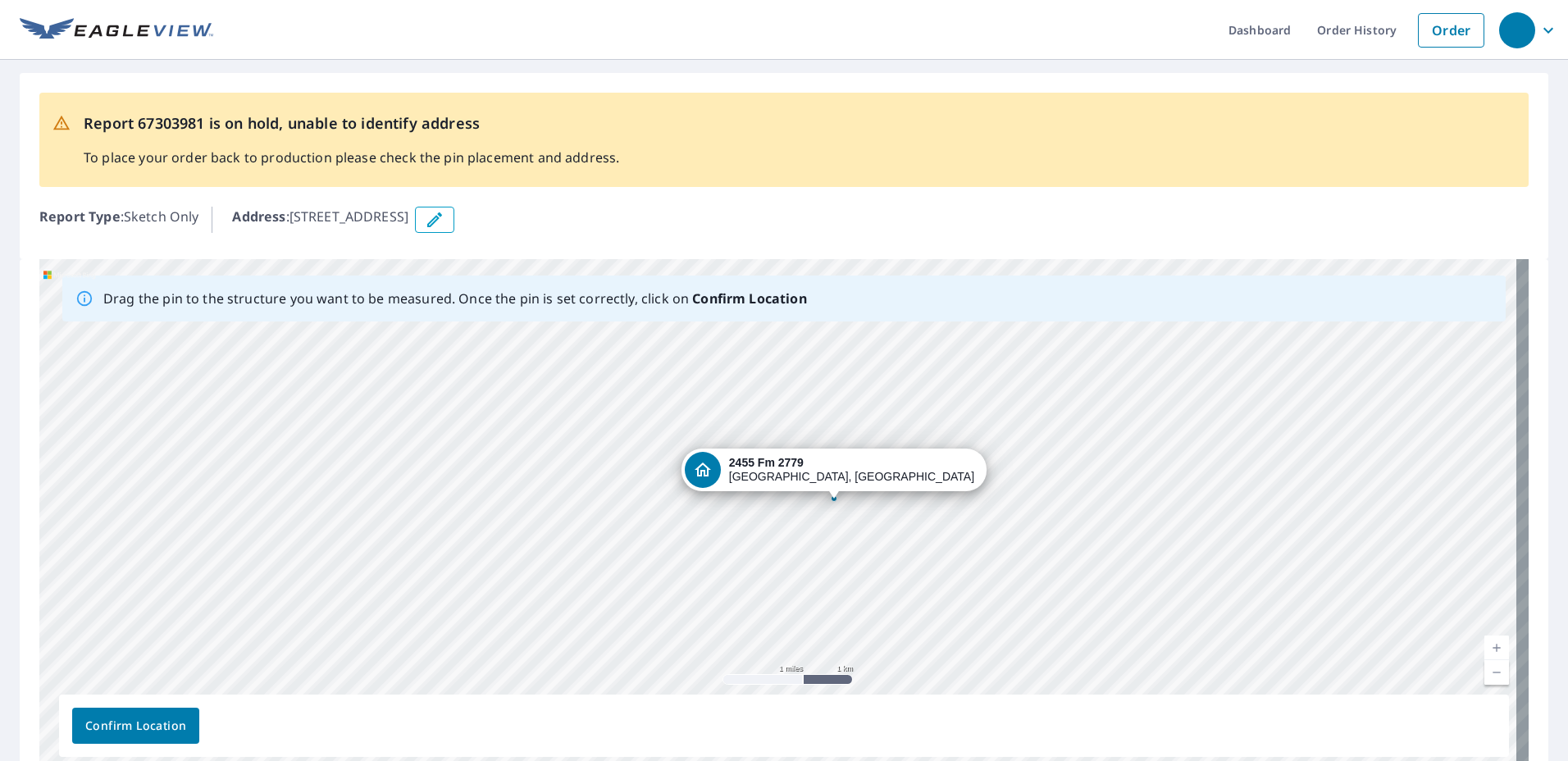
drag, startPoint x: 1036, startPoint y: 657, endPoint x: 972, endPoint y: 531, distance: 141.3
click at [972, 531] on div "[STREET_ADDRESS][PERSON_NAME]" at bounding box center [784, 516] width 1490 height 514
click at [932, 502] on div "[STREET_ADDRESS][PERSON_NAME]" at bounding box center [784, 516] width 1490 height 514
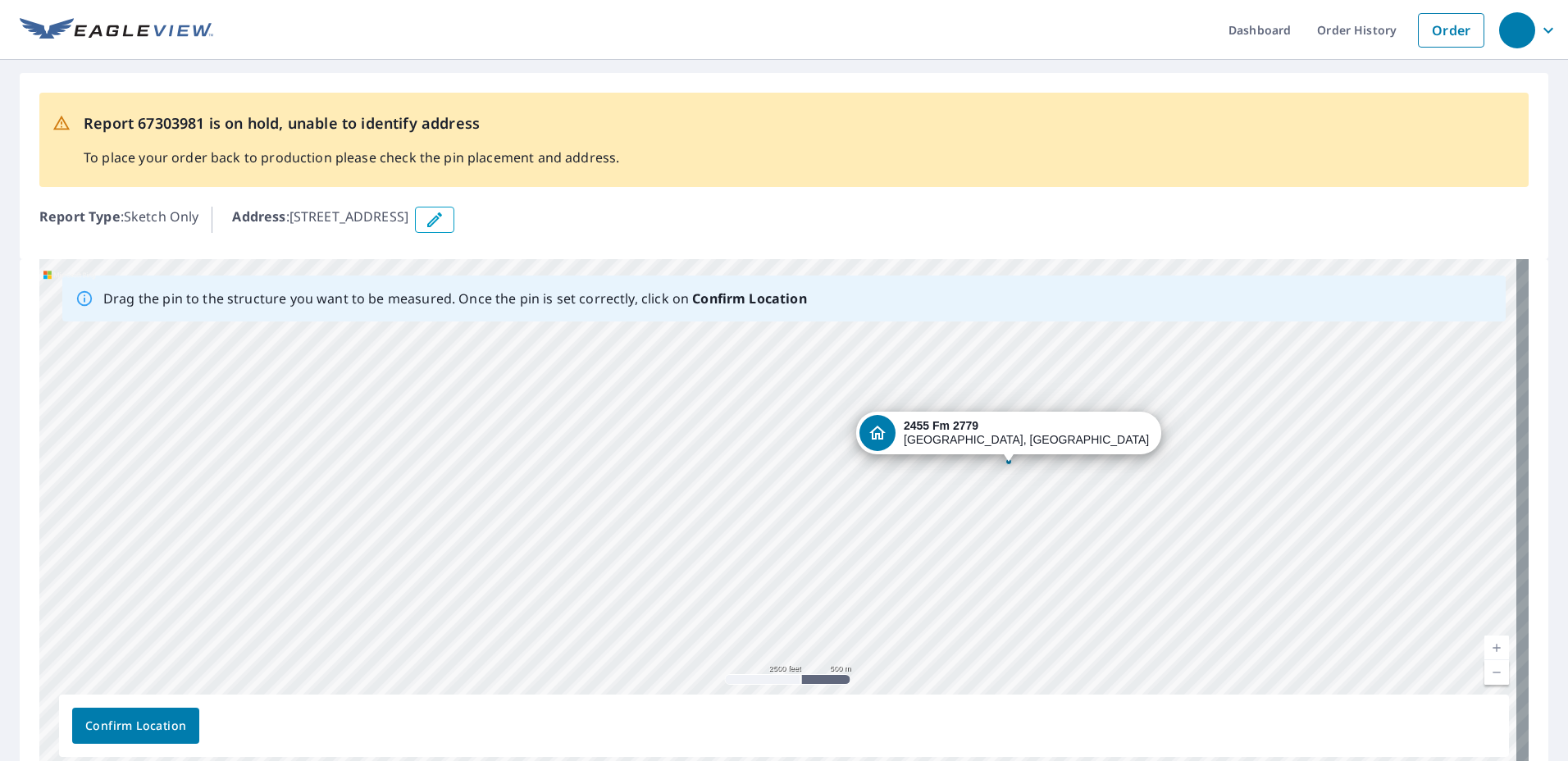
drag, startPoint x: 904, startPoint y: 583, endPoint x: 1000, endPoint y: 469, distance: 149.0
click at [1008, 462] on div "[STREET_ADDRESS][PERSON_NAME]" at bounding box center [784, 516] width 1490 height 514
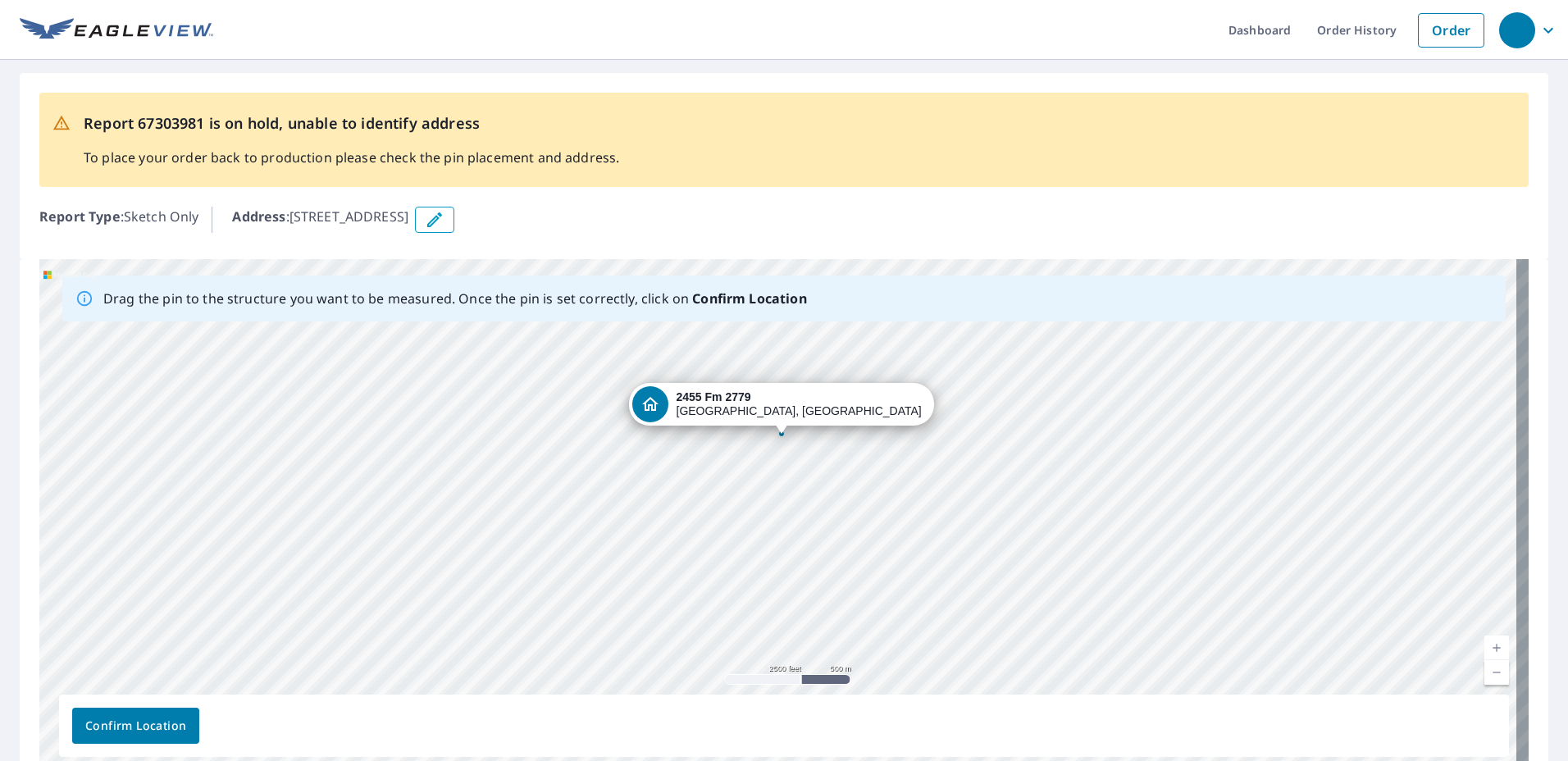
drag, startPoint x: 819, startPoint y: 572, endPoint x: 821, endPoint y: 492, distance: 80.0
click at [821, 492] on div "[STREET_ADDRESS][PERSON_NAME]" at bounding box center [784, 516] width 1490 height 514
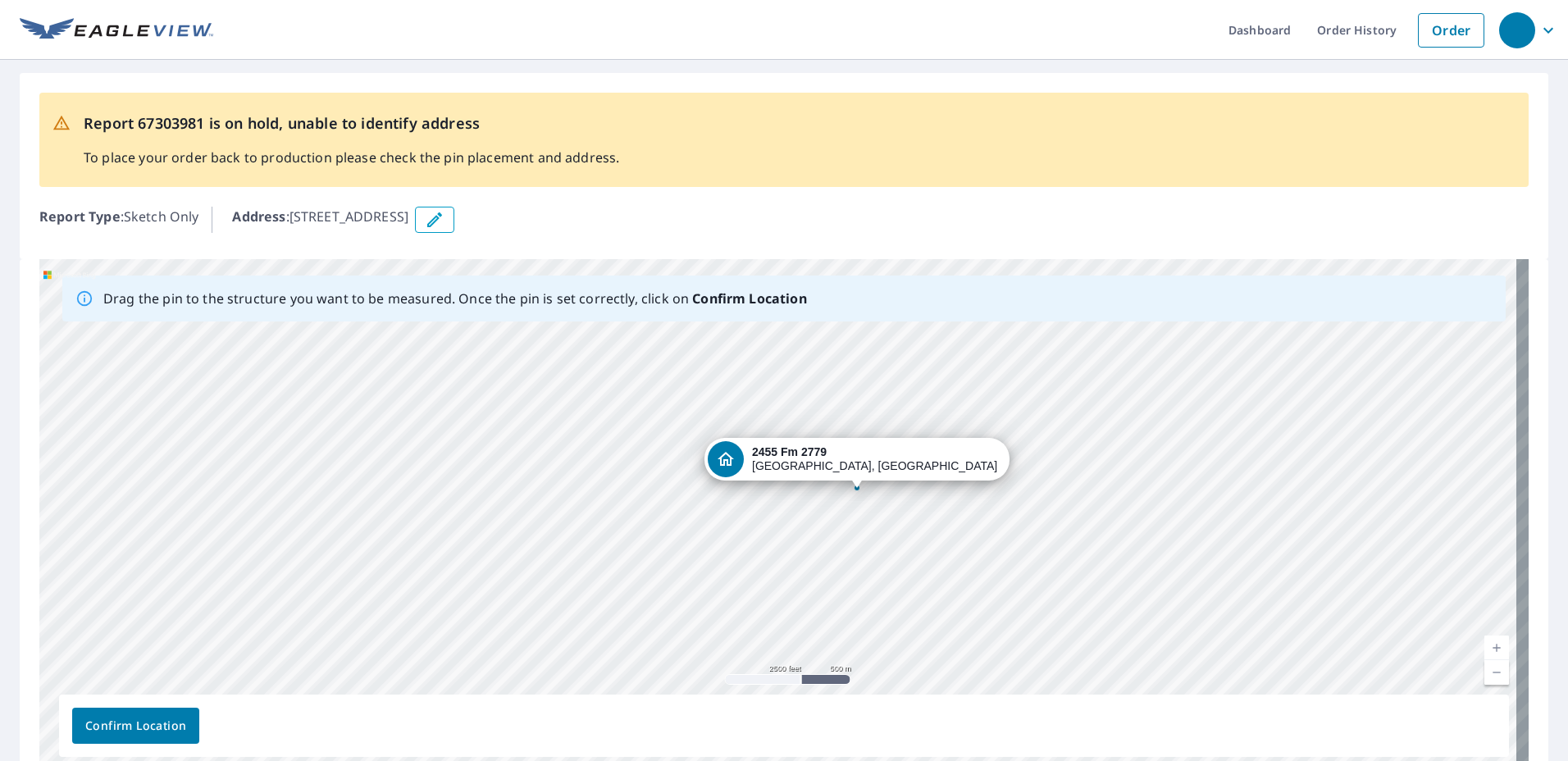
drag, startPoint x: 781, startPoint y: 435, endPoint x: 856, endPoint y: 489, distance: 92.4
click at [856, 489] on div "[STREET_ADDRESS][PERSON_NAME]" at bounding box center [784, 516] width 1490 height 514
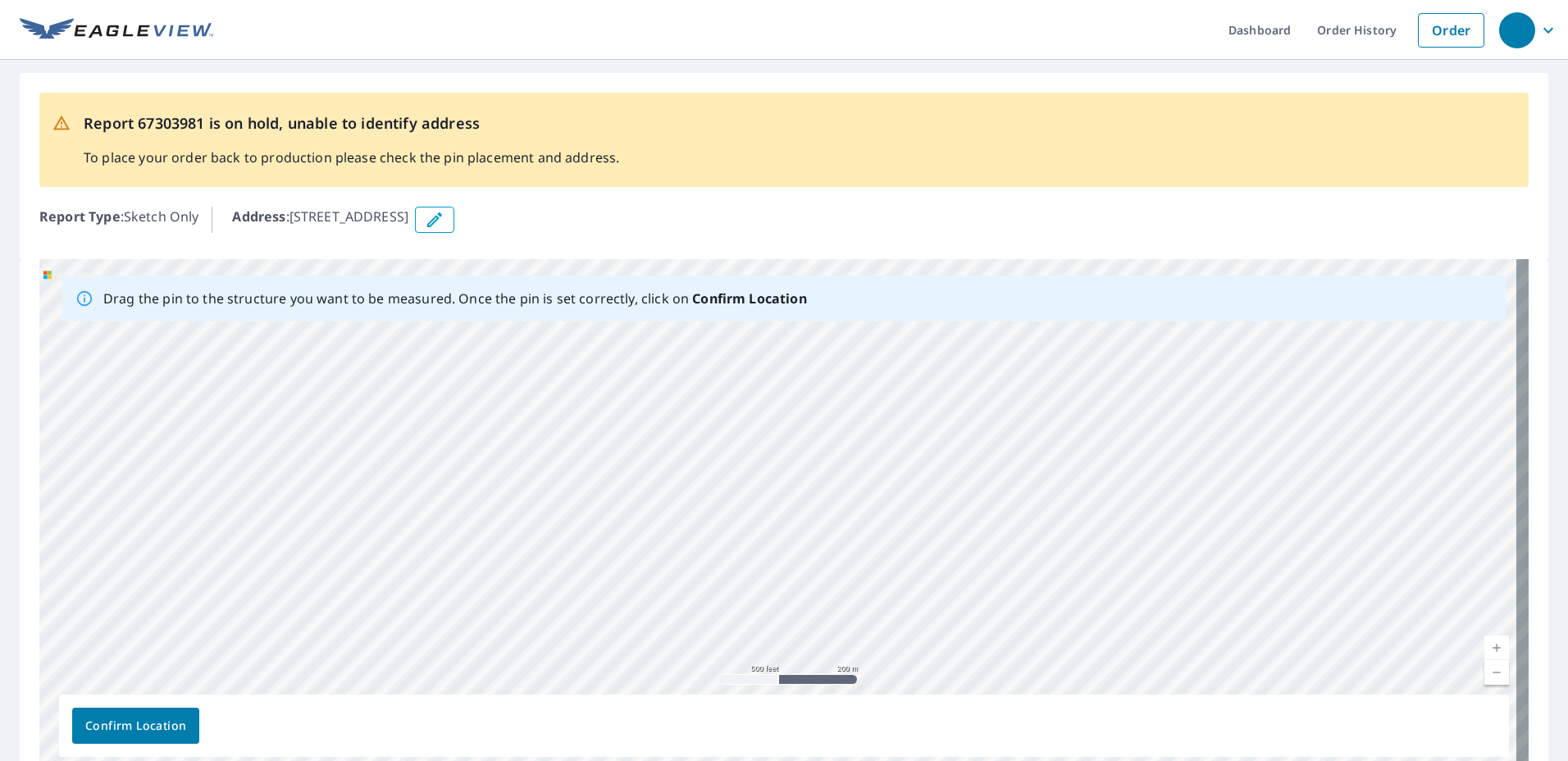
drag, startPoint x: 818, startPoint y: 530, endPoint x: 788, endPoint y: 391, distance: 142.2
click at [788, 391] on div "[STREET_ADDRESS][PERSON_NAME]" at bounding box center [784, 516] width 1490 height 514
drag, startPoint x: 934, startPoint y: 549, endPoint x: 919, endPoint y: 450, distance: 100.1
click at [919, 450] on div "[STREET_ADDRESS][PERSON_NAME]" at bounding box center [784, 516] width 1490 height 514
click at [1079, 427] on div "[STREET_ADDRESS][PERSON_NAME]" at bounding box center [784, 516] width 1490 height 514
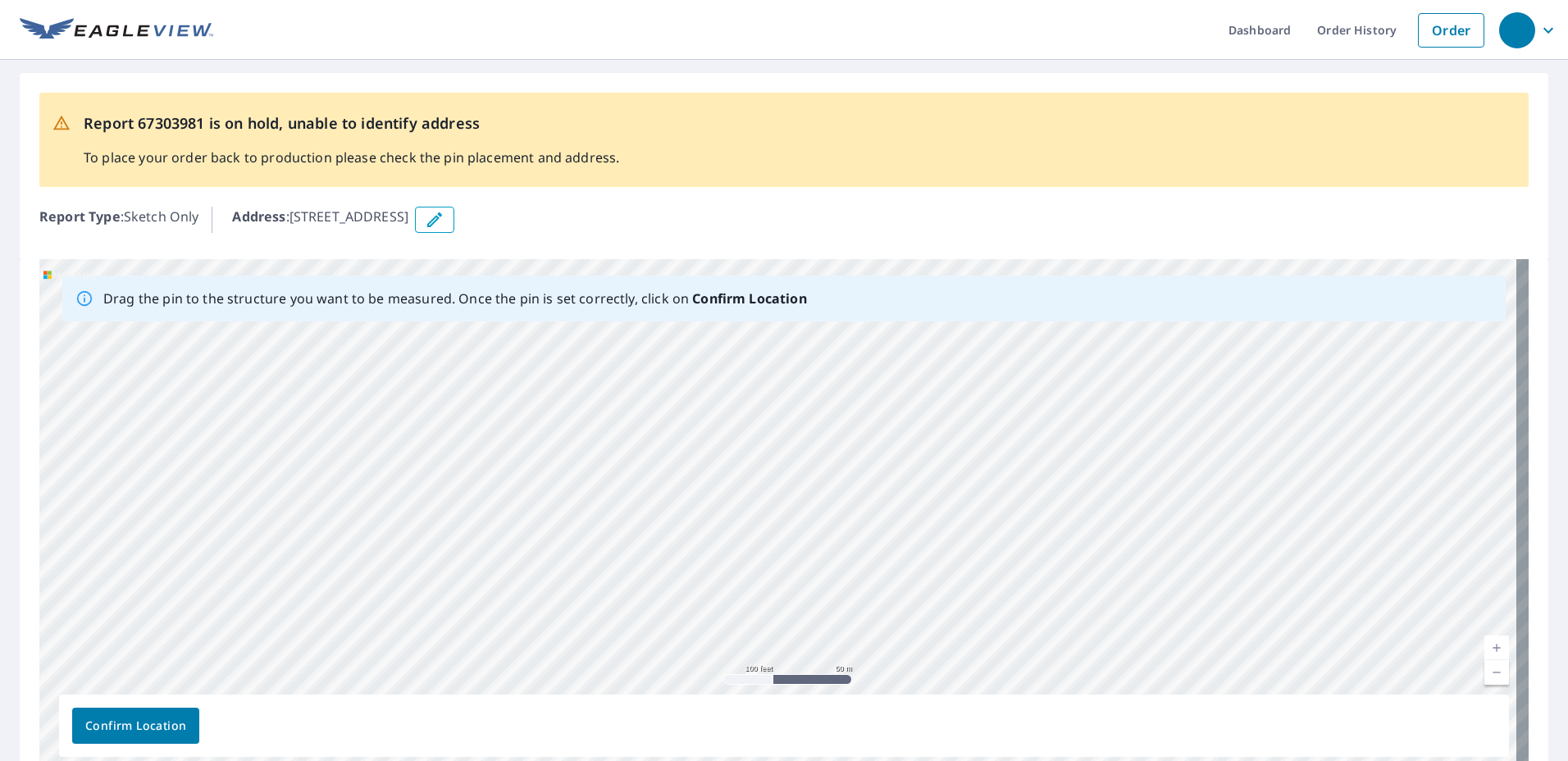
drag, startPoint x: 1077, startPoint y: 420, endPoint x: 790, endPoint y: 498, distance: 297.4
click at [790, 498] on div "[STREET_ADDRESS][PERSON_NAME]" at bounding box center [784, 516] width 1490 height 514
drag, startPoint x: 915, startPoint y: 414, endPoint x: 858, endPoint y: 388, distance: 62.6
click at [858, 388] on div "[STREET_ADDRESS][PERSON_NAME]" at bounding box center [784, 516] width 1490 height 514
drag, startPoint x: 1220, startPoint y: 400, endPoint x: 1038, endPoint y: 555, distance: 239.1
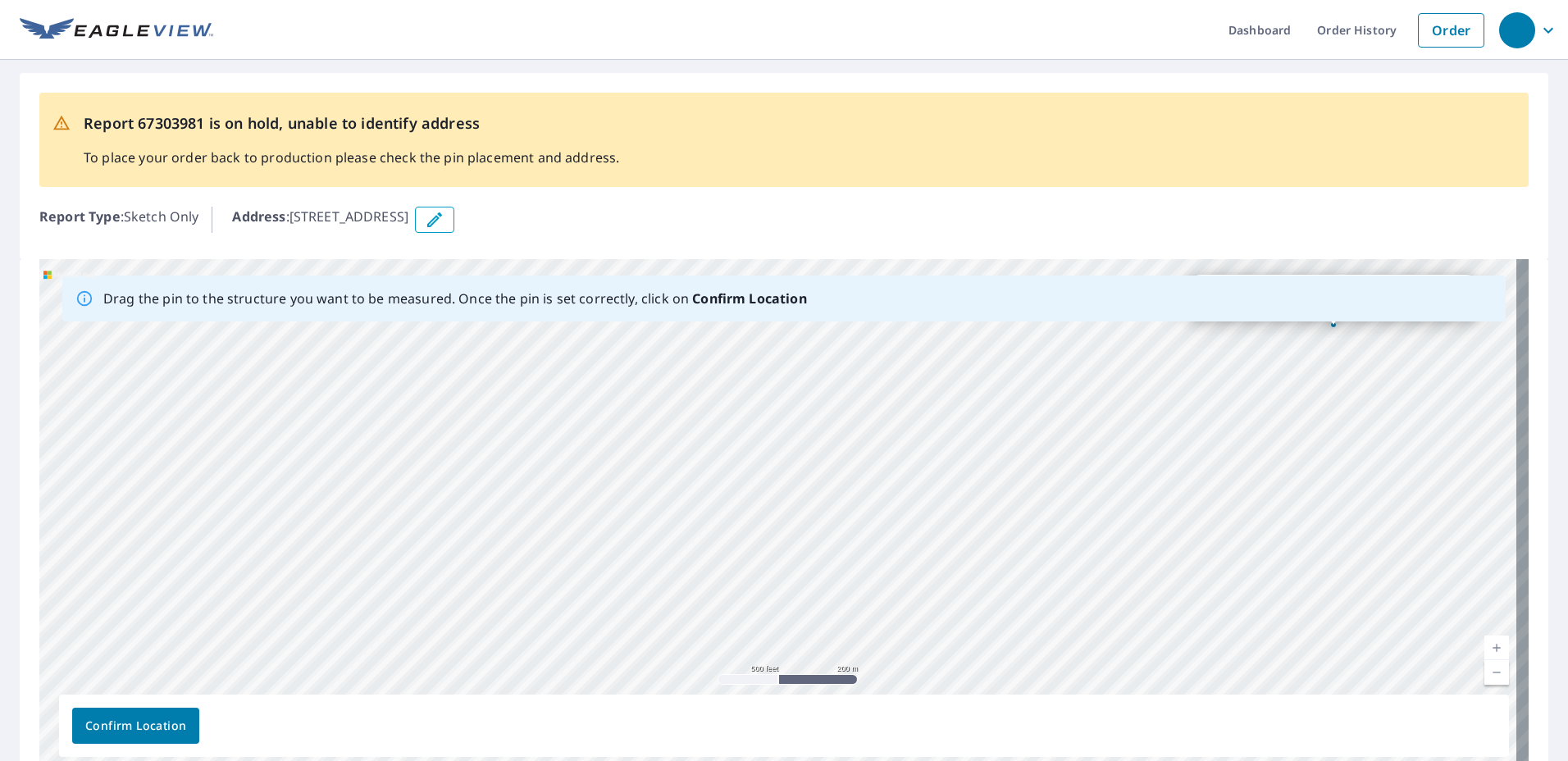
click at [1038, 555] on div "[STREET_ADDRESS][PERSON_NAME]" at bounding box center [784, 516] width 1490 height 514
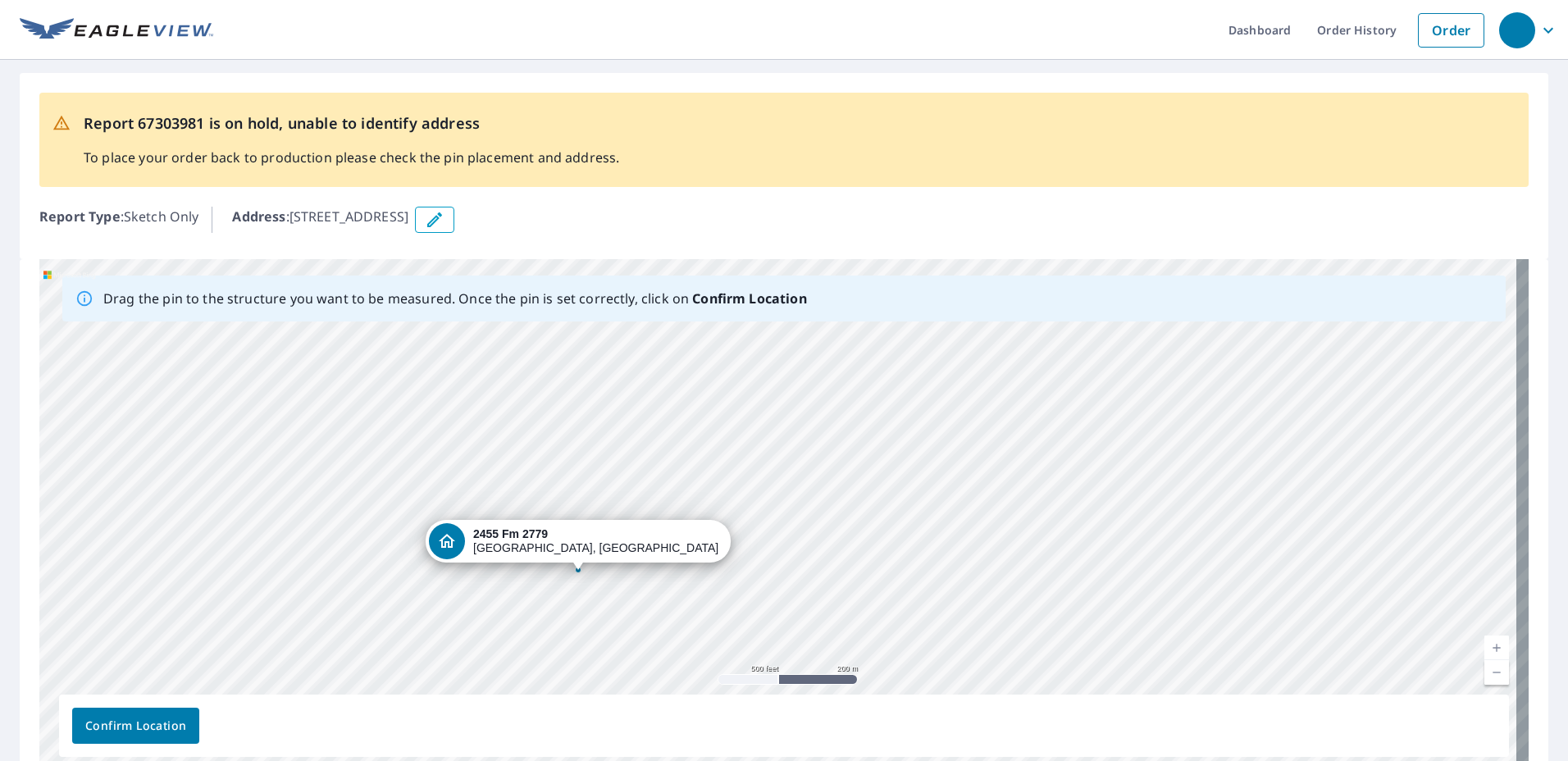
drag, startPoint x: 1332, startPoint y: 326, endPoint x: 577, endPoint y: 571, distance: 793.8
click at [577, 571] on div "[STREET_ADDRESS][PERSON_NAME]" at bounding box center [784, 516] width 1490 height 514
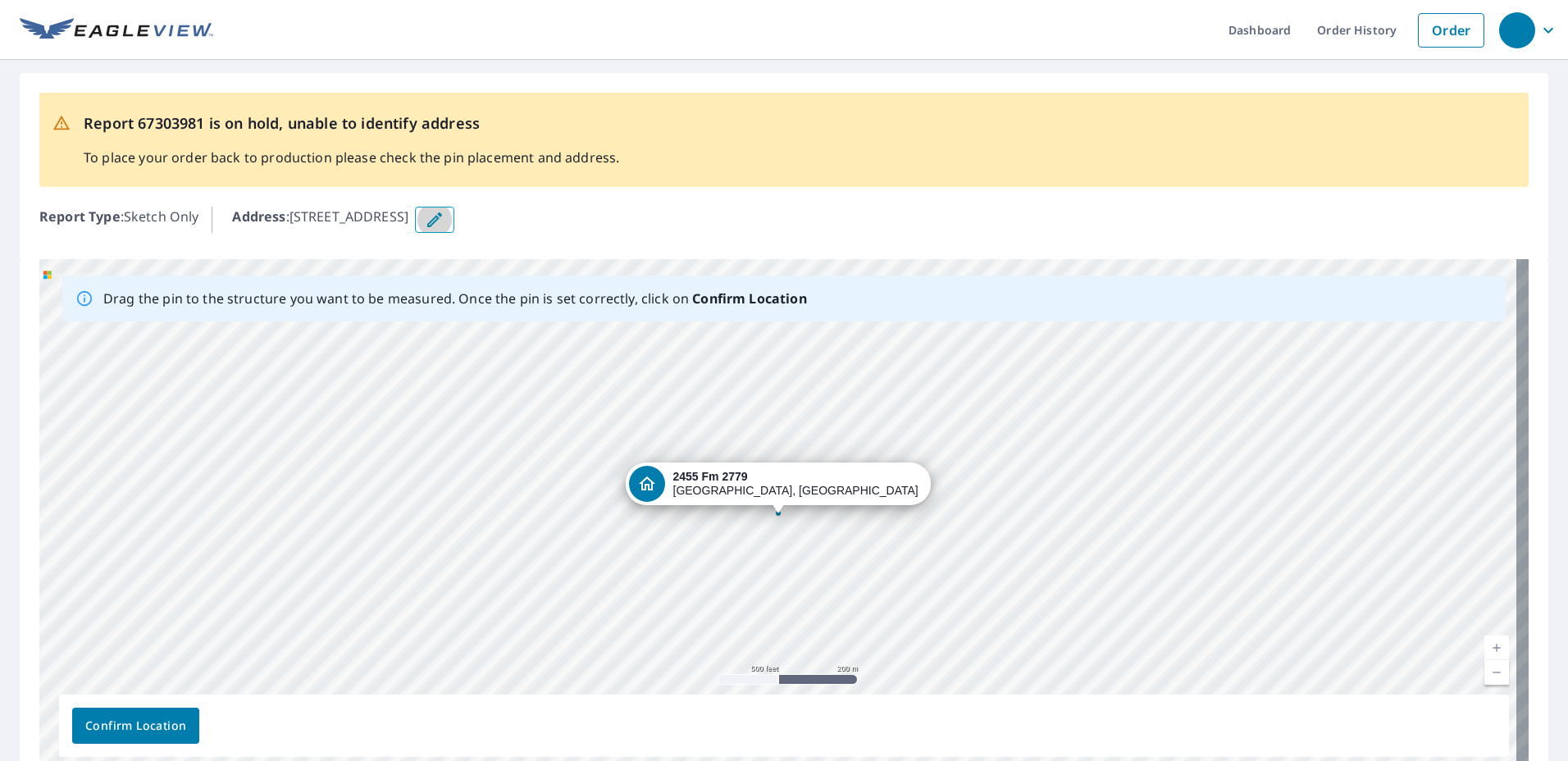
click at [445, 221] on icon "button" at bounding box center [434, 219] width 20 height 20
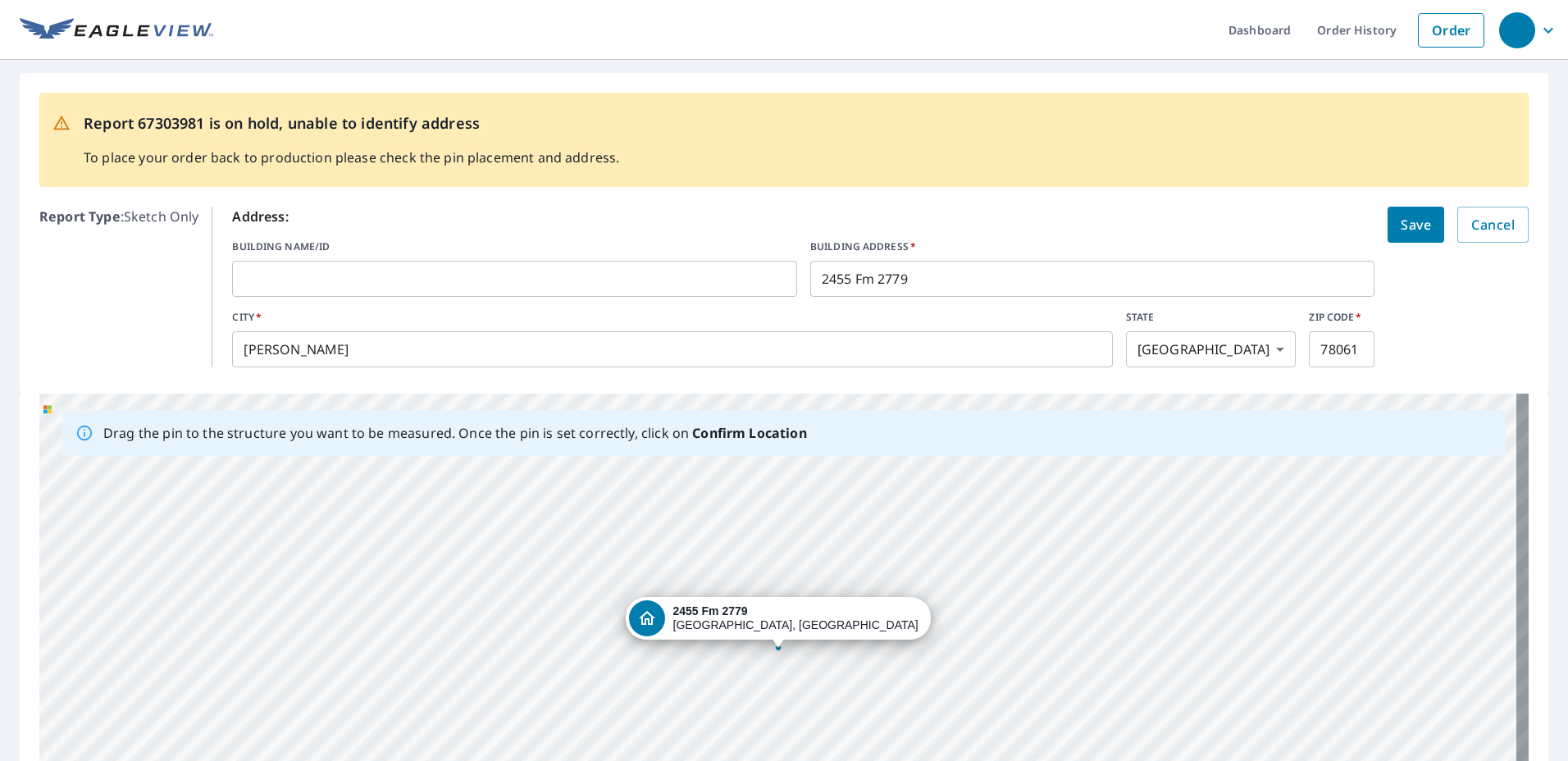
click at [909, 276] on input "2455 Fm 2779" at bounding box center [1092, 279] width 564 height 46
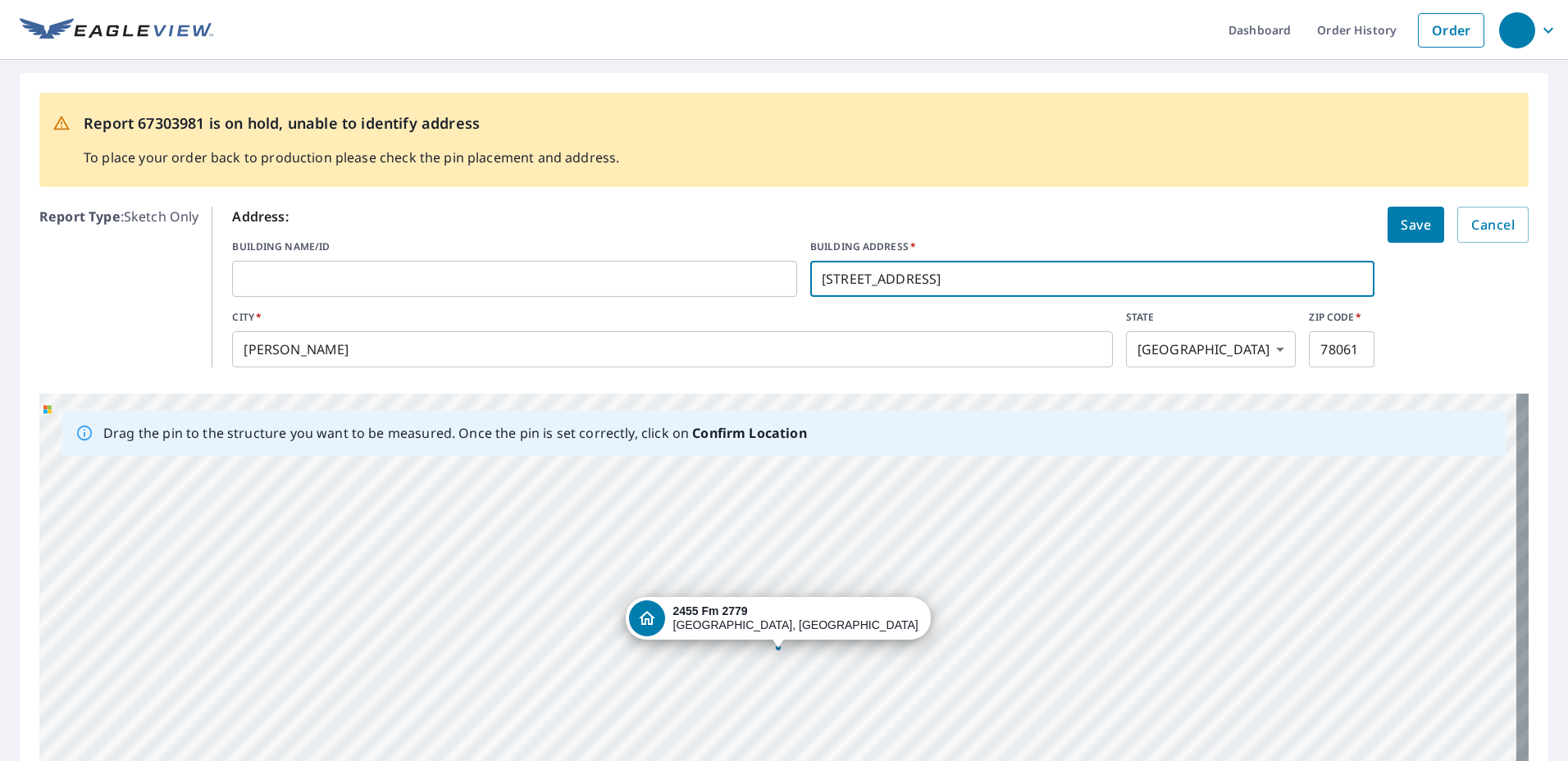
type input "2455 Fm RD 15820"
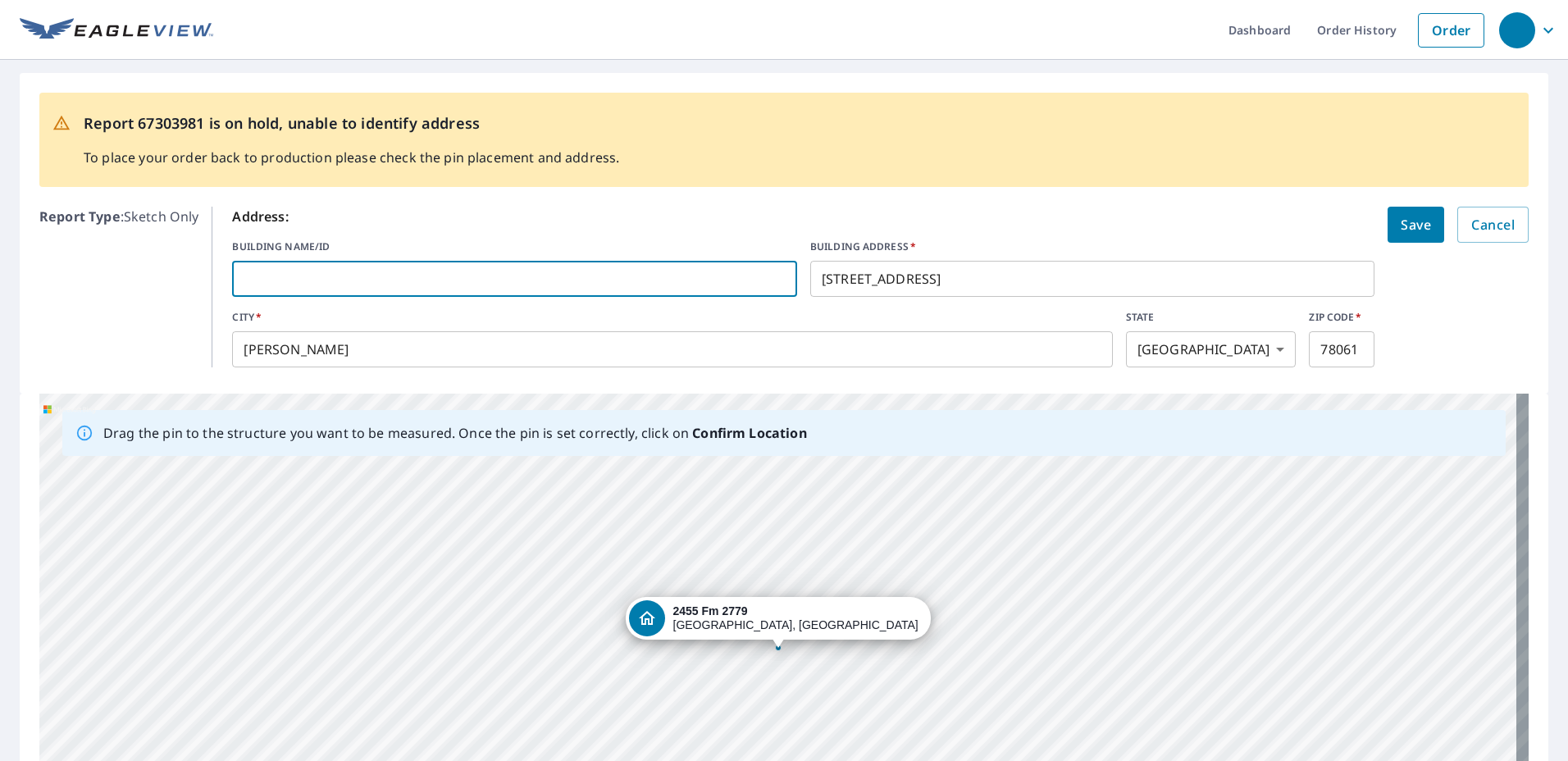
click at [425, 284] on input "text" at bounding box center [514, 279] width 564 height 46
type input "Son of a Gun Silver Labs"
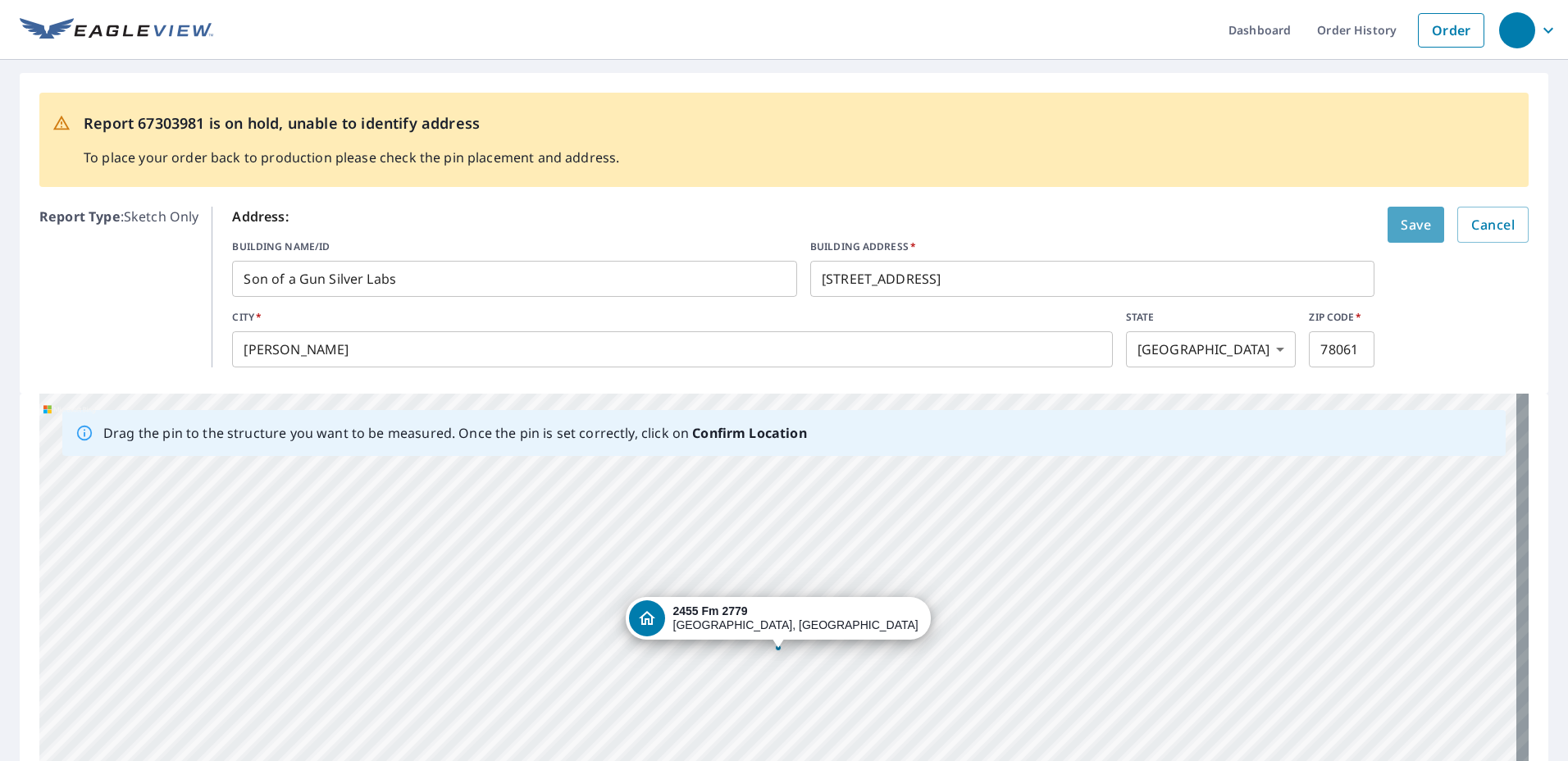
click at [1401, 231] on span "Save" at bounding box center [1416, 224] width 30 height 23
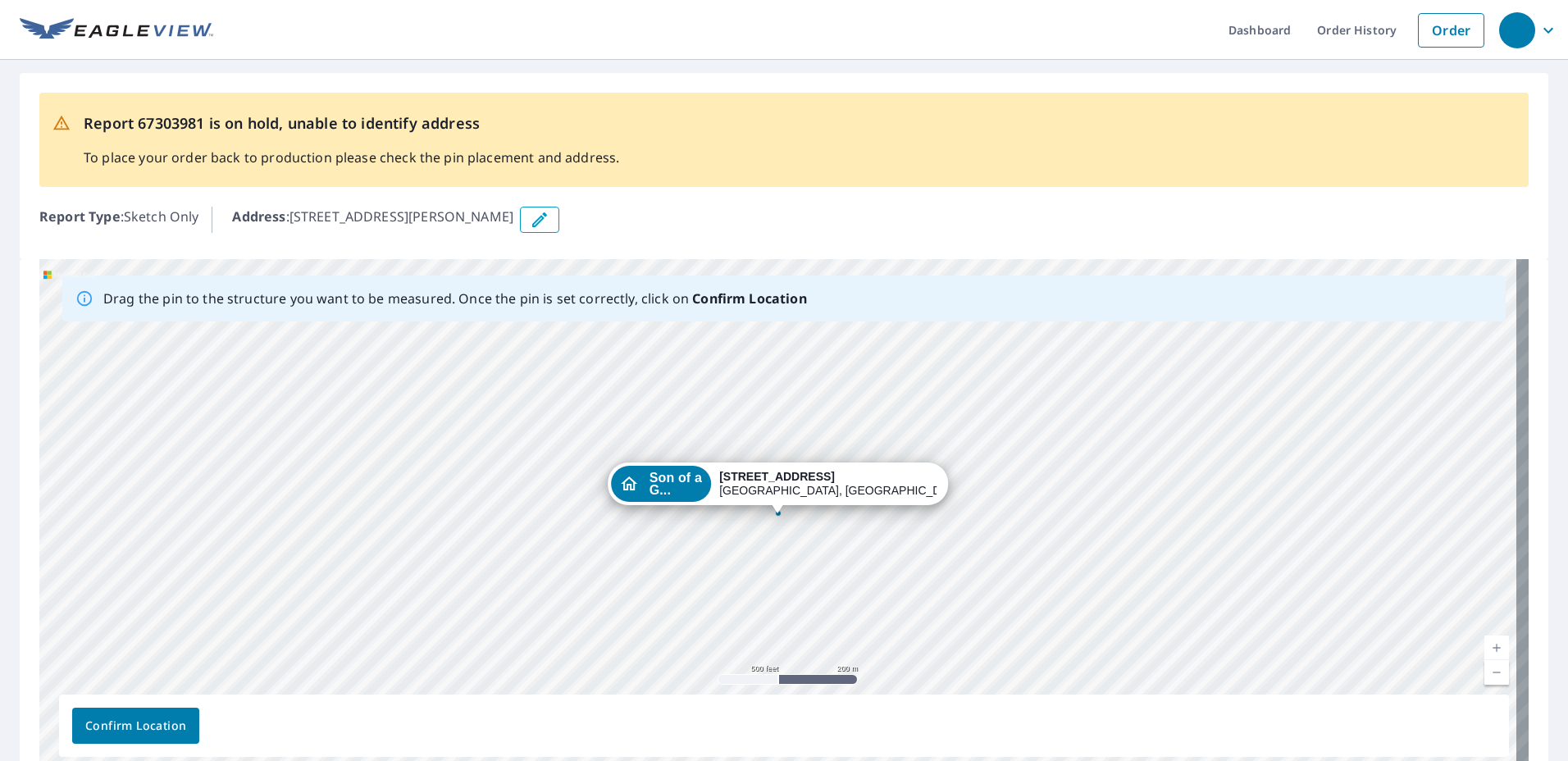
click at [156, 724] on span "Confirm Location" at bounding box center [135, 726] width 101 height 21
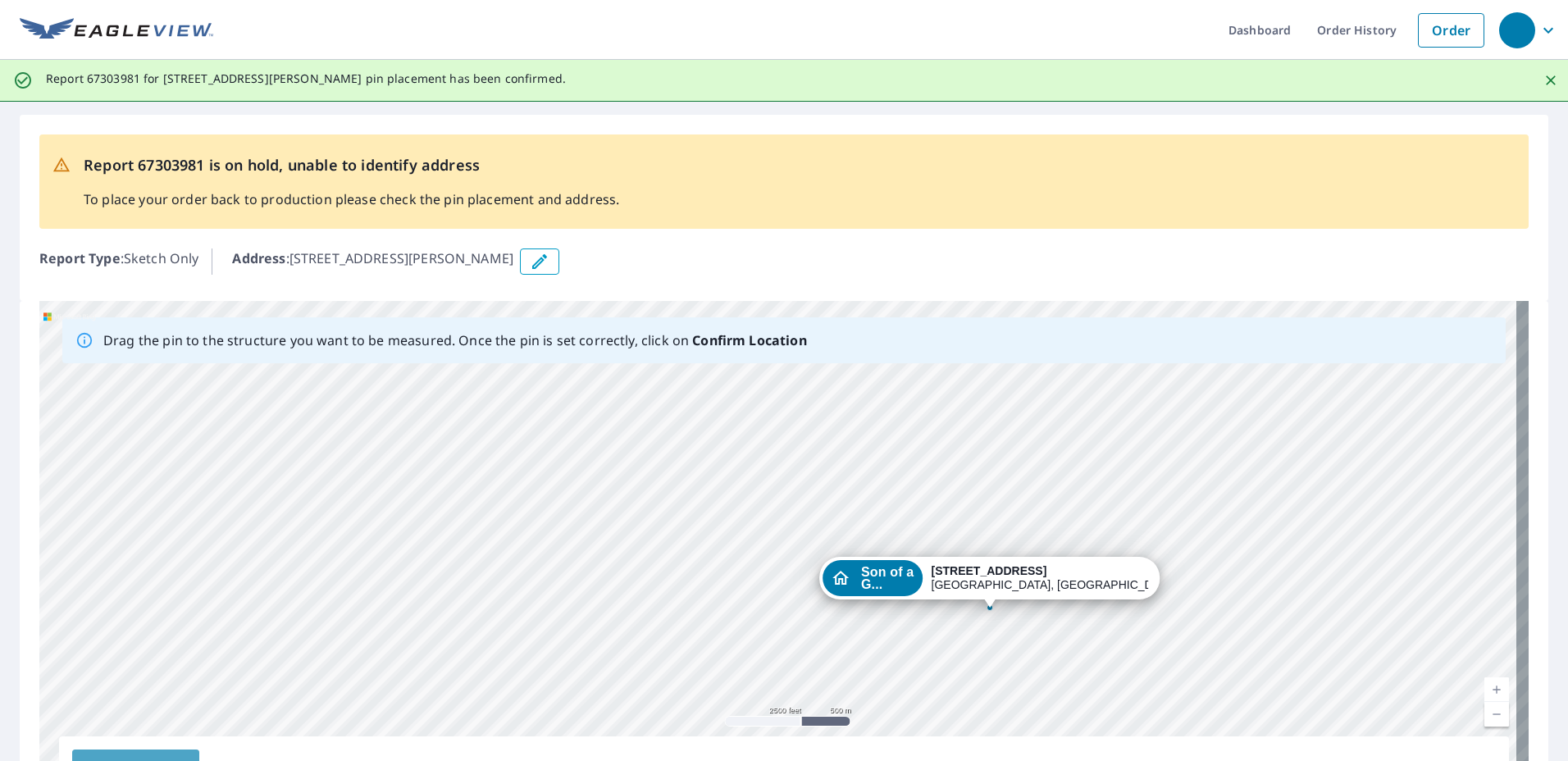
click at [179, 754] on button "Confirm Location" at bounding box center [136, 768] width 127 height 36
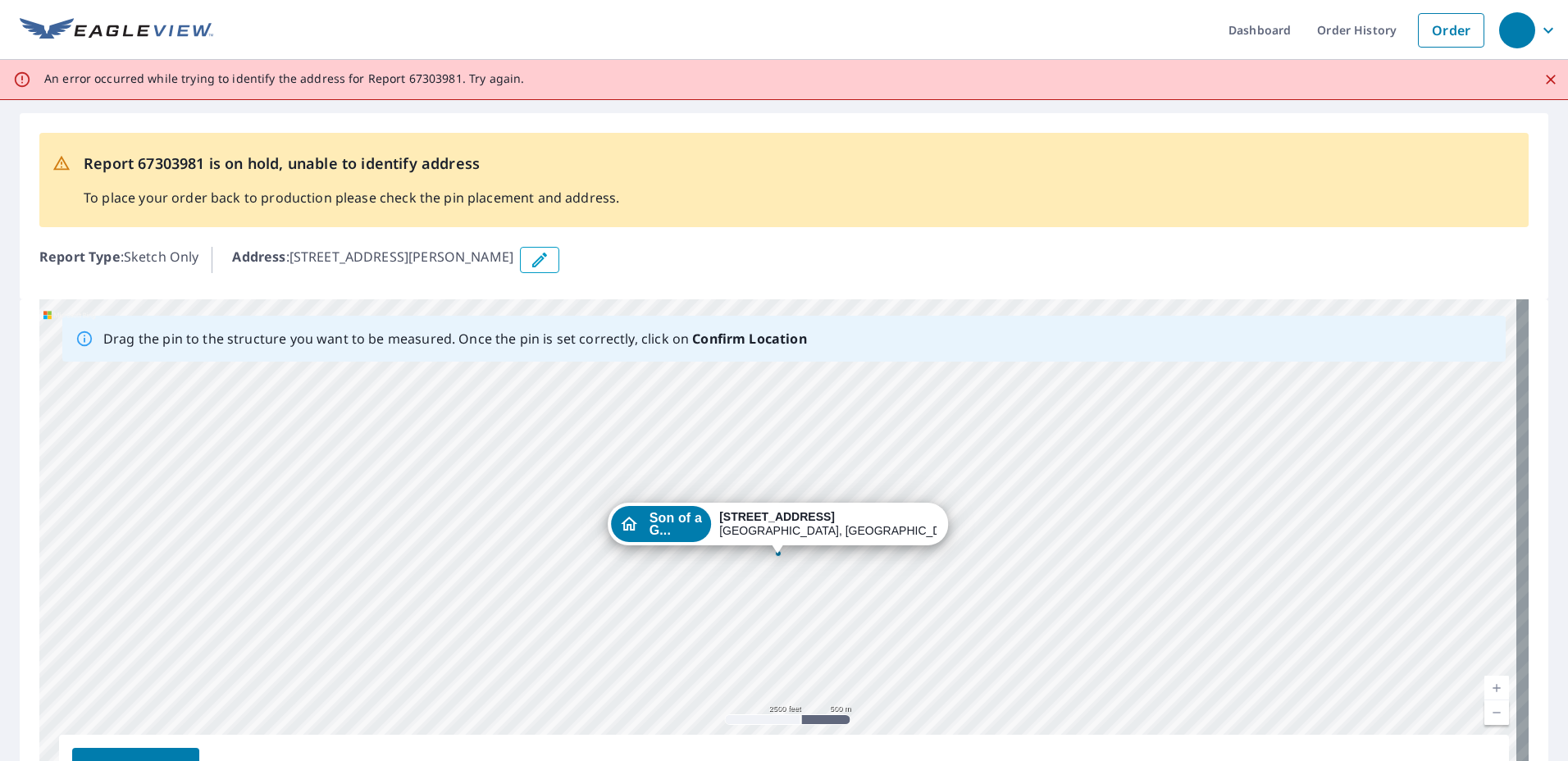
click at [1546, 80] on icon "Close" at bounding box center [1550, 79] width 9 height 9
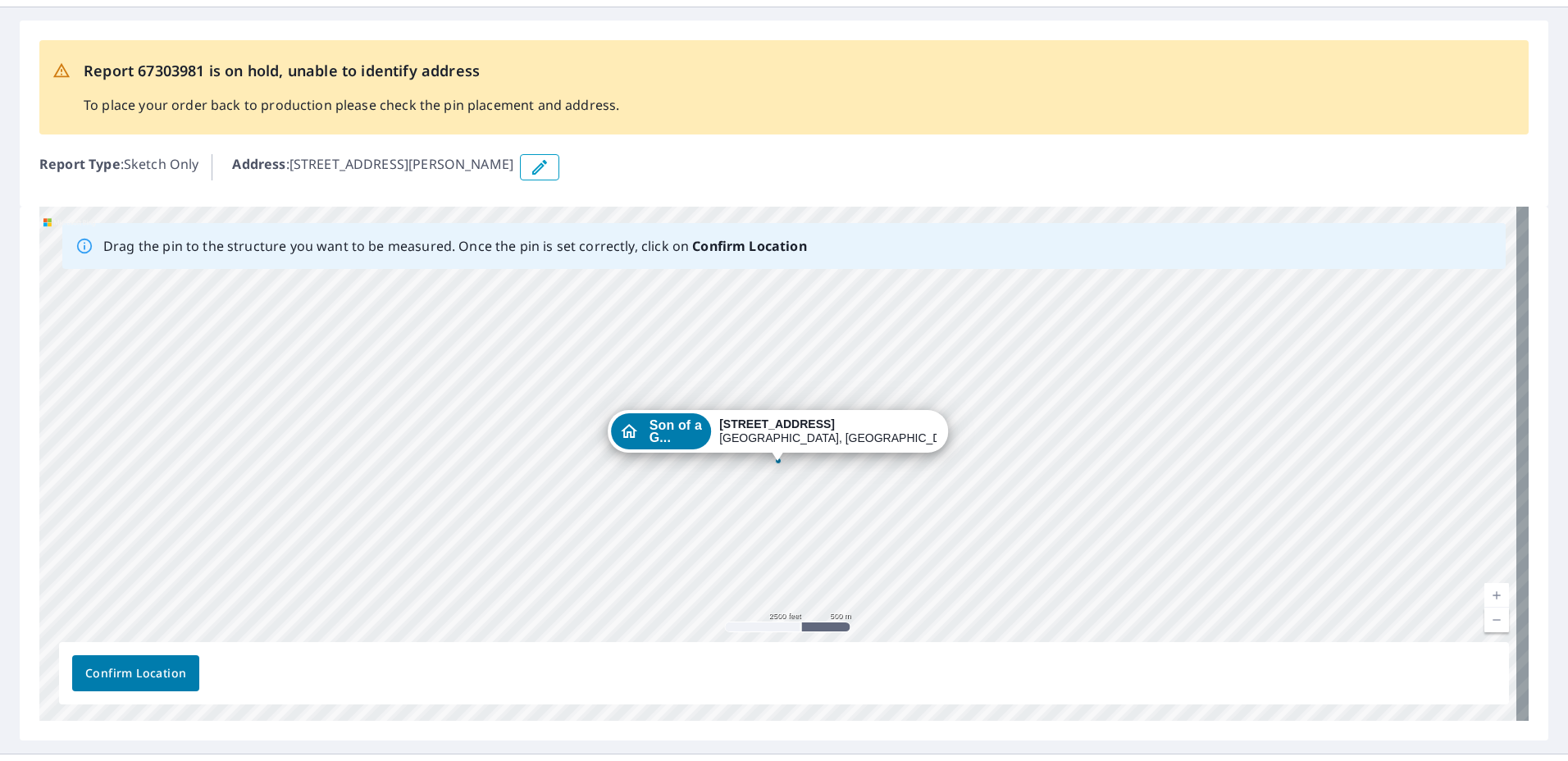
scroll to position [55, 0]
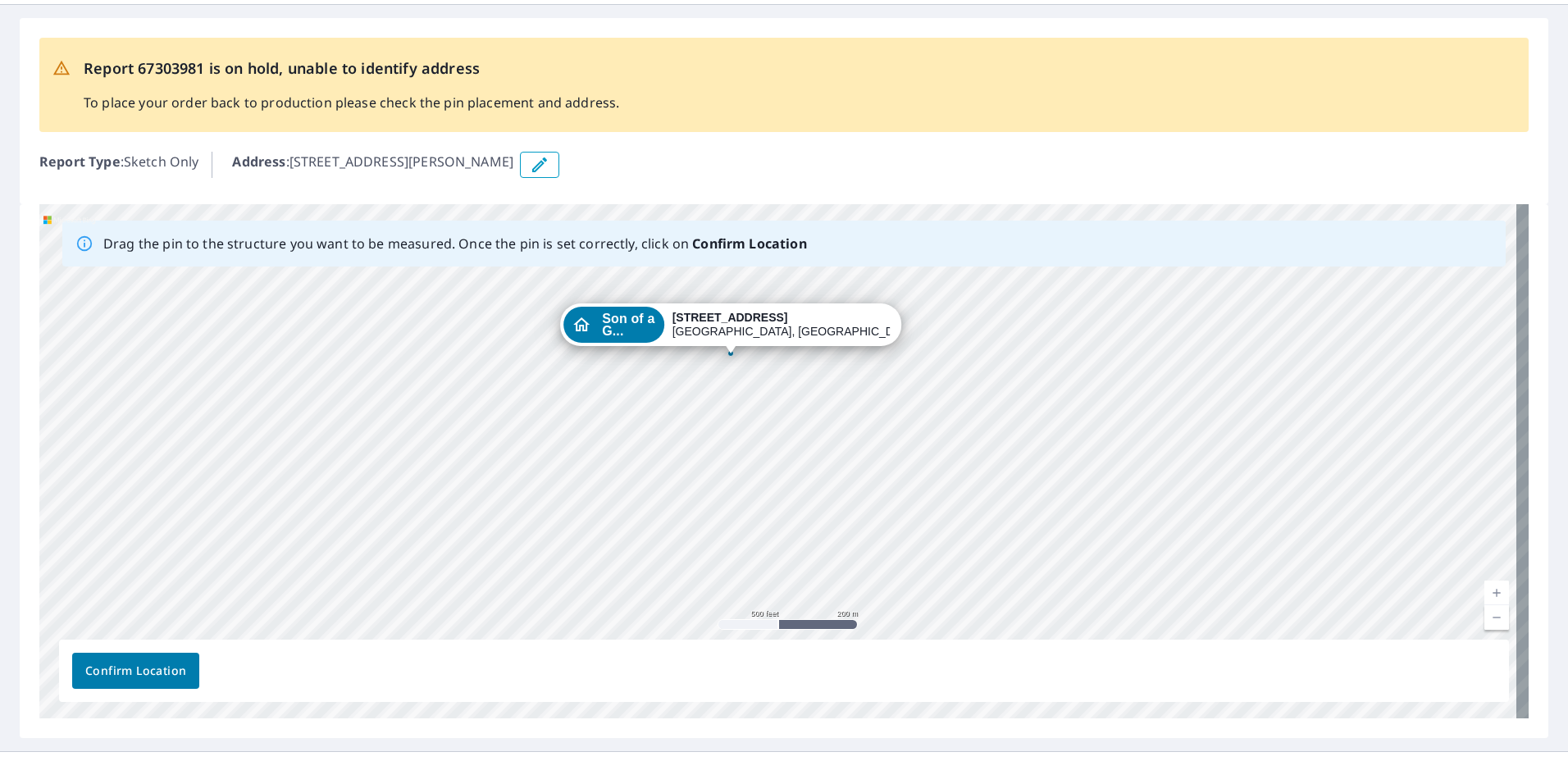
drag, startPoint x: 735, startPoint y: 334, endPoint x: 729, endPoint y: 352, distance: 19.0
click at [729, 352] on div "Son of a G... 2455 Fm RD 15820 Pearsall, TX 78061" at bounding box center [784, 461] width 1490 height 514
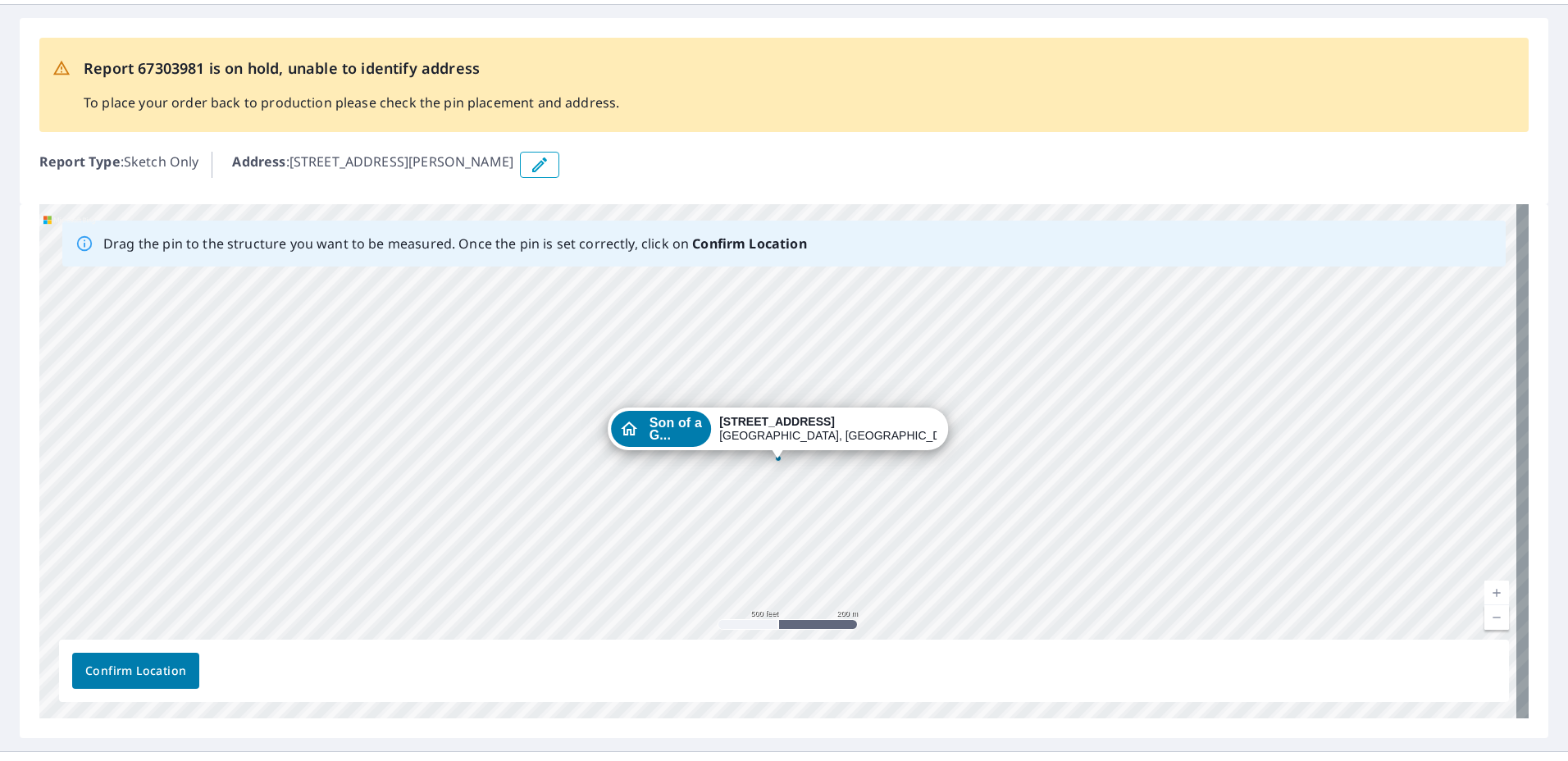
click at [153, 678] on span "Confirm Location" at bounding box center [135, 672] width 101 height 21
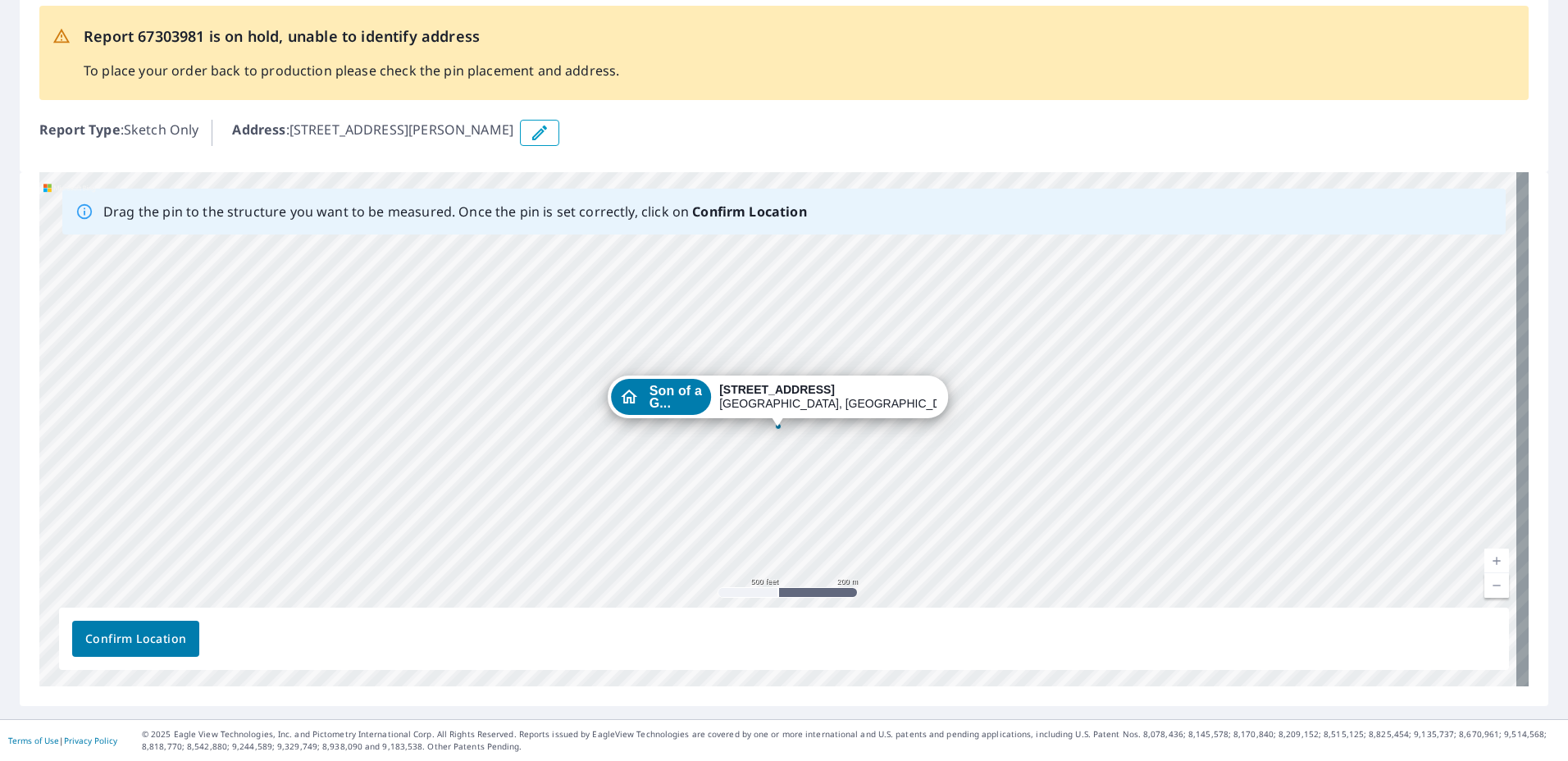
scroll to position [0, 0]
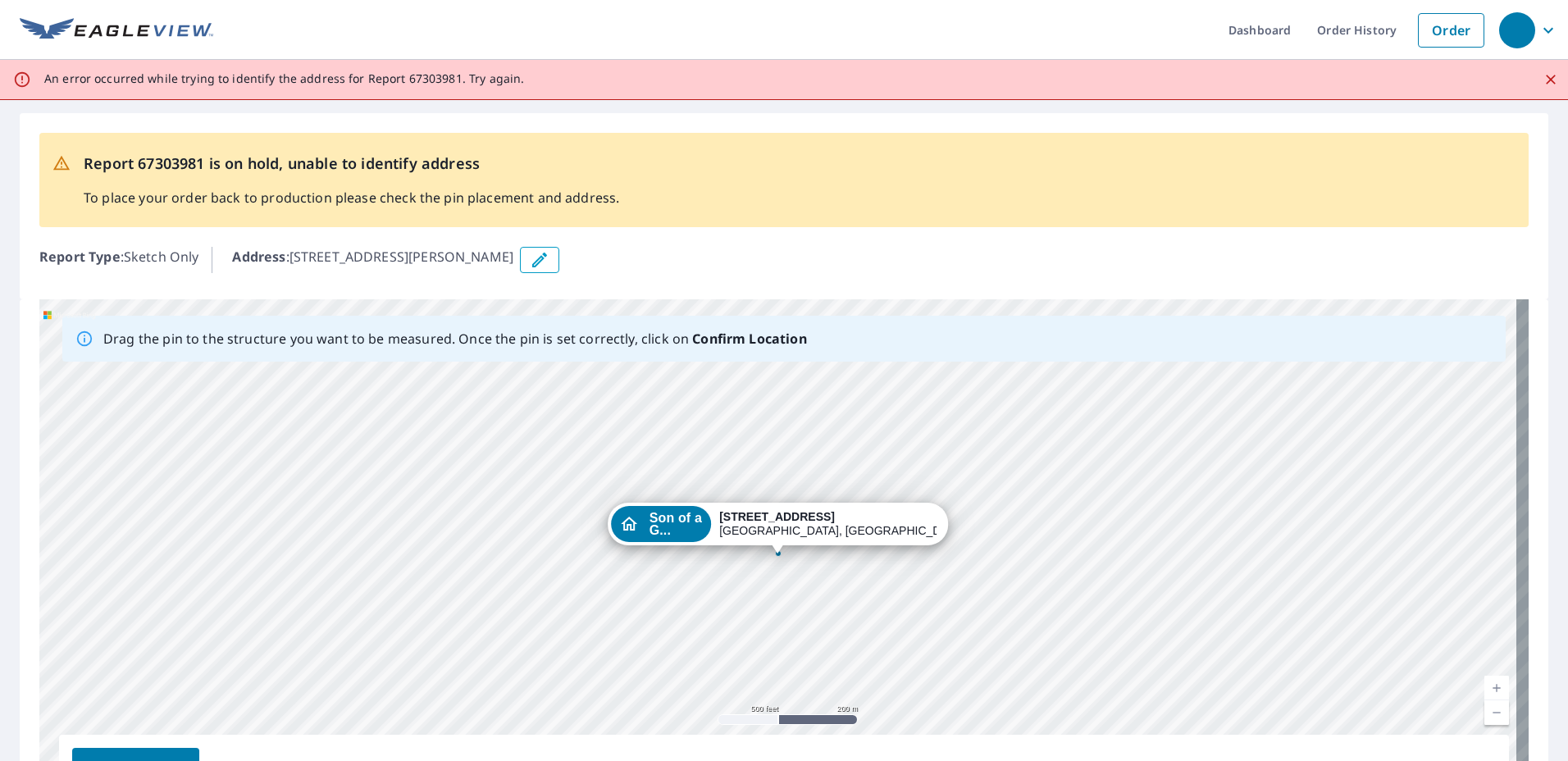
click at [1546, 81] on icon "Close" at bounding box center [1550, 79] width 9 height 9
